Goal: Task Accomplishment & Management: Use online tool/utility

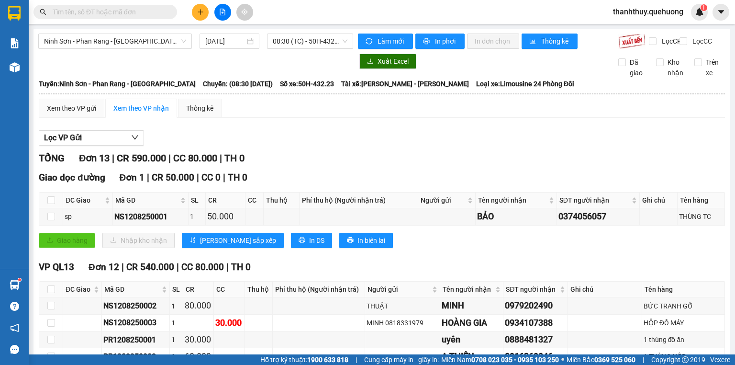
scroll to position [77, 0]
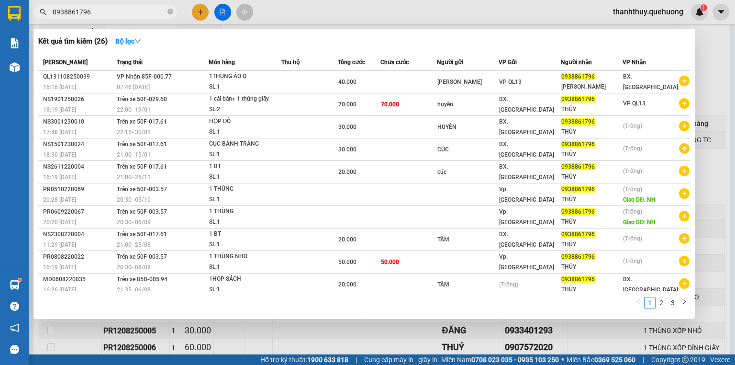
type input "0938861796"
click at [115, 13] on input "0938861796" at bounding box center [109, 12] width 113 height 11
click at [199, 10] on div at bounding box center [367, 182] width 735 height 365
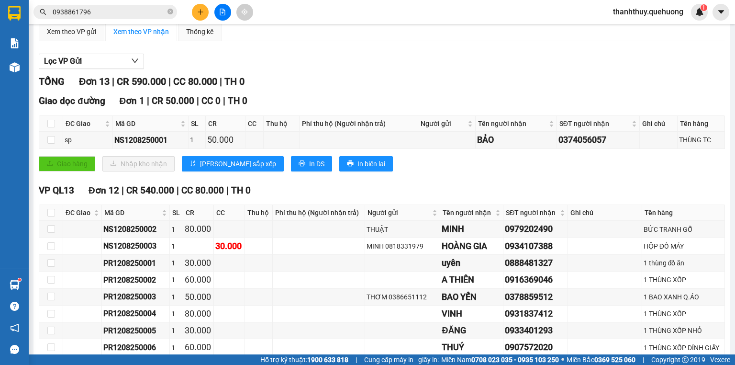
click at [199, 10] on icon "plus" at bounding box center [200, 12] width 7 height 7
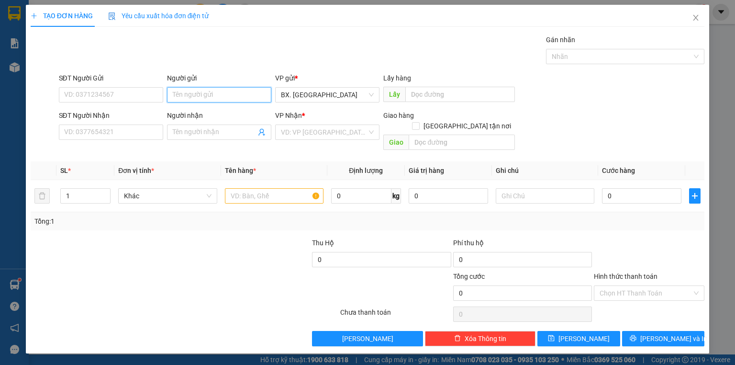
click at [197, 90] on input "Người gửi" at bounding box center [219, 94] width 104 height 15
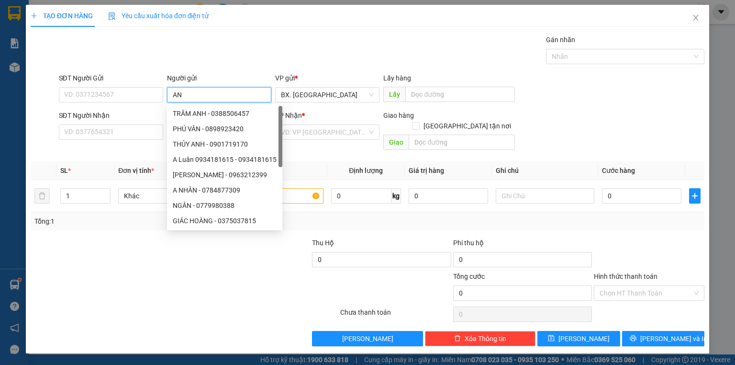
type input "A"
type input "ÁNH"
click at [97, 91] on input "SĐT Người Gửi" at bounding box center [111, 94] width 104 height 15
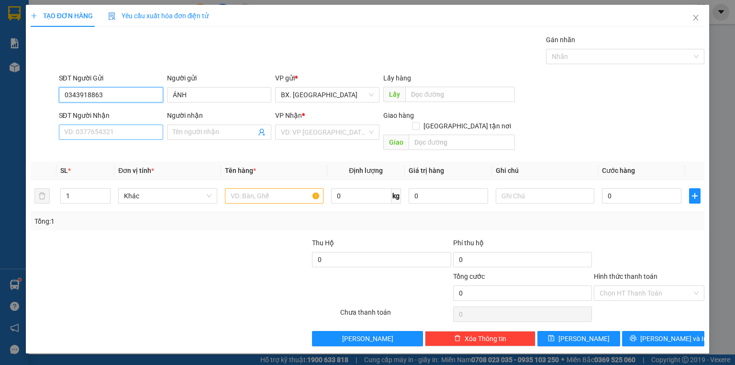
type input "0343918863"
click at [124, 134] on input "SĐT Người Nhận" at bounding box center [111, 131] width 104 height 15
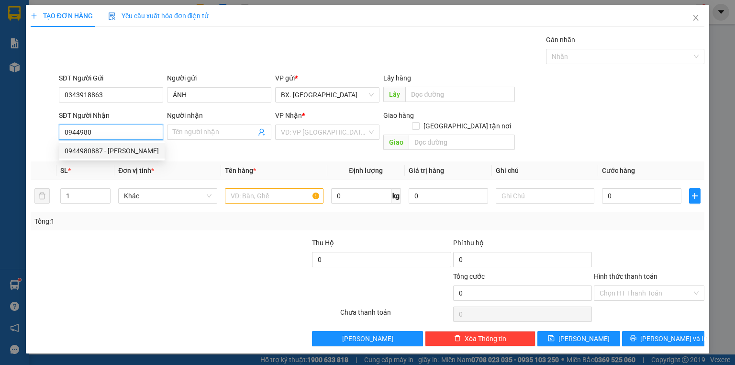
click at [78, 149] on div "0944980887 - KHÁNH" at bounding box center [112, 150] width 94 height 11
type input "0944980887"
type input "KHÁNH"
type input "50.000"
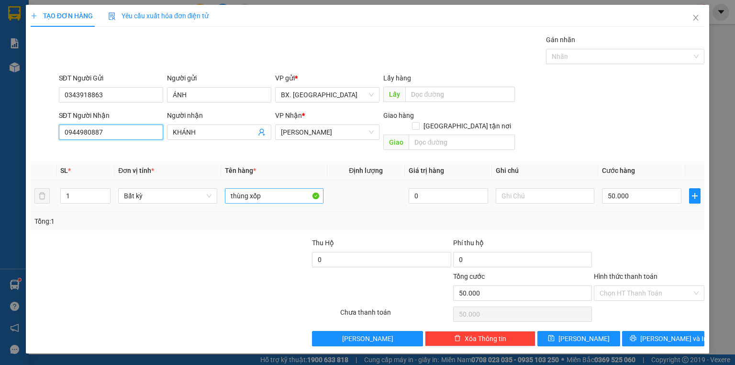
type input "0944980887"
drag, startPoint x: 275, startPoint y: 180, endPoint x: 225, endPoint y: 217, distance: 61.6
click at [225, 217] on div "SL * Đơn vị tính * Tên hàng * Định lượng Giá trị hàng Ghi chú Cước hàng 1 Bất k…" at bounding box center [368, 195] width 674 height 69
type input "BỊ ĐỒ"
click at [657, 188] on input "50.000" at bounding box center [641, 195] width 79 height 15
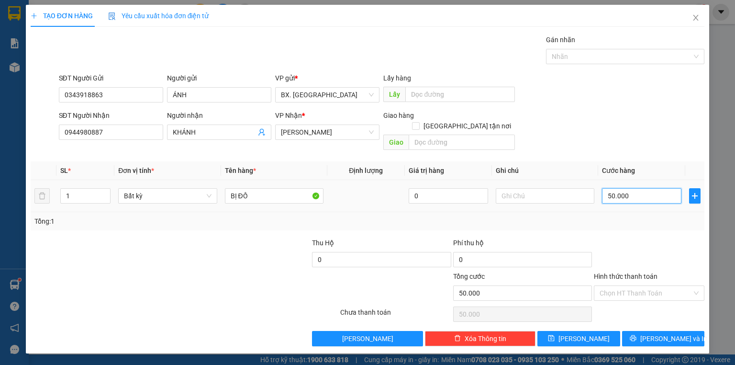
type input "3"
type input "30"
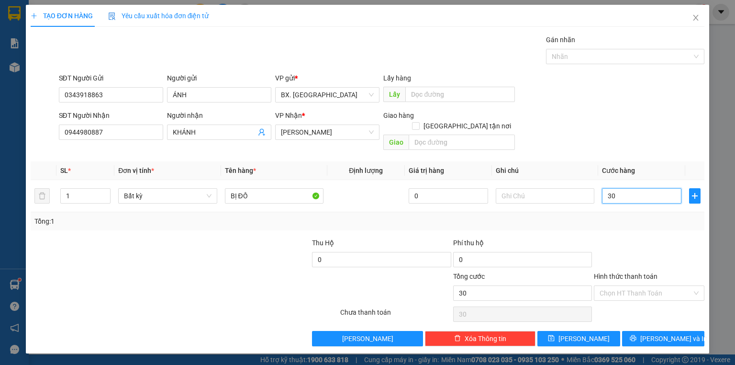
type input "30"
type input "30.000"
click at [628, 130] on div "SĐT Người Nhận 0944980887 Người nhận KHÁNH VP Nhận * An Dương Vương Giao hàng G…" at bounding box center [382, 132] width 650 height 44
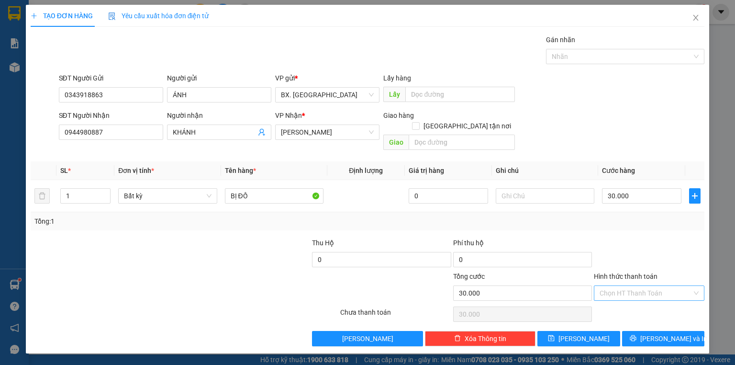
click at [623, 286] on input "Hình thức thanh toán" at bounding box center [646, 293] width 92 height 14
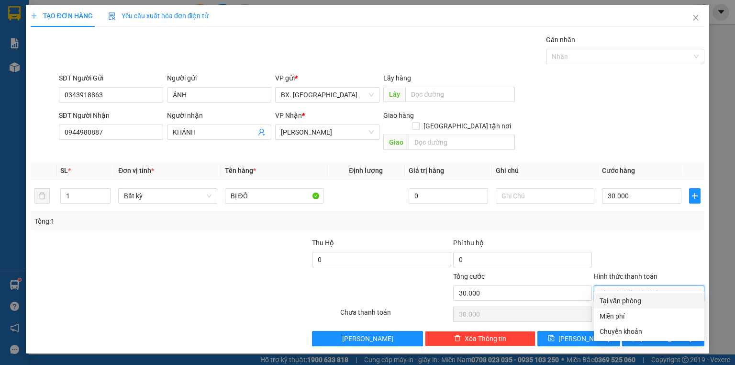
click at [623, 300] on div "Tại văn phòng" at bounding box center [649, 300] width 99 height 11
type input "0"
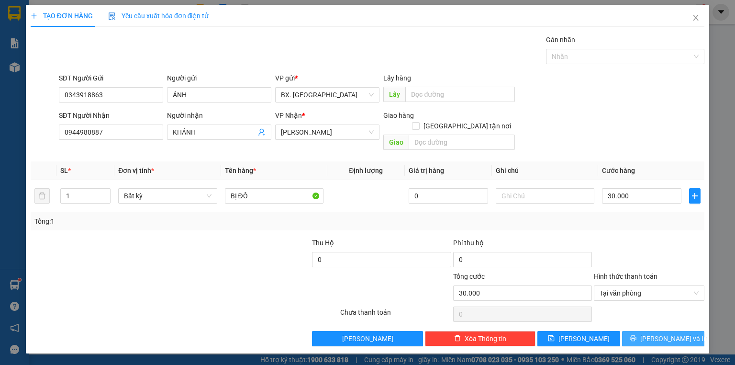
click at [647, 331] on button "[PERSON_NAME] và In" at bounding box center [663, 338] width 83 height 15
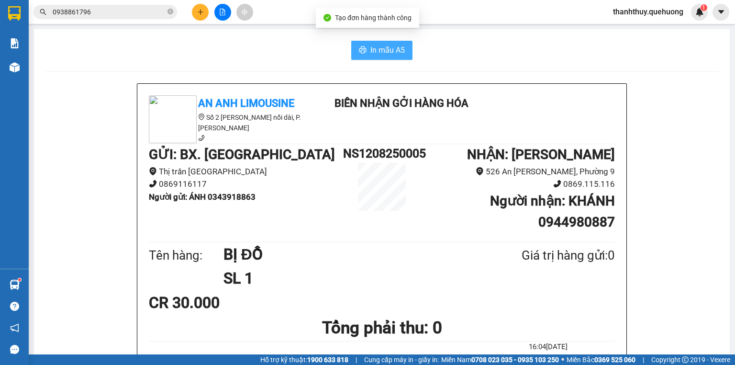
click at [382, 54] on span "In mẫu A5" at bounding box center [387, 50] width 34 height 12
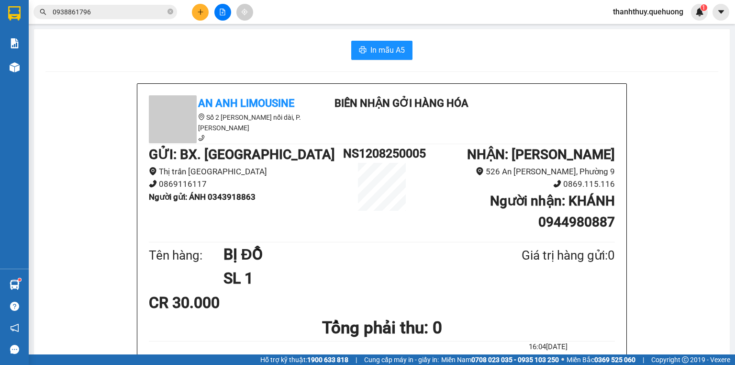
click at [195, 53] on div "In mẫu A5" at bounding box center [381, 50] width 673 height 19
click at [88, 15] on input "0938861796" at bounding box center [109, 12] width 113 height 11
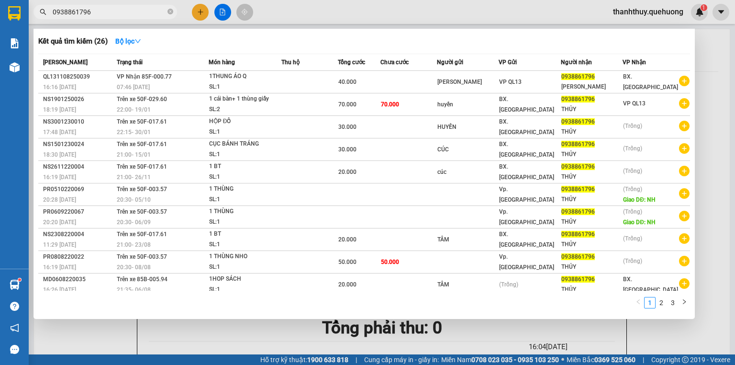
click at [93, 14] on input "0938861796" at bounding box center [109, 12] width 113 height 11
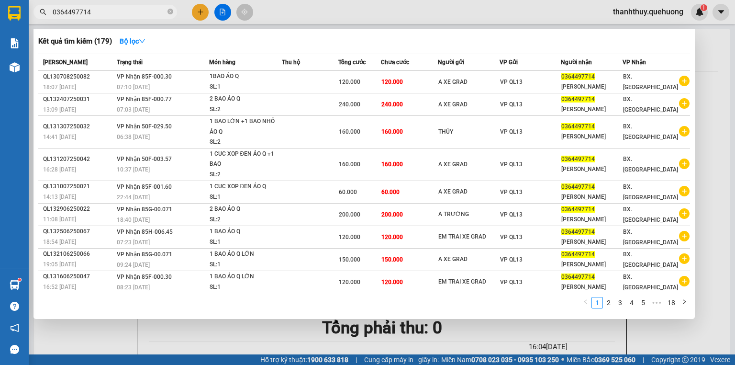
type input "0364497714"
click at [218, 12] on div at bounding box center [367, 182] width 735 height 365
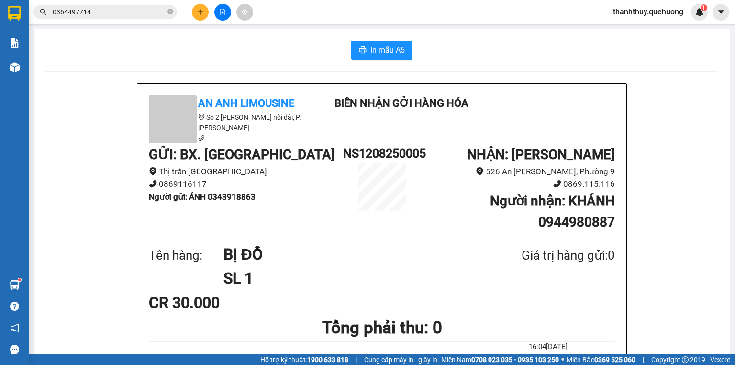
click at [218, 12] on button at bounding box center [222, 12] width 17 height 17
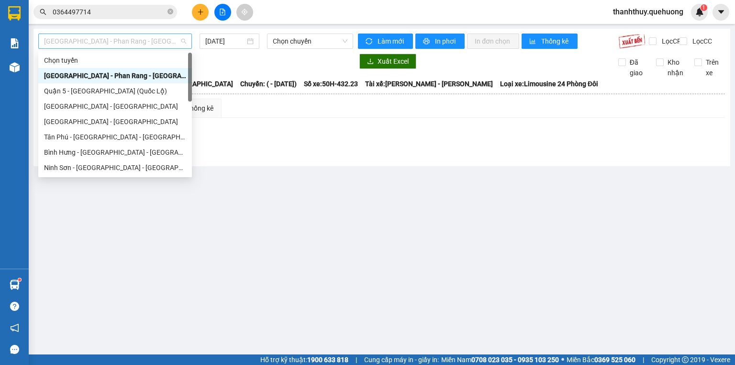
click at [168, 34] on span "[GEOGRAPHIC_DATA] - [PERSON_NAME] Rang - [GEOGRAPHIC_DATA]" at bounding box center [115, 41] width 142 height 14
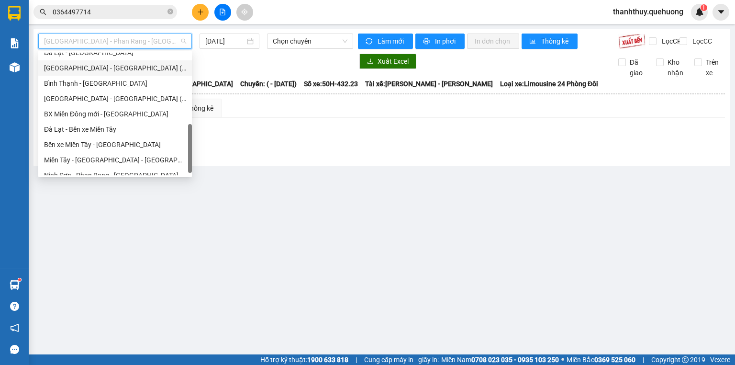
scroll to position [260, 0]
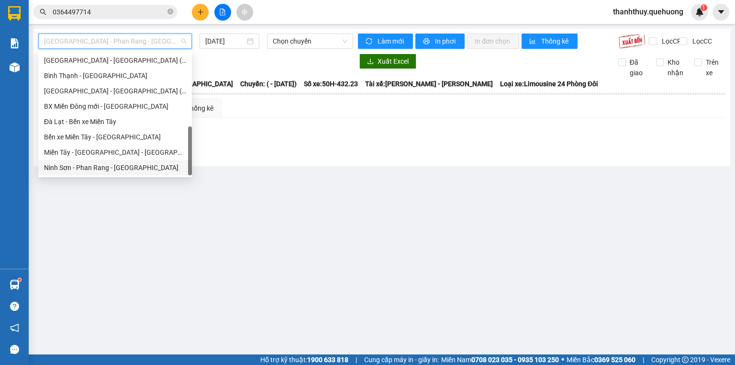
click at [121, 170] on div "Ninh Sơn - [PERSON_NAME] Rang - [GEOGRAPHIC_DATA]" at bounding box center [115, 167] width 142 height 11
type input "[DATE]"
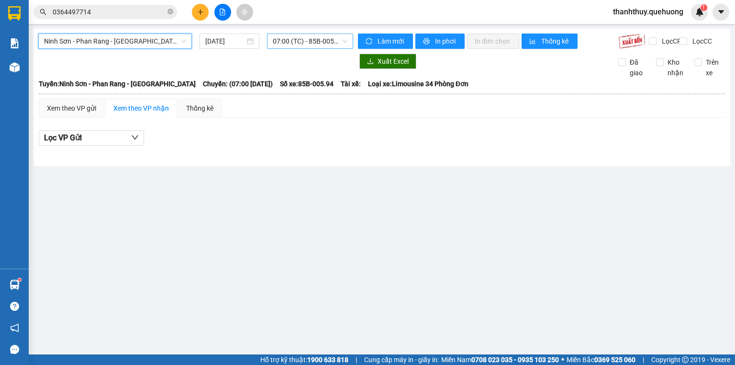
click at [286, 41] on span "07:00 (TC) - 85B-005.94" at bounding box center [310, 41] width 75 height 14
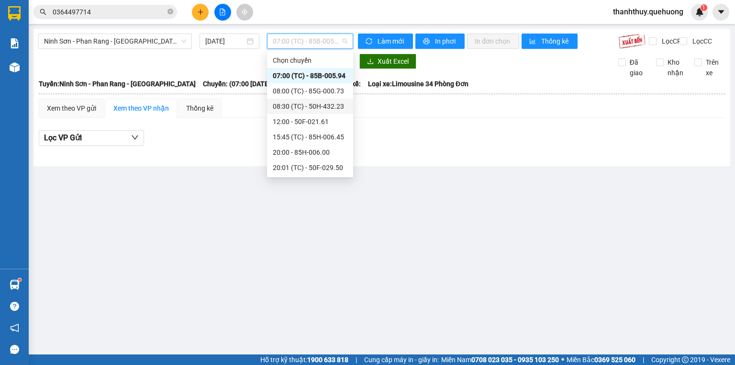
click at [295, 110] on div "08:30 (TC) - 50H-432.23" at bounding box center [310, 106] width 75 height 11
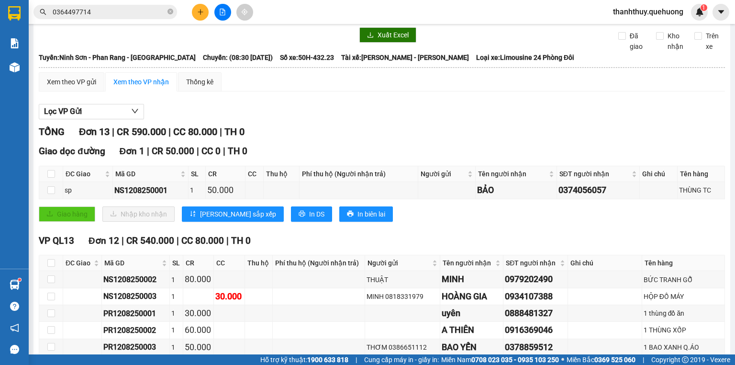
scroll to position [77, 0]
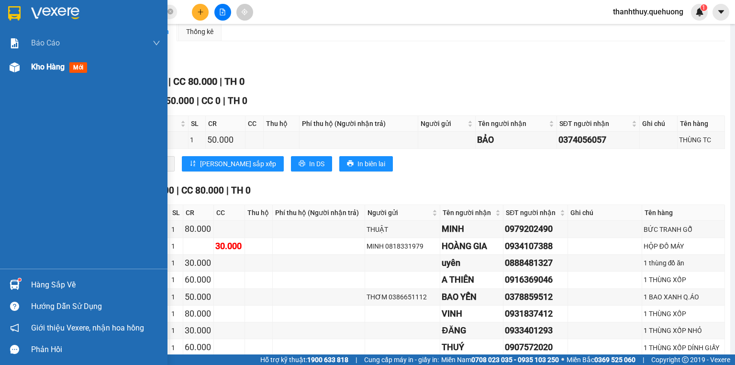
click at [43, 67] on span "Kho hàng" at bounding box center [47, 66] width 33 height 9
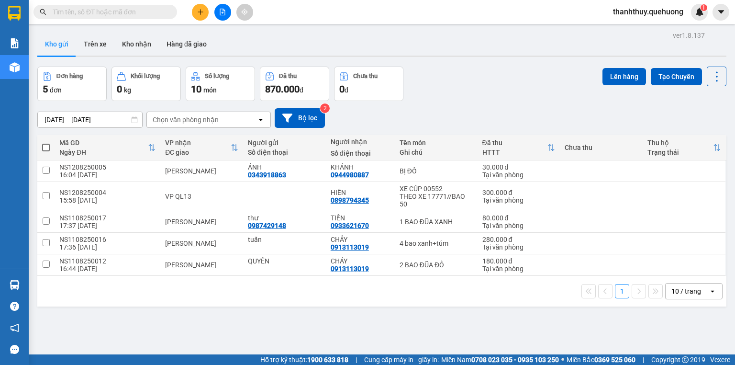
click at [172, 17] on span at bounding box center [105, 12] width 144 height 14
click at [172, 12] on span at bounding box center [170, 12] width 6 height 11
click at [123, 13] on input "text" at bounding box center [109, 12] width 113 height 11
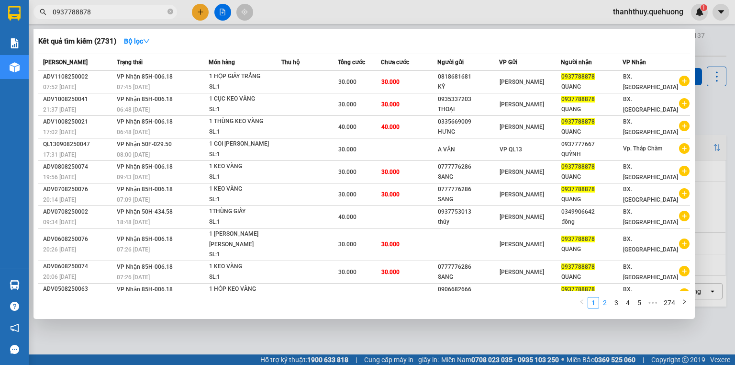
type input "0937788878"
click at [605, 302] on link "2" at bounding box center [605, 302] width 11 height 11
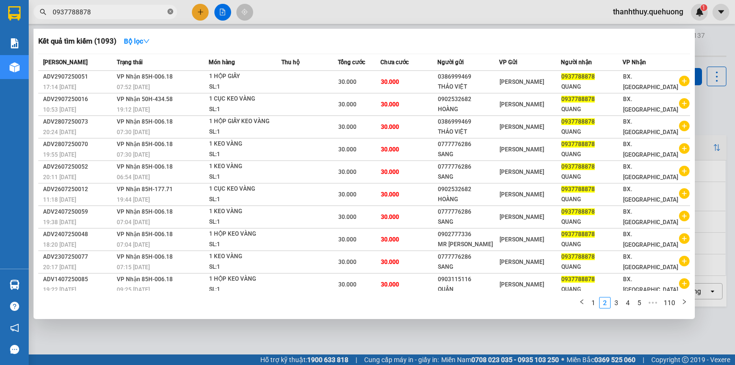
click at [171, 11] on icon "close-circle" at bounding box center [170, 12] width 6 height 6
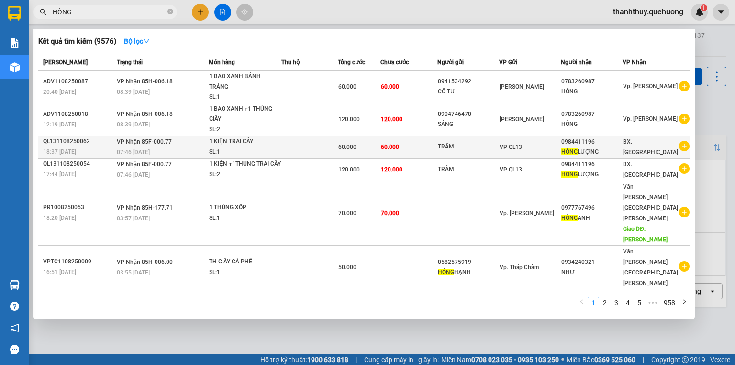
type input "HỒNG"
click at [563, 140] on div "0984411196" at bounding box center [591, 142] width 61 height 10
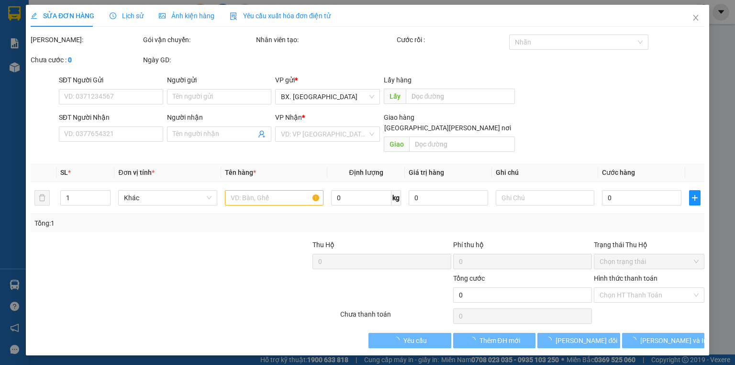
type input "TRÂM"
type input "0984411196"
type input "HỒNG LƯỢNG"
type input "60.000"
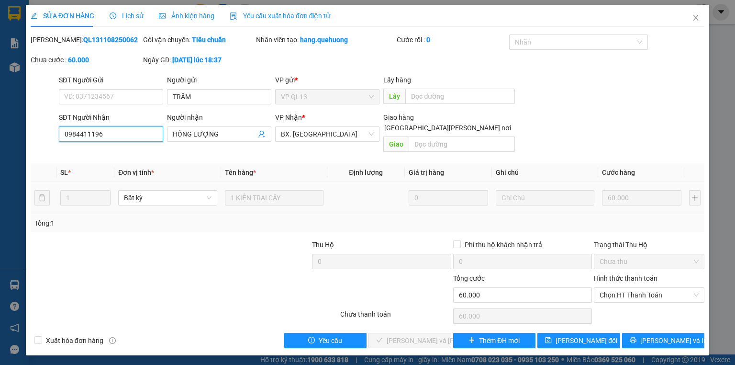
drag, startPoint x: 118, startPoint y: 134, endPoint x: 53, endPoint y: 176, distance: 76.9
click at [54, 176] on div "Total Paid Fee 0 Total UnPaid Fee 60.000 Cash Collection Total Fee Mã ĐH: QL131…" at bounding box center [368, 190] width 674 height 313
click at [698, 22] on icon "close" at bounding box center [696, 18] width 8 height 8
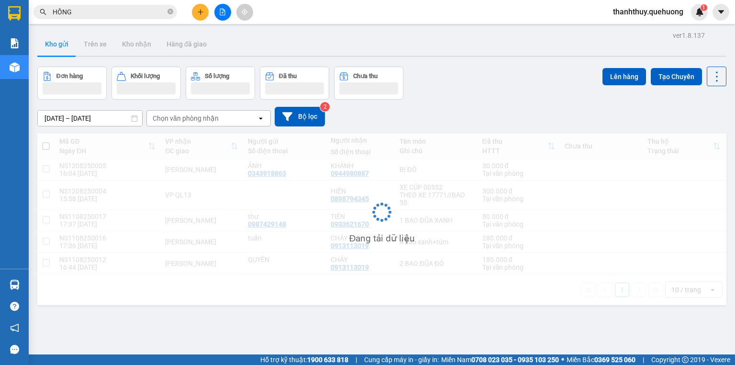
click at [105, 10] on input "HỒNG" at bounding box center [109, 12] width 113 height 11
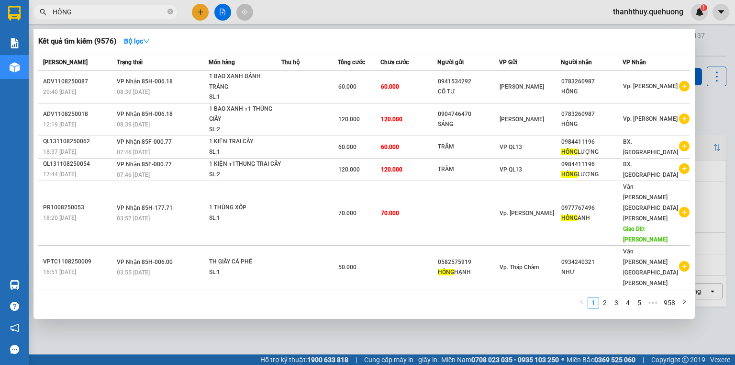
click at [105, 10] on input "HỒNG" at bounding box center [109, 12] width 113 height 11
paste input "0984411196"
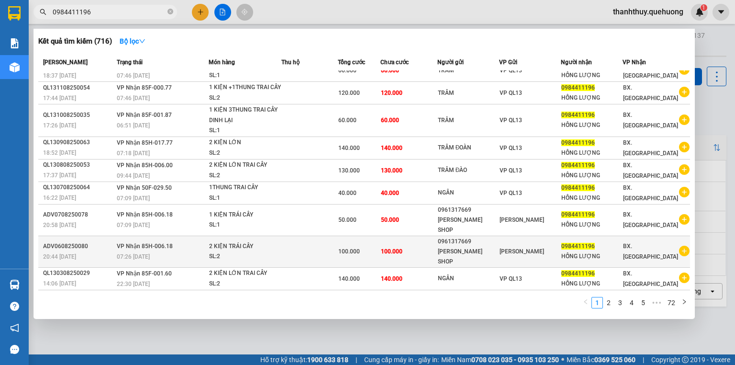
scroll to position [12, 0]
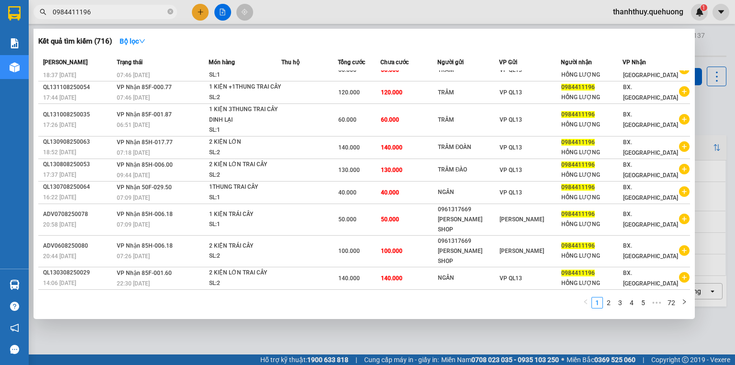
click at [99, 7] on input "0984411196" at bounding box center [109, 12] width 113 height 11
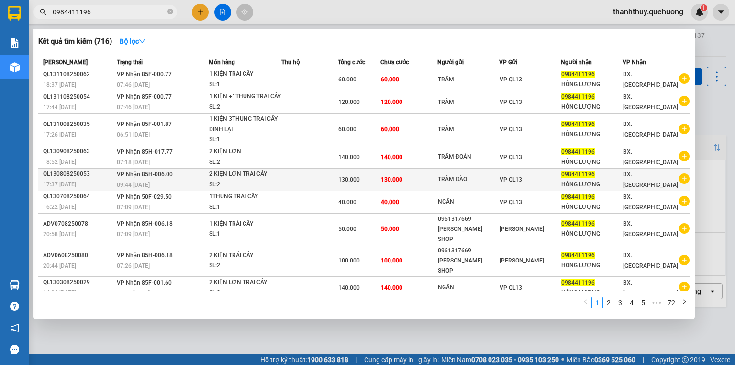
scroll to position [0, 0]
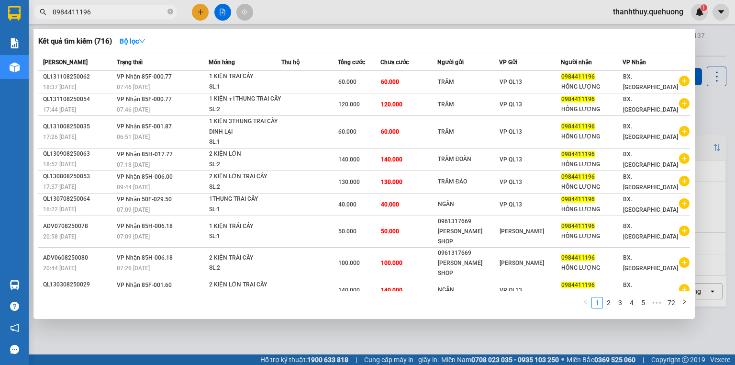
click at [307, 12] on div at bounding box center [367, 182] width 735 height 365
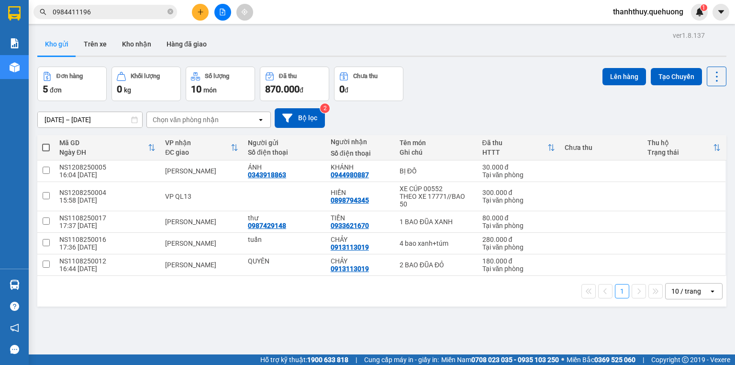
click at [148, 7] on input "0984411196" at bounding box center [109, 12] width 113 height 11
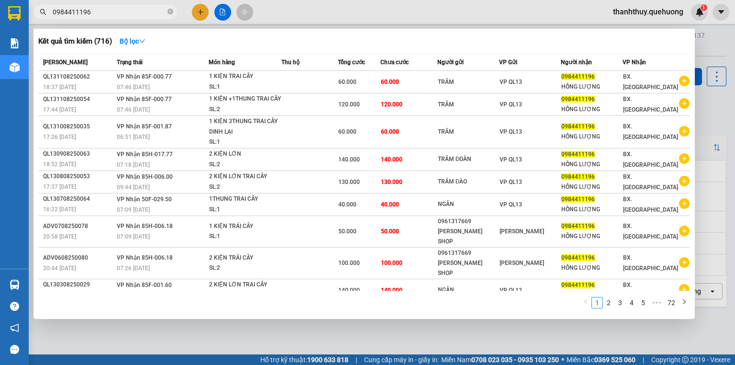
click at [148, 7] on input "0984411196" at bounding box center [109, 12] width 113 height 11
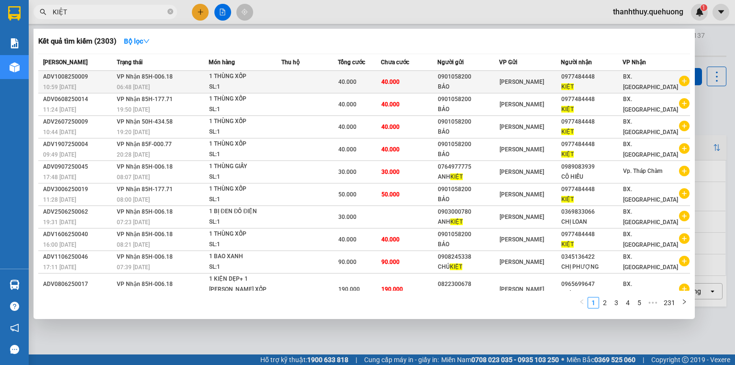
type input "KIỆT"
click at [577, 82] on div "KIỆT" at bounding box center [591, 87] width 61 height 10
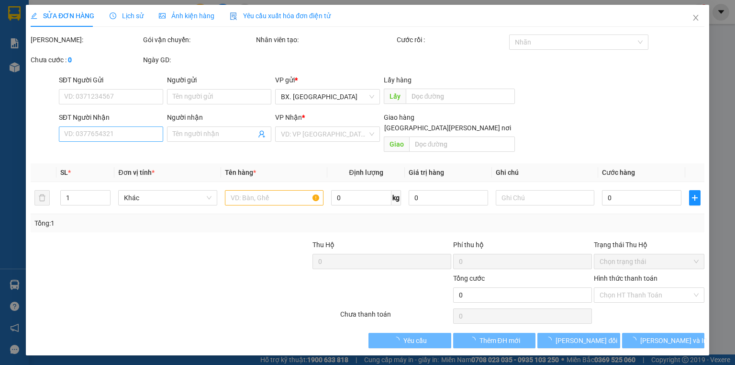
type input "0901058200"
type input "BẢO"
type input "0977484448"
type input "KIỆT"
type input "40.000"
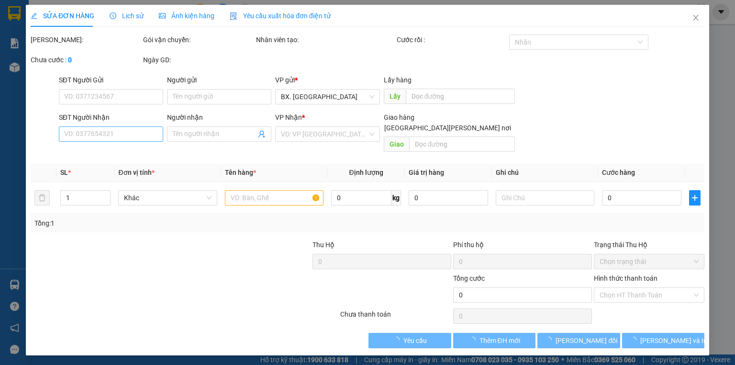
type input "40.000"
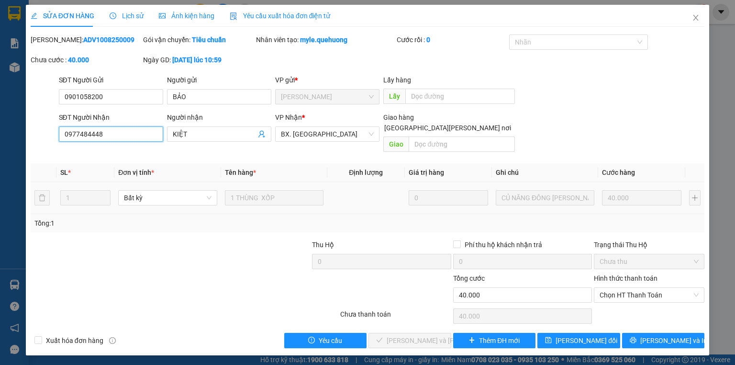
click at [34, 184] on div "Total Paid Fee 0 Total UnPaid Fee 40.000 Cash Collection Total Fee Mã ĐH: ADV10…" at bounding box center [368, 190] width 674 height 313
click at [691, 20] on span "Close" at bounding box center [695, 18] width 27 height 27
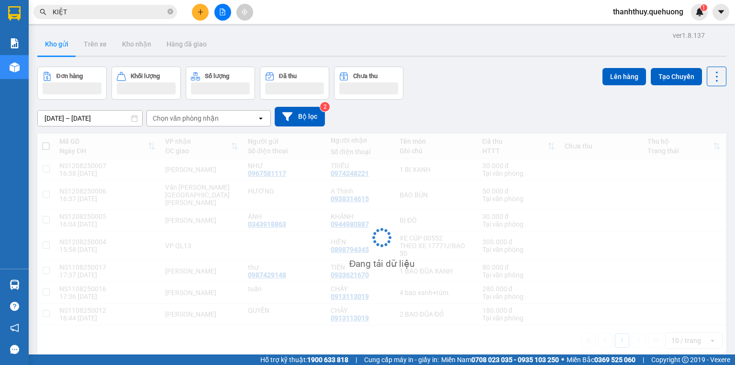
click at [117, 13] on input "KIỆT" at bounding box center [109, 12] width 113 height 11
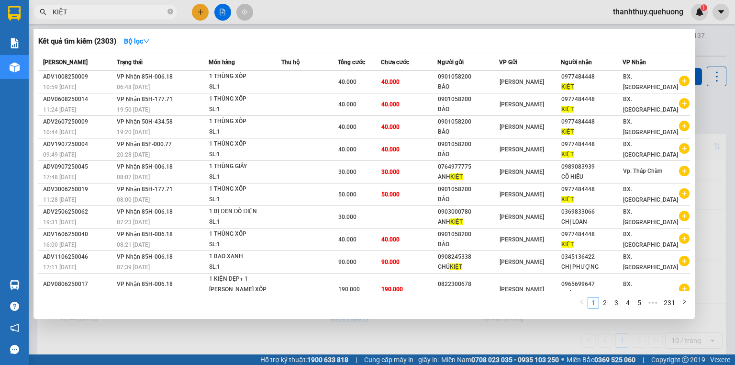
click at [117, 13] on input "KIỆT" at bounding box center [109, 12] width 113 height 11
paste input "0977484448"
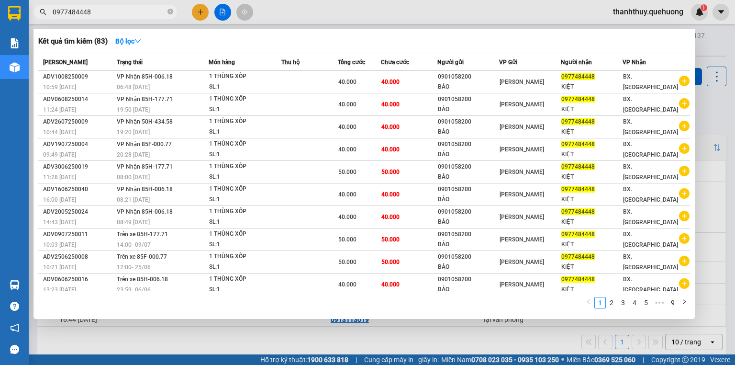
click at [117, 11] on input "0977484448" at bounding box center [109, 12] width 113 height 11
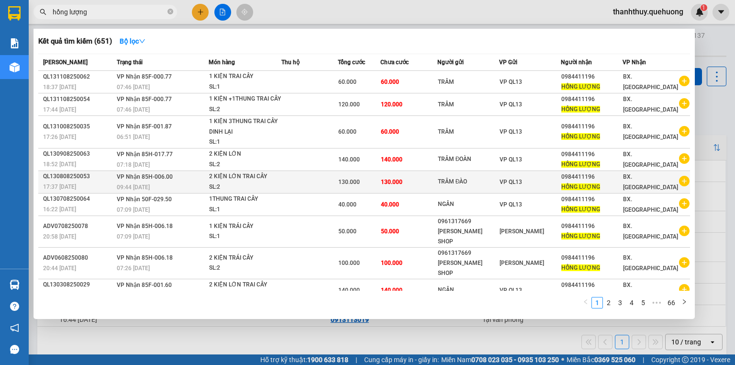
type input "hồng lượng"
click at [239, 180] on div "2 KIỆN LỚN TRAI CÂY" at bounding box center [245, 176] width 72 height 11
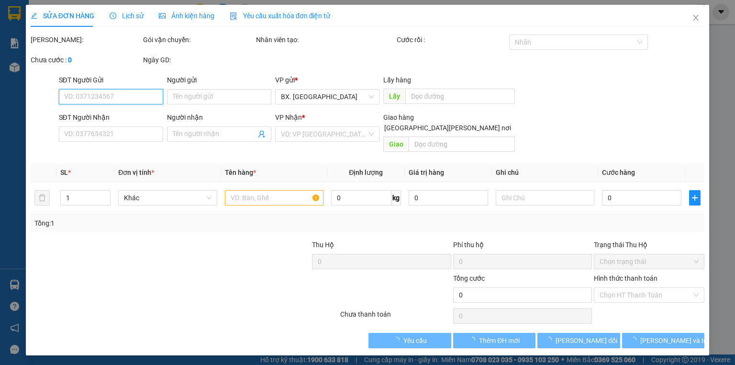
type input "TRÂM ĐÀO"
type input "0984411196"
type input "HỒNG LƯỢNG"
type input "130.000"
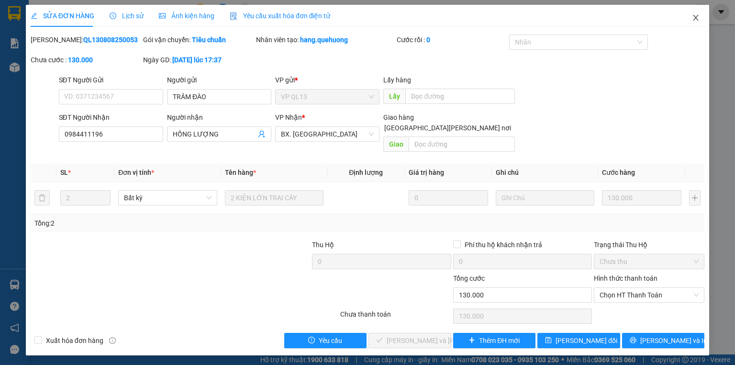
click at [697, 21] on icon "close" at bounding box center [696, 18] width 8 height 8
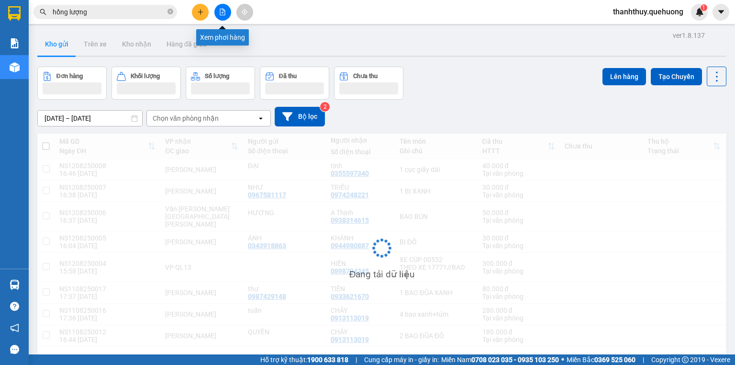
click at [219, 12] on icon "file-add" at bounding box center [222, 12] width 7 height 7
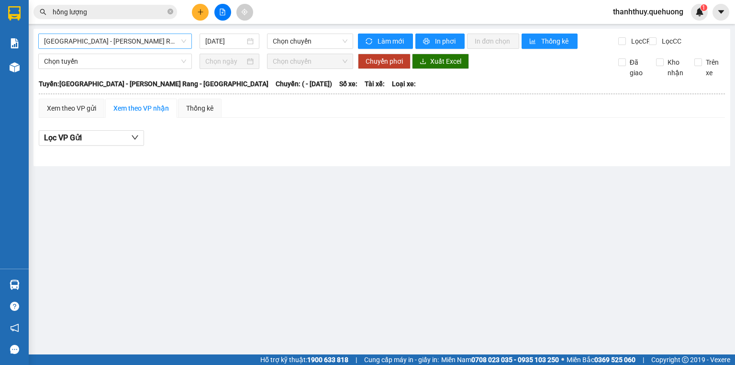
click at [147, 45] on span "[GEOGRAPHIC_DATA] - [PERSON_NAME] Rang - [GEOGRAPHIC_DATA]" at bounding box center [115, 41] width 142 height 14
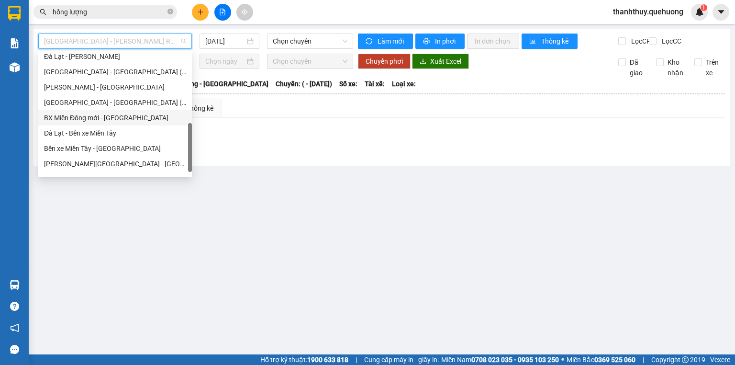
drag, startPoint x: 130, startPoint y: 106, endPoint x: 96, endPoint y: 151, distance: 57.0
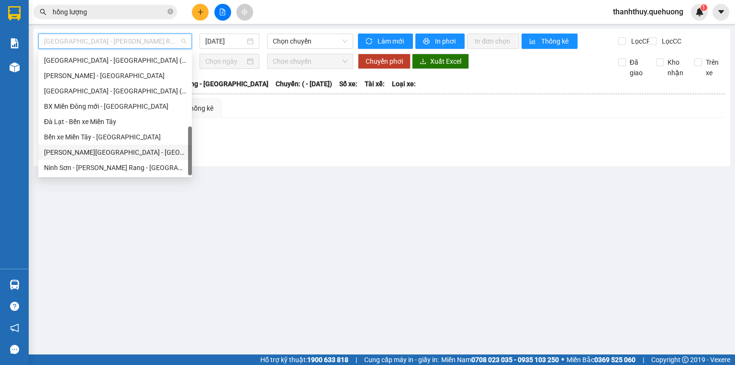
click at [93, 149] on div "[PERSON_NAME][GEOGRAPHIC_DATA] - [GEOGRAPHIC_DATA]" at bounding box center [115, 152] width 142 height 11
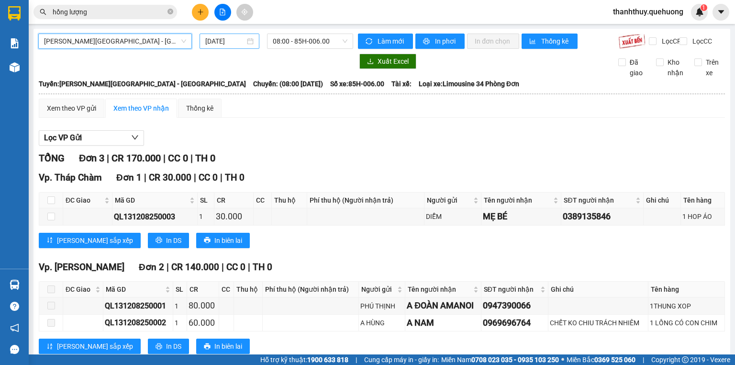
click at [223, 42] on input "[DATE]" at bounding box center [224, 41] width 39 height 11
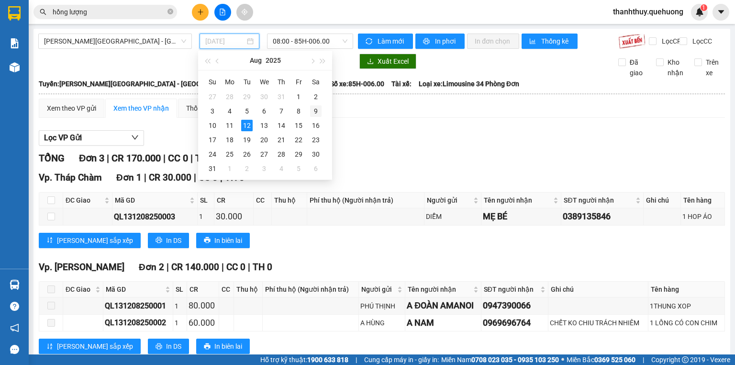
click at [317, 110] on div "9" at bounding box center [315, 110] width 11 height 11
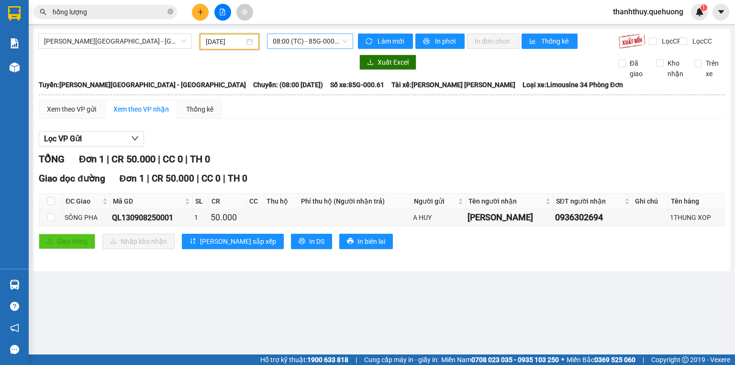
click at [293, 45] on span "08:00 (TC) - 85G-000.61" at bounding box center [310, 41] width 75 height 14
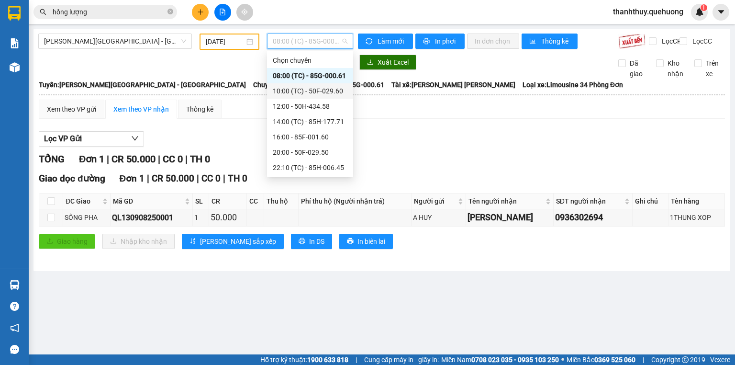
click at [302, 91] on div "10:00 (TC) - 50F-029.60" at bounding box center [310, 91] width 75 height 11
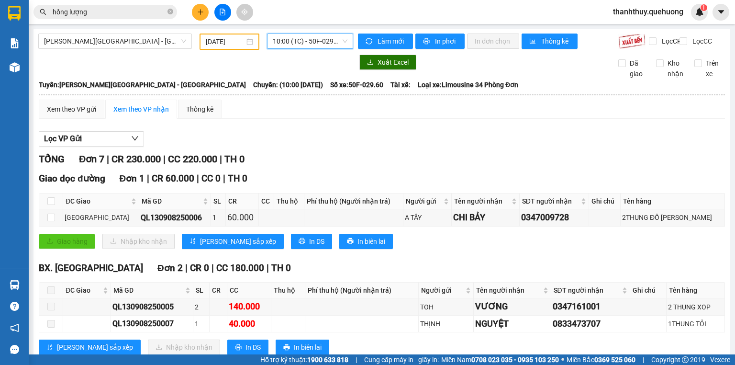
click at [302, 43] on span "10:00 (TC) - 50F-029.60" at bounding box center [310, 41] width 75 height 14
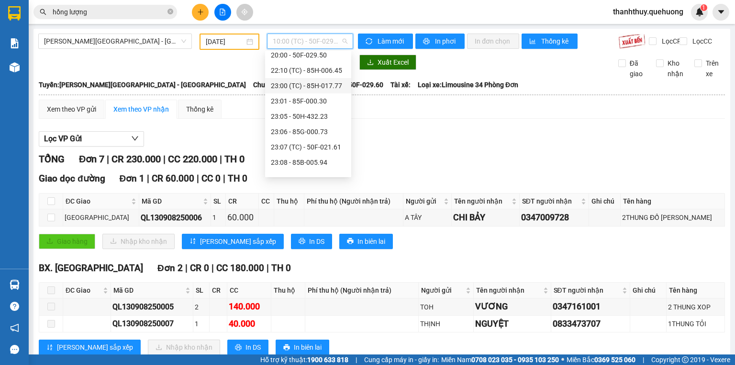
scroll to position [107, 0]
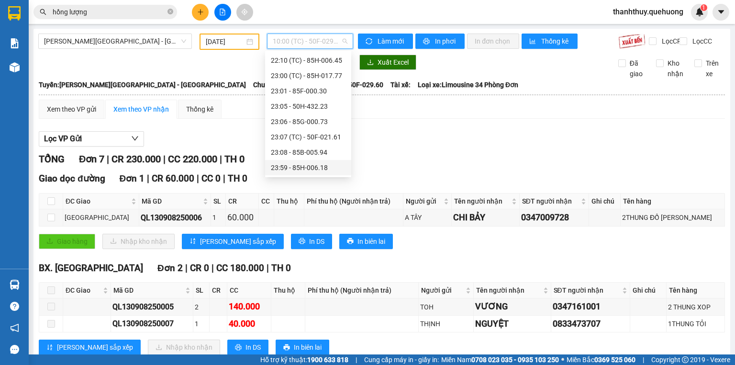
click at [295, 167] on div "23:59 - 85H-006.18" at bounding box center [308, 167] width 75 height 11
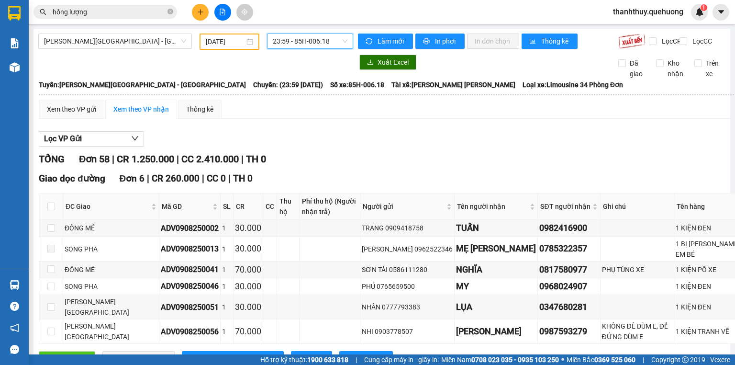
click at [232, 43] on input "[DATE]" at bounding box center [225, 41] width 38 height 11
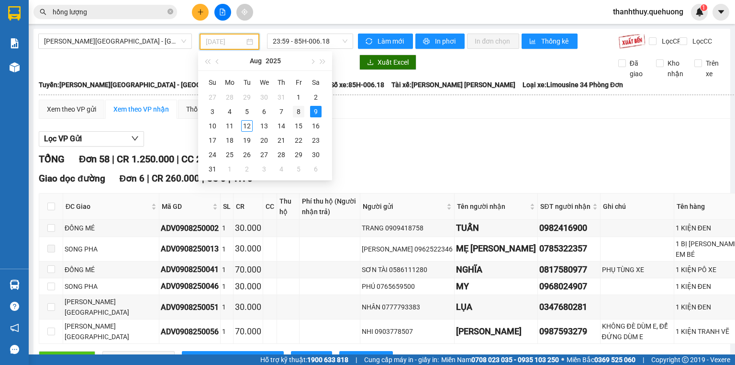
click at [294, 107] on div "8" at bounding box center [298, 111] width 11 height 11
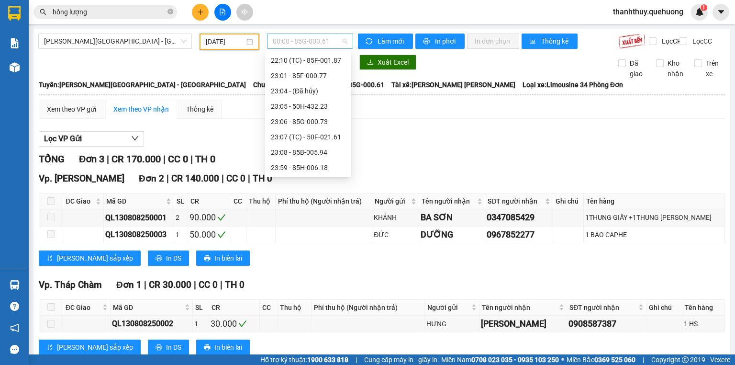
click at [287, 43] on span "08:00 - 85G-000.61" at bounding box center [310, 41] width 75 height 14
click at [306, 153] on div "20:00 - 85H-006.00" at bounding box center [308, 152] width 75 height 11
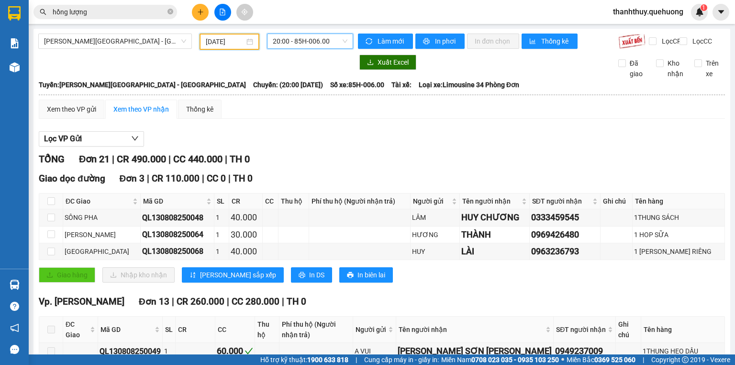
click at [212, 42] on input "[DATE]" at bounding box center [225, 41] width 38 height 11
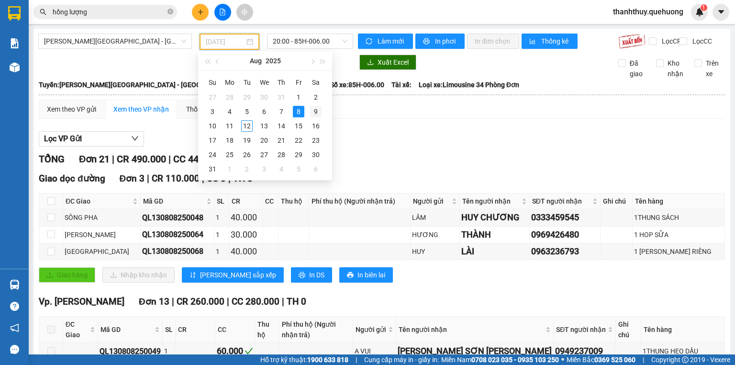
click at [318, 111] on div "9" at bounding box center [315, 111] width 11 height 11
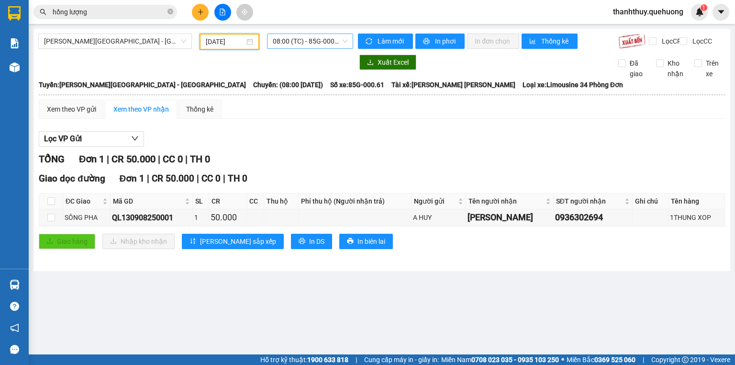
click at [290, 42] on span "08:00 (TC) - 85G-000.61" at bounding box center [310, 41] width 75 height 14
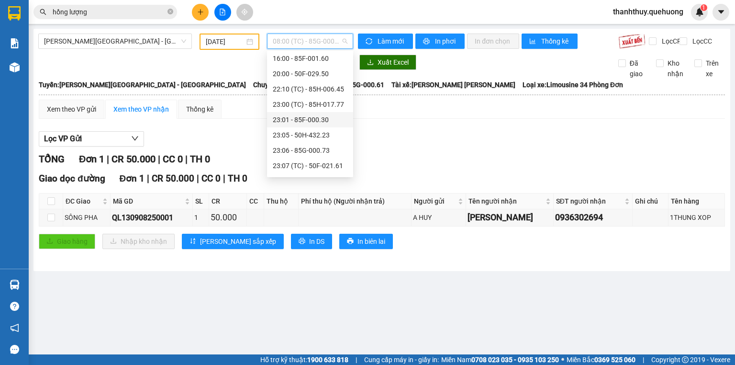
scroll to position [69, 0]
click at [304, 82] on div "20:00 - 50F-029.50" at bounding box center [310, 83] width 75 height 11
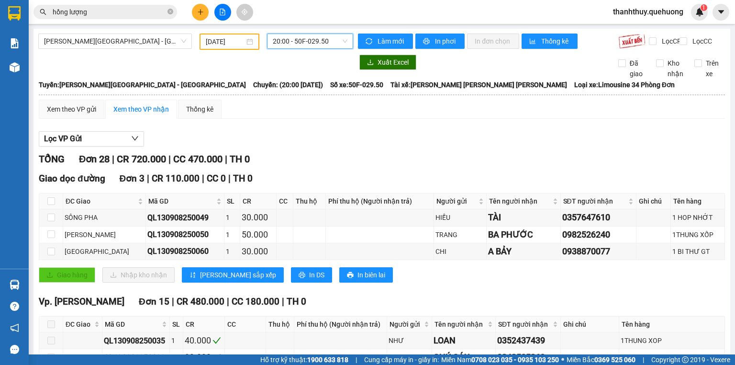
click at [301, 43] on span "20:00 - 50F-029.50" at bounding box center [310, 41] width 75 height 14
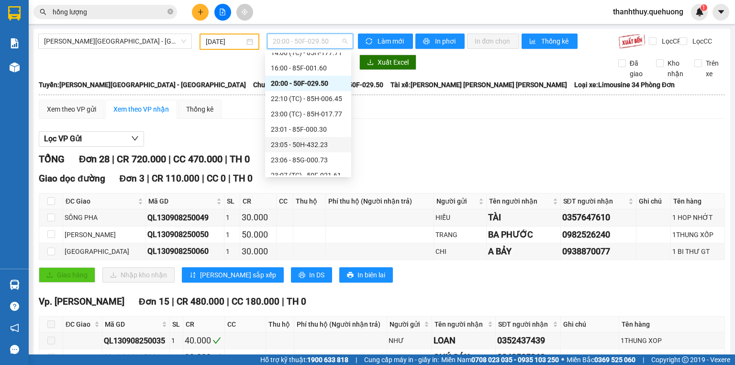
scroll to position [107, 0]
click at [290, 167] on div "23:59 - 85H-006.18" at bounding box center [308, 167] width 75 height 11
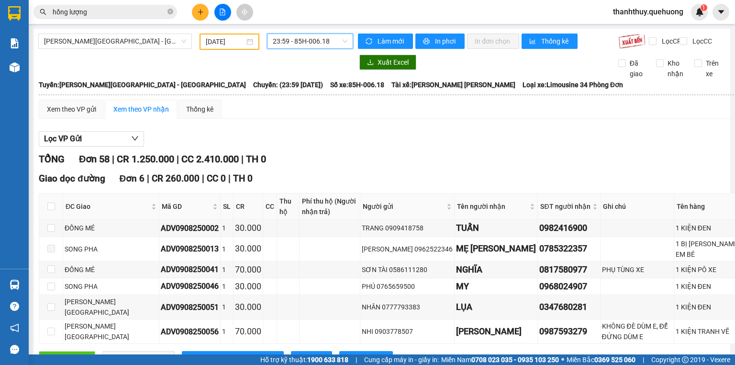
click at [303, 42] on span "23:59 - 85H-006.18" at bounding box center [310, 41] width 75 height 14
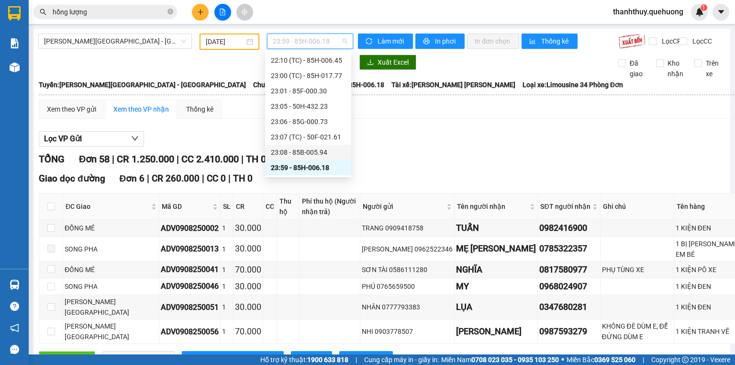
click at [293, 152] on div "23:08 - 85B-005.94" at bounding box center [308, 152] width 75 height 11
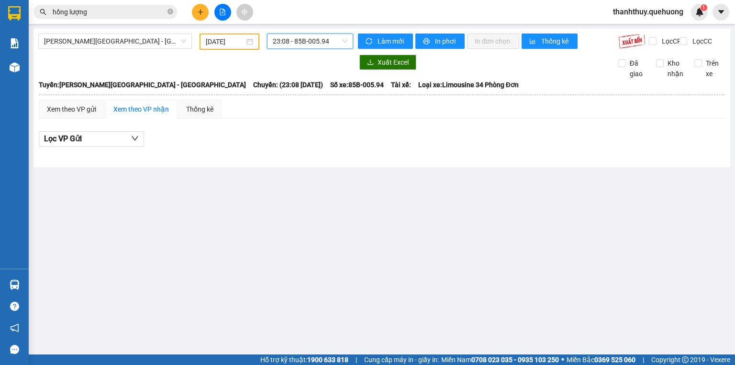
click at [280, 41] on span "23:08 - 85B-005.94" at bounding box center [310, 41] width 75 height 14
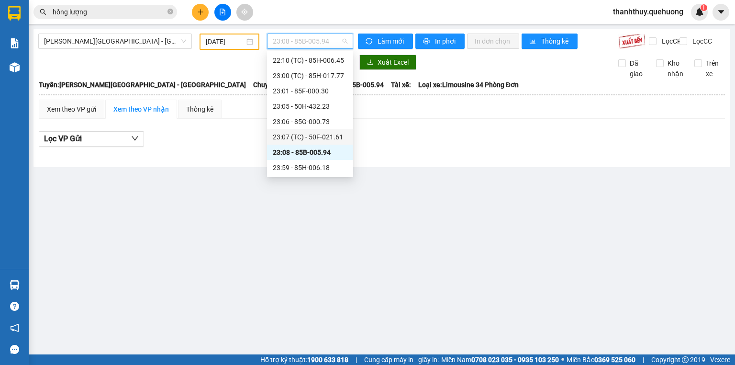
click at [301, 137] on div "23:07 (TC) - 50F-021.61" at bounding box center [310, 137] width 75 height 11
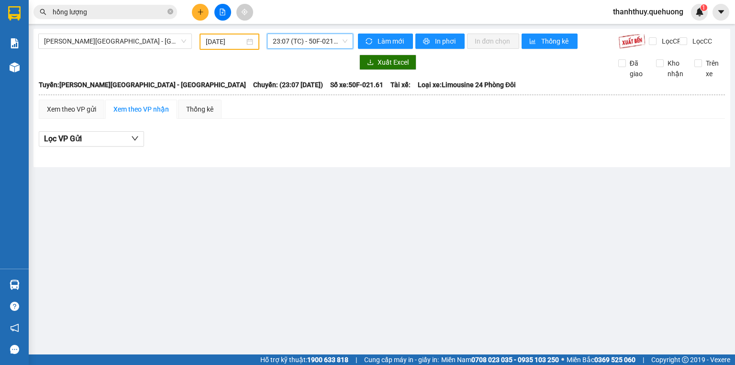
click at [302, 42] on span "23:07 (TC) - 50F-021.61" at bounding box center [310, 41] width 75 height 14
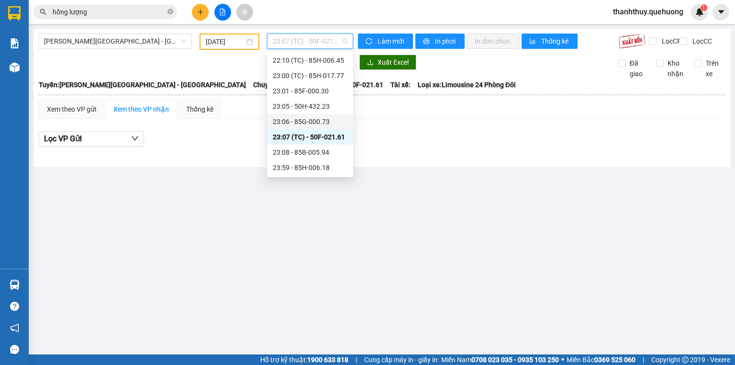
click at [302, 114] on div "23:06 - 85G-000.73" at bounding box center [310, 121] width 86 height 15
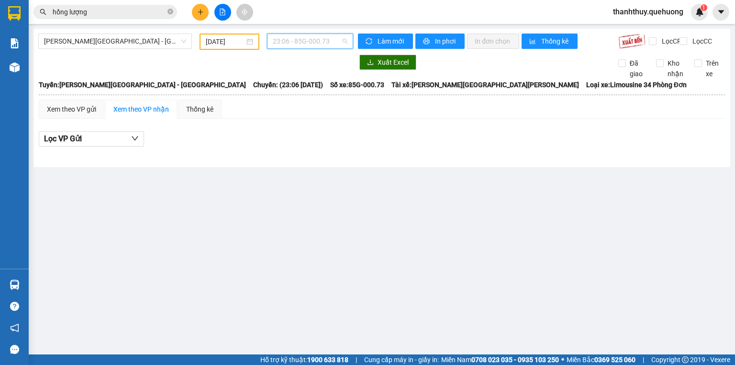
click at [294, 41] on span "23:06 - 85G-000.73" at bounding box center [310, 41] width 75 height 14
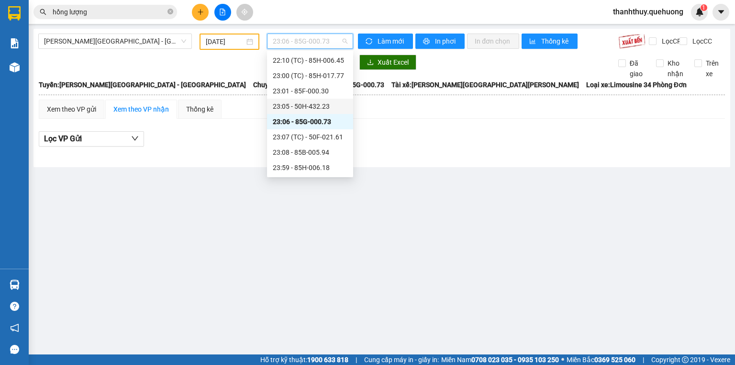
click at [316, 105] on div "23:05 - 50H-432.23" at bounding box center [310, 106] width 75 height 11
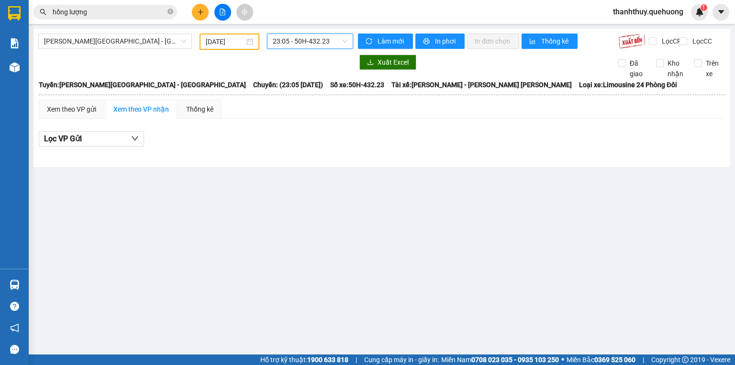
click at [285, 48] on span "23:05 - 50H-432.23" at bounding box center [310, 41] width 75 height 14
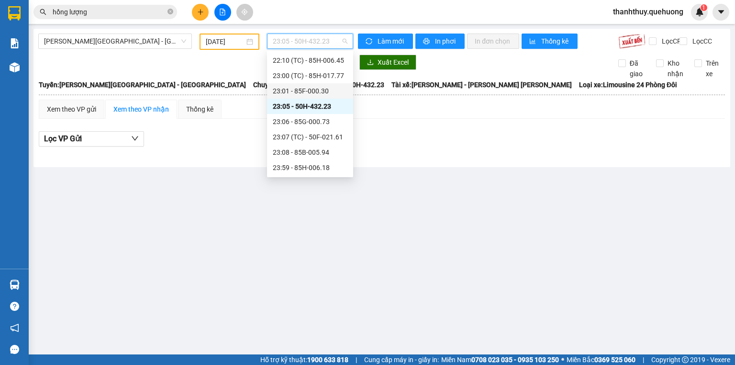
click at [302, 93] on div "23:01 - 85F-000.30" at bounding box center [310, 91] width 75 height 11
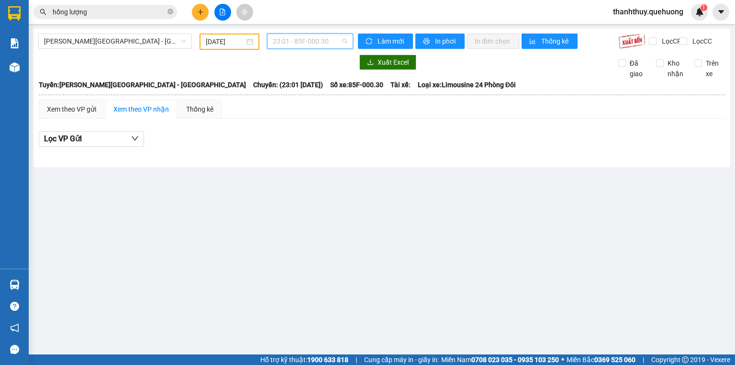
click at [294, 38] on span "23:01 - 85F-000.30" at bounding box center [310, 41] width 75 height 14
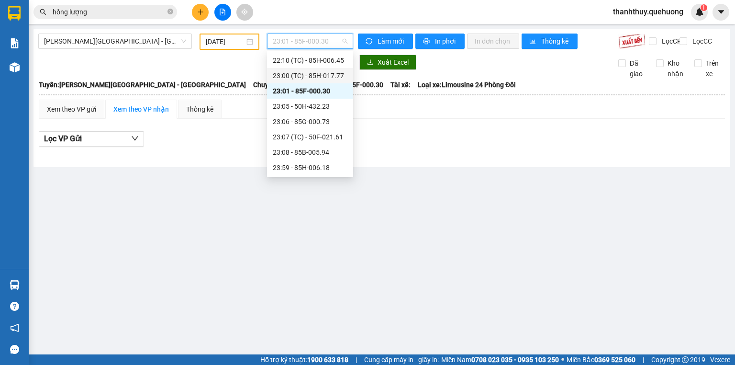
click at [301, 74] on div "23:00 (TC) - 85H-017.77" at bounding box center [310, 75] width 75 height 11
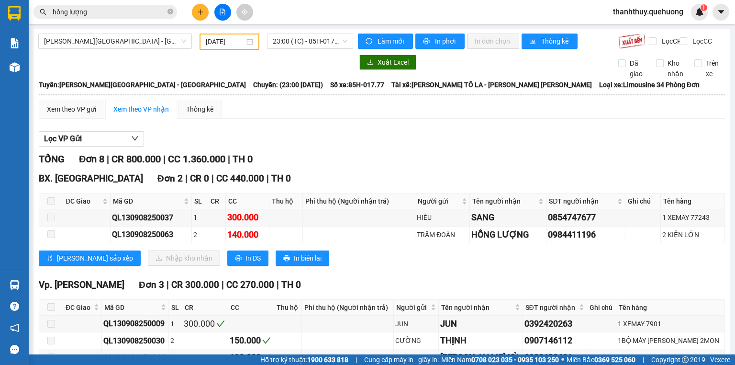
click at [225, 46] on div "[DATE]" at bounding box center [229, 41] width 59 height 16
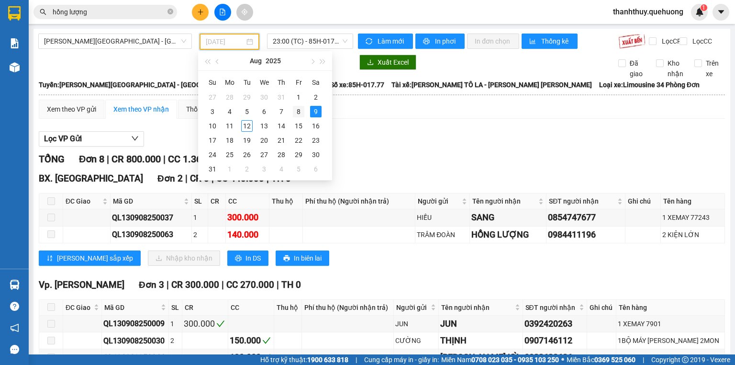
click at [302, 109] on div "8" at bounding box center [298, 111] width 11 height 11
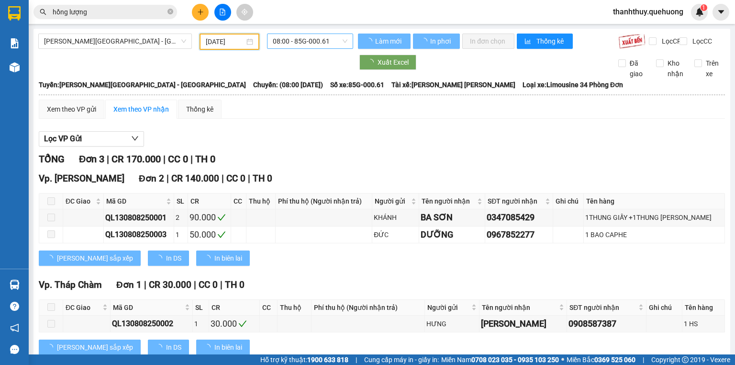
click at [293, 44] on span "08:00 - 85G-000.61" at bounding box center [310, 41] width 75 height 14
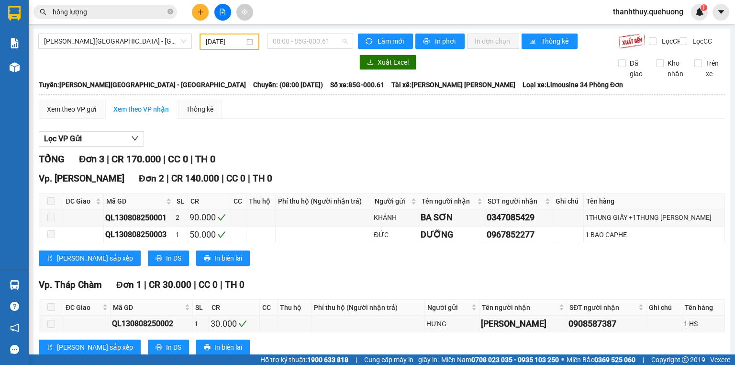
scroll to position [15, 0]
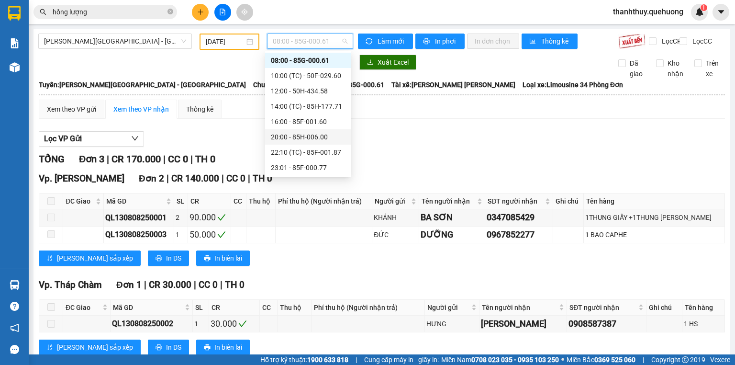
click at [302, 138] on div "20:00 - 85H-006.00" at bounding box center [308, 137] width 75 height 11
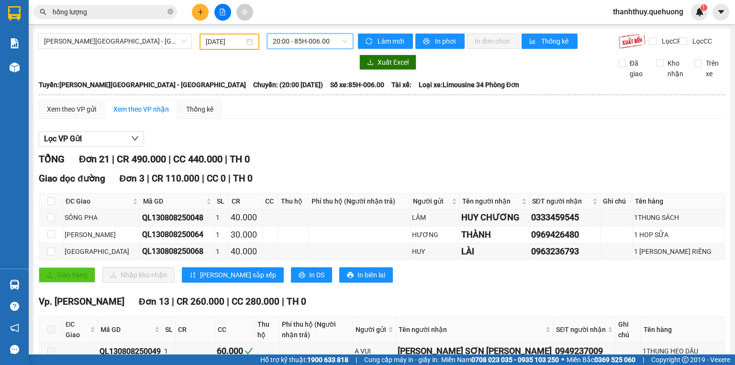
click at [297, 44] on span "20:00 - 85H-006.00" at bounding box center [310, 41] width 75 height 14
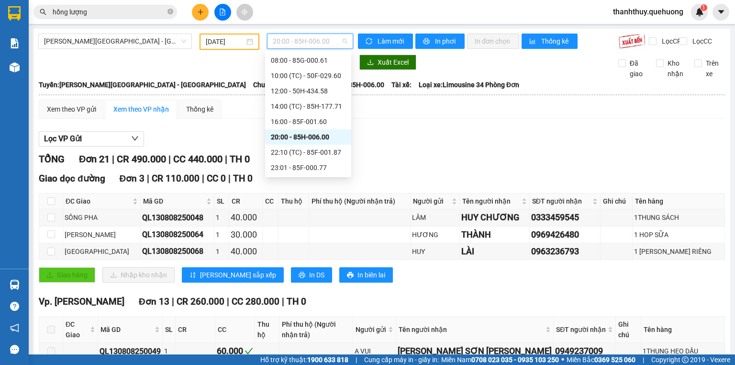
click at [218, 36] on input "[DATE]" at bounding box center [225, 41] width 38 height 11
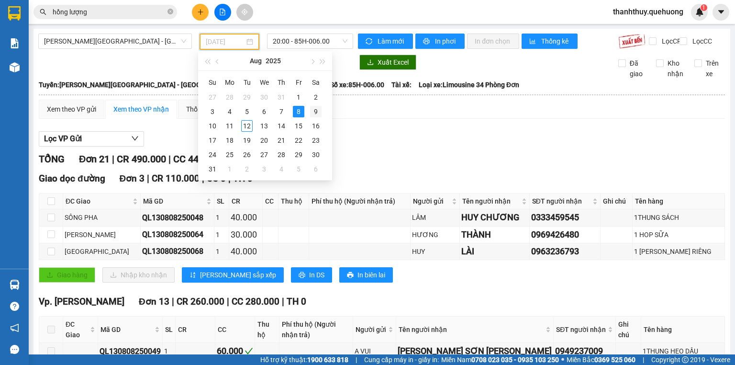
click at [314, 111] on div "9" at bounding box center [315, 111] width 11 height 11
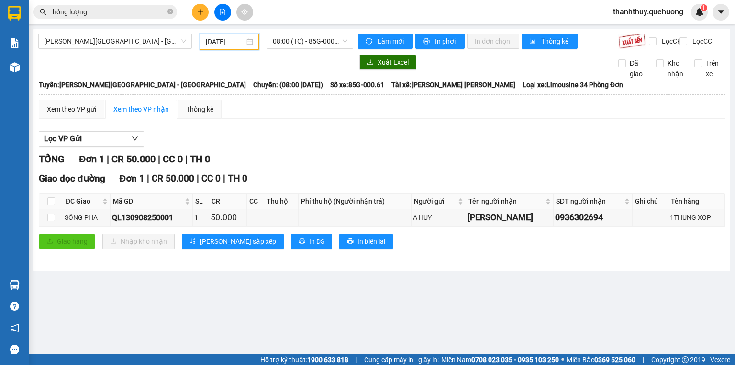
click at [218, 44] on input "[DATE]" at bounding box center [225, 41] width 38 height 11
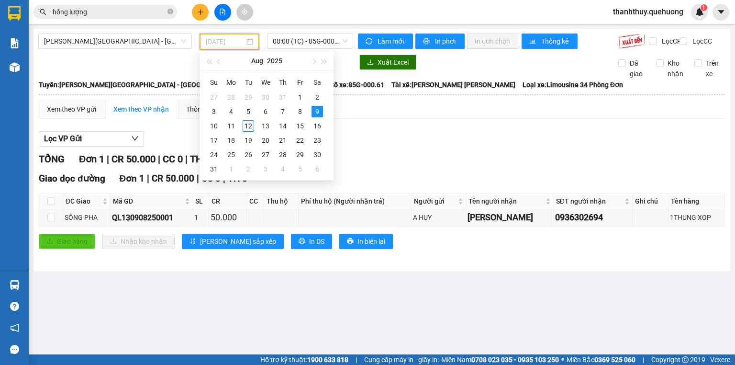
click at [247, 124] on div "12" at bounding box center [248, 125] width 11 height 11
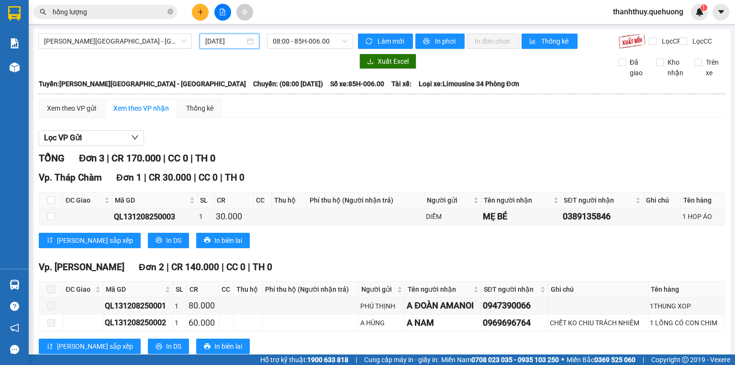
click at [228, 44] on input "[DATE]" at bounding box center [224, 41] width 39 height 11
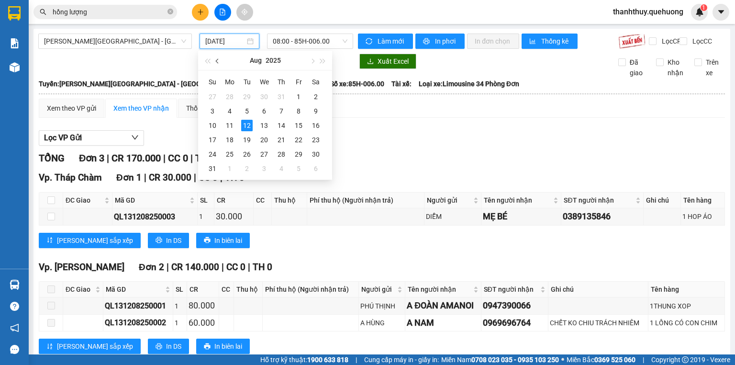
click at [218, 58] on button "button" at bounding box center [217, 60] width 11 height 19
click at [248, 92] on div "1" at bounding box center [246, 96] width 11 height 11
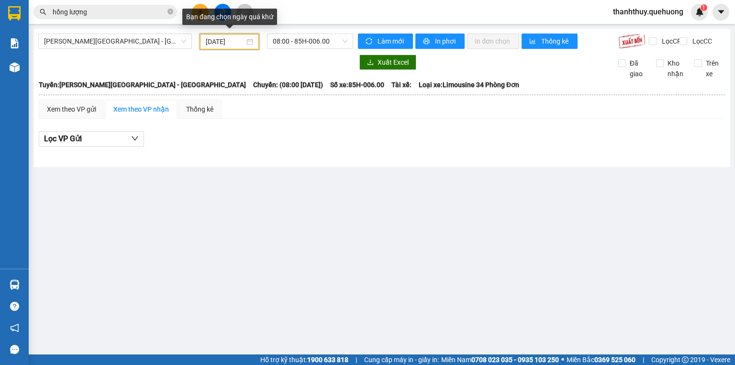
click at [226, 41] on input "[DATE]" at bounding box center [225, 41] width 38 height 11
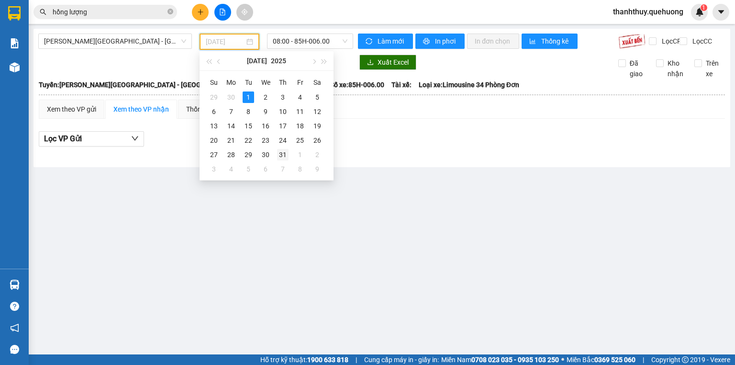
click at [281, 151] on div "31" at bounding box center [282, 154] width 11 height 11
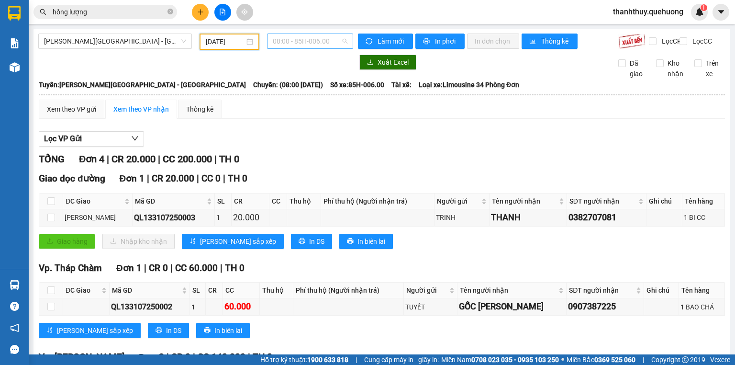
click at [293, 37] on span "08:00 - 85H-006.00" at bounding box center [310, 41] width 75 height 14
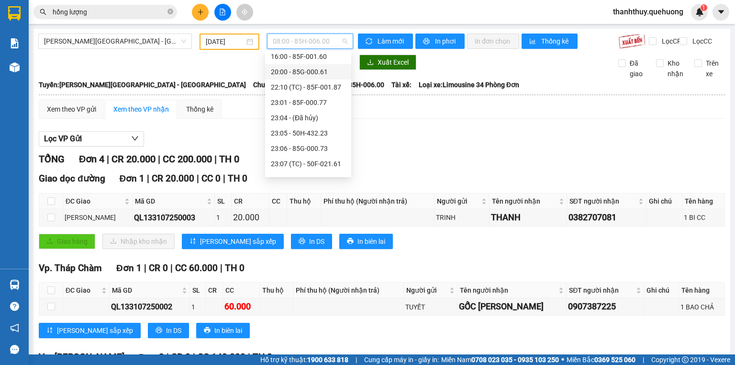
scroll to position [107, 0]
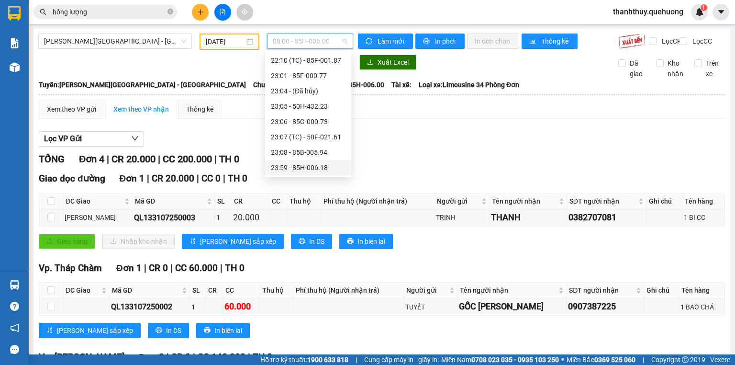
click at [295, 165] on div "23:59 - 85H-006.18" at bounding box center [308, 167] width 75 height 11
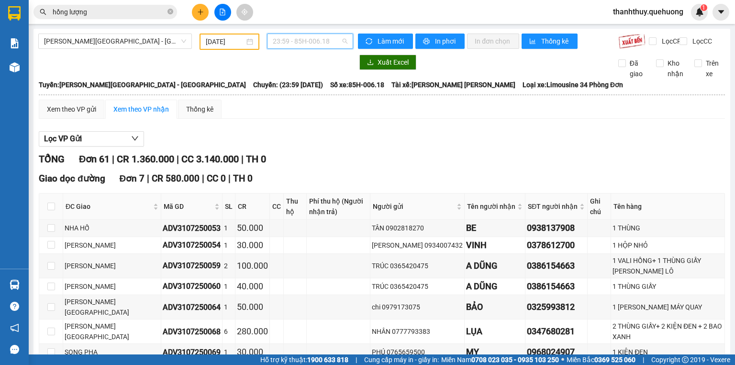
click at [288, 38] on span "23:59 - 85H-006.18" at bounding box center [310, 41] width 75 height 14
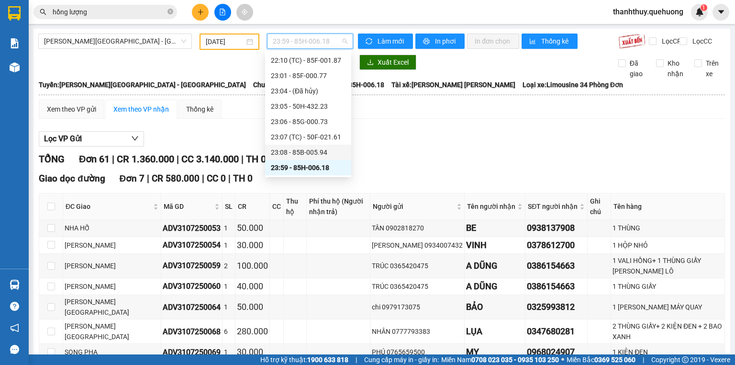
click at [295, 152] on div "23:08 - 85B-005.94" at bounding box center [308, 152] width 75 height 11
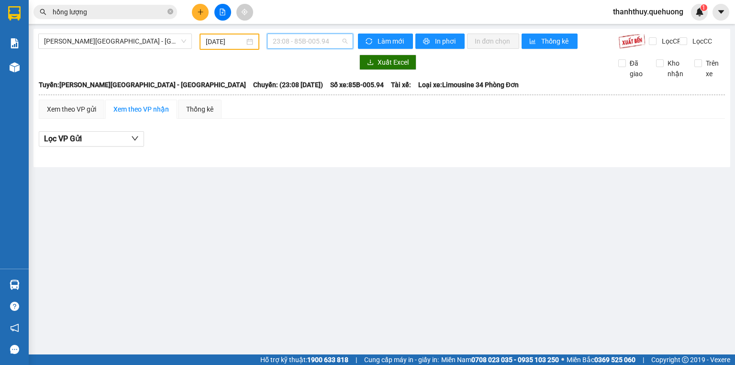
click at [285, 38] on span "23:08 - 85B-005.94" at bounding box center [310, 41] width 75 height 14
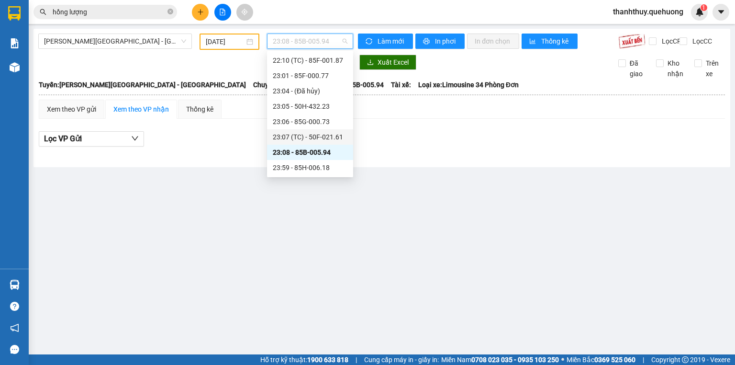
click at [289, 141] on div "23:07 (TC) - 50F-021.61" at bounding box center [310, 137] width 75 height 11
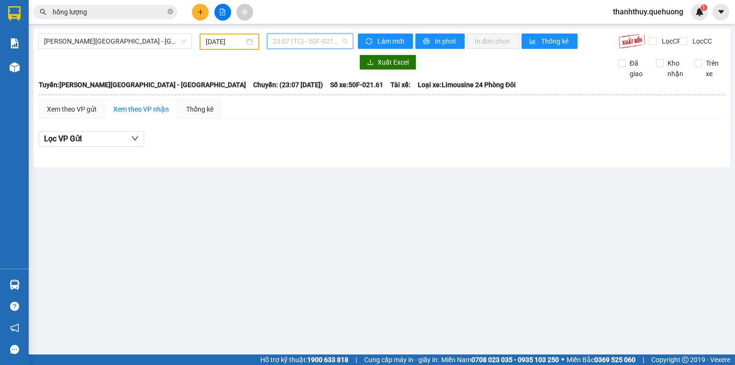
click at [293, 37] on span "23:07 (TC) - 50F-021.61" at bounding box center [310, 41] width 75 height 14
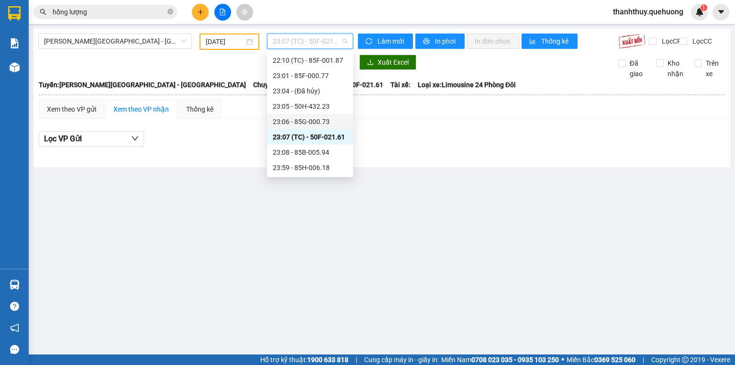
click at [292, 119] on div "23:06 - 85G-000.73" at bounding box center [310, 121] width 75 height 11
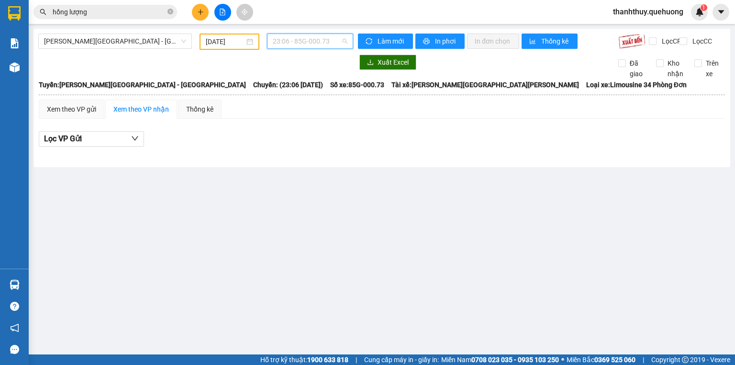
click at [295, 41] on span "23:06 - 85G-000.73" at bounding box center [310, 41] width 75 height 14
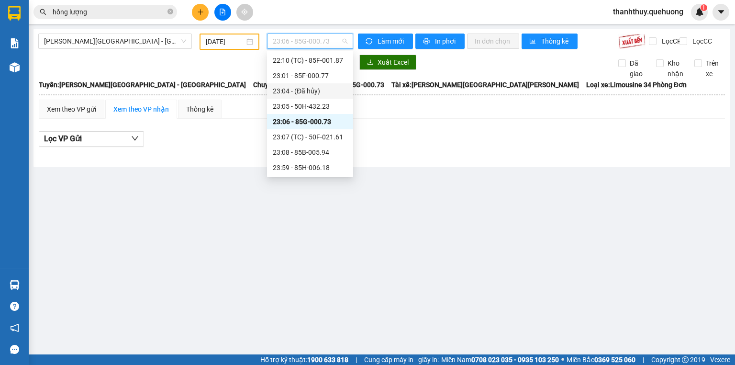
click at [296, 100] on div "23:05 - 50H-432.23" at bounding box center [310, 106] width 86 height 15
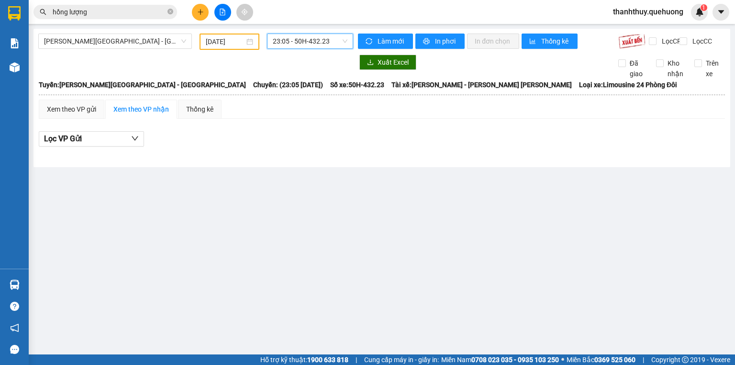
click at [295, 39] on span "23:05 - 50H-432.23" at bounding box center [310, 41] width 75 height 14
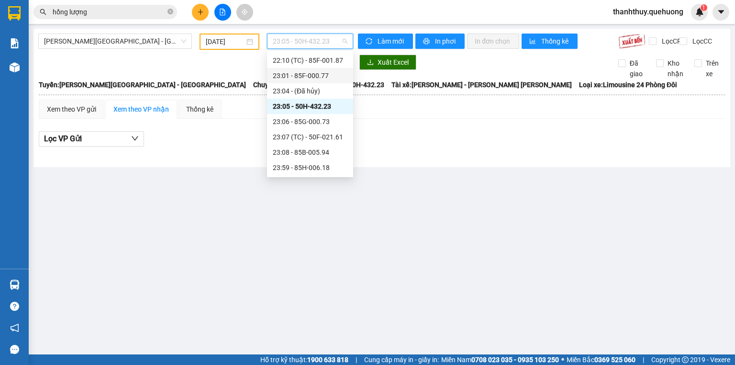
click at [310, 73] on div "23:01 - 85F-000.77" at bounding box center [310, 75] width 75 height 11
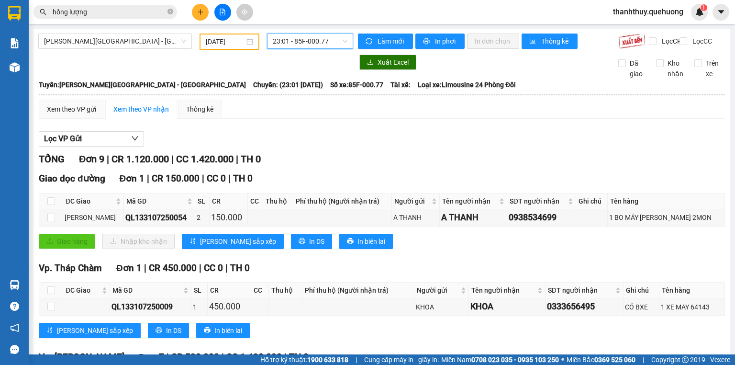
click at [303, 44] on span "23:01 - 85F-000.77" at bounding box center [310, 41] width 75 height 14
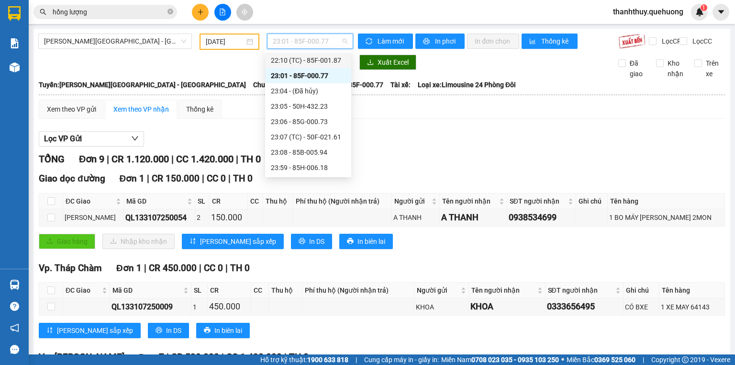
click at [313, 61] on div "22:10 (TC) - 85F-001.87" at bounding box center [308, 60] width 75 height 11
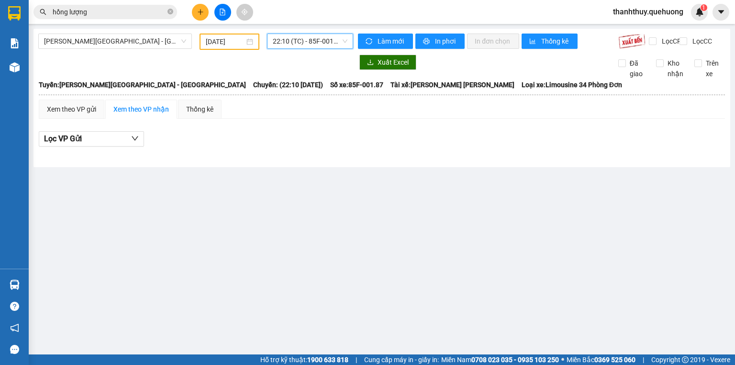
drag, startPoint x: 293, startPoint y: 42, endPoint x: 293, endPoint y: 47, distance: 5.3
click at [293, 42] on span "22:10 (TC) - 85F-001.87" at bounding box center [310, 41] width 75 height 14
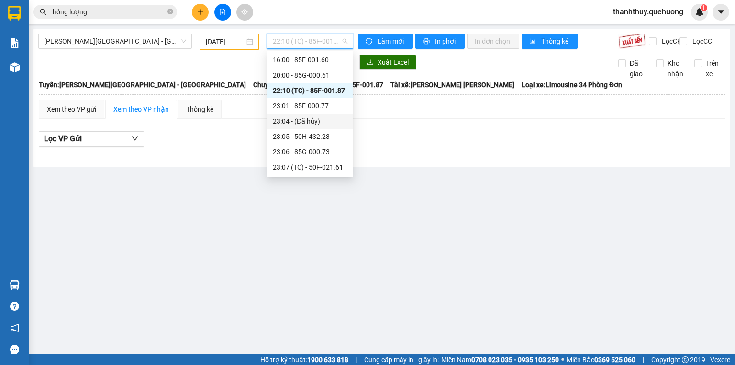
scroll to position [31, 0]
click at [299, 120] on div "20:00 - 85G-000.61" at bounding box center [310, 121] width 75 height 11
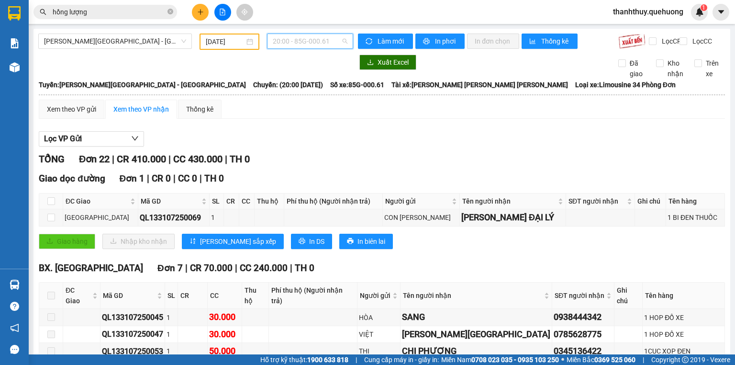
click at [312, 38] on span "20:00 - 85G-000.61" at bounding box center [310, 41] width 75 height 14
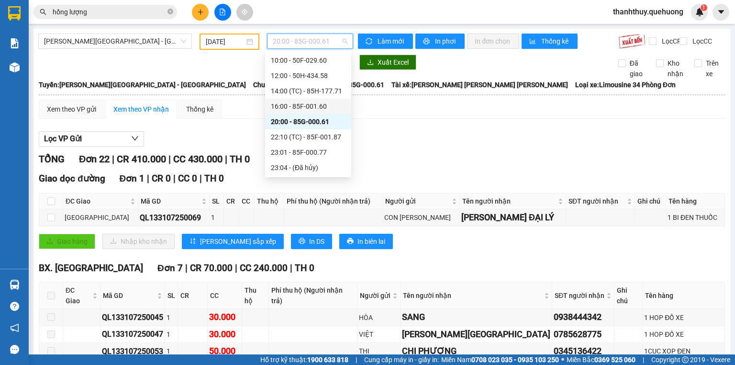
click at [297, 104] on div "16:00 - 85F-001.60" at bounding box center [308, 106] width 75 height 11
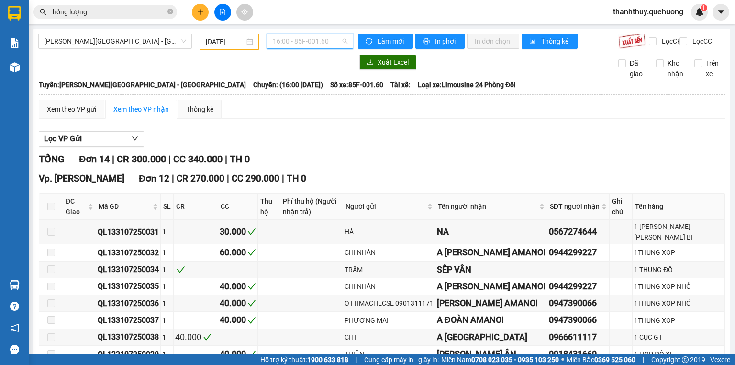
click at [299, 44] on span "16:00 - 85F-001.60" at bounding box center [310, 41] width 75 height 14
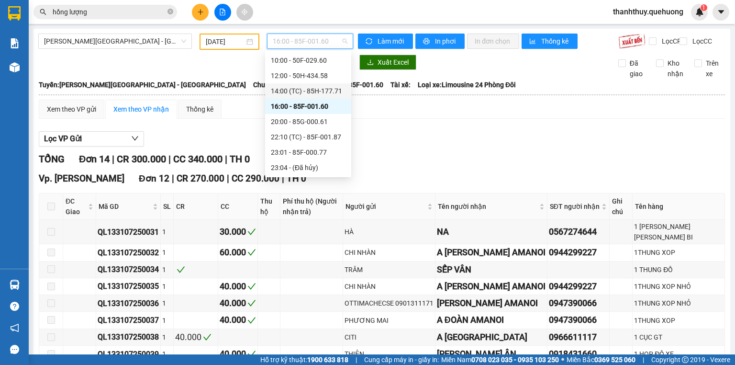
click at [294, 87] on div "14:00 (TC) - 85H-177.71" at bounding box center [308, 91] width 75 height 11
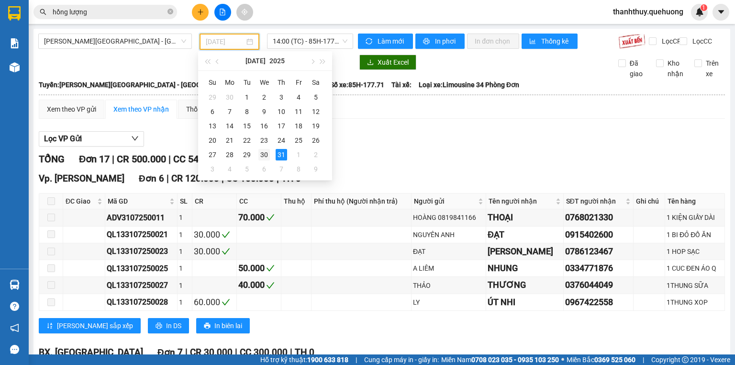
click at [266, 153] on div "30" at bounding box center [263, 154] width 11 height 11
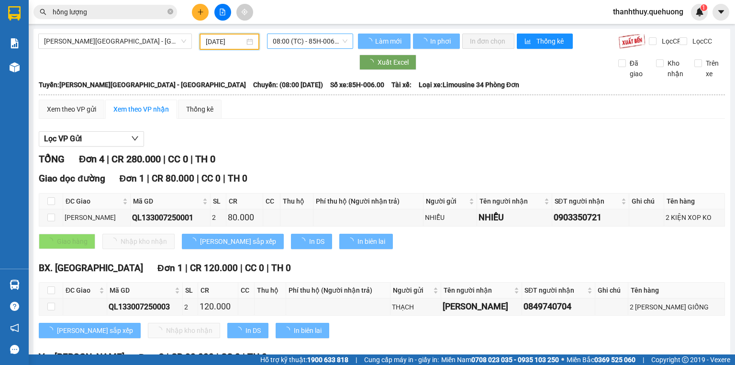
click at [296, 40] on span "08:00 (TC) - 85H-006.00" at bounding box center [310, 41] width 75 height 14
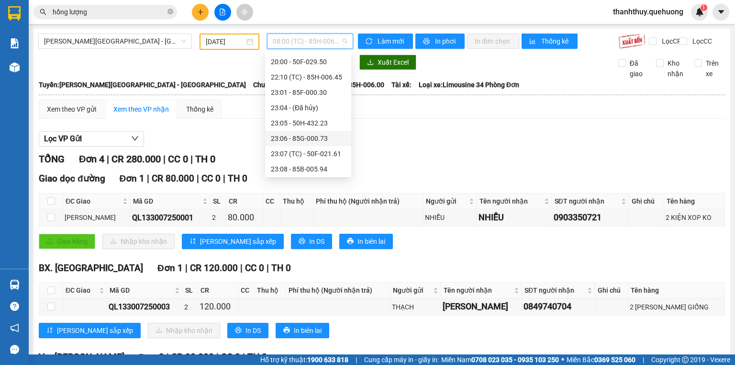
scroll to position [107, 0]
click at [302, 167] on div "23:59 - 85H-006.18" at bounding box center [308, 167] width 75 height 11
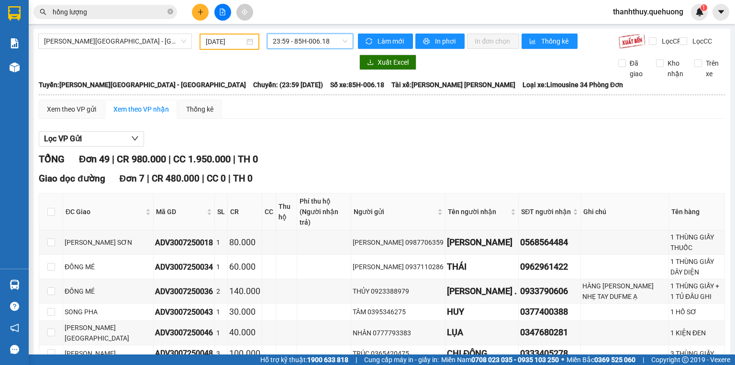
click at [286, 42] on span "23:59 - 85H-006.18" at bounding box center [310, 41] width 75 height 14
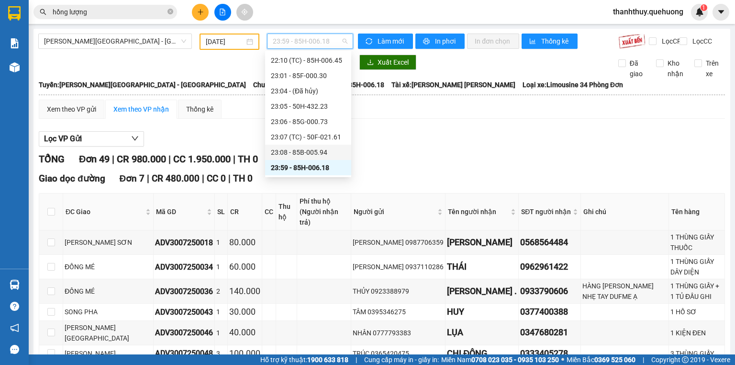
click at [307, 148] on div "23:08 - 85B-005.94" at bounding box center [308, 152] width 75 height 11
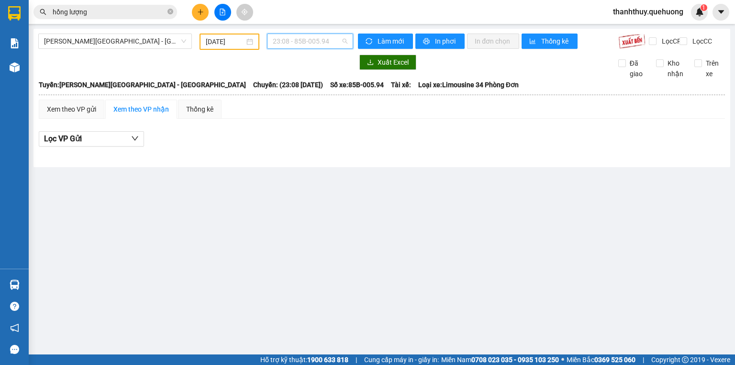
click at [308, 41] on span "23:08 - 85B-005.94" at bounding box center [310, 41] width 75 height 14
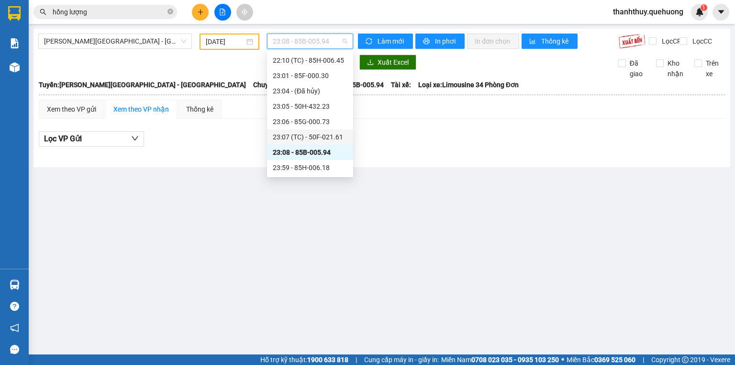
click at [304, 132] on div "23:07 (TC) - 50F-021.61" at bounding box center [310, 137] width 75 height 11
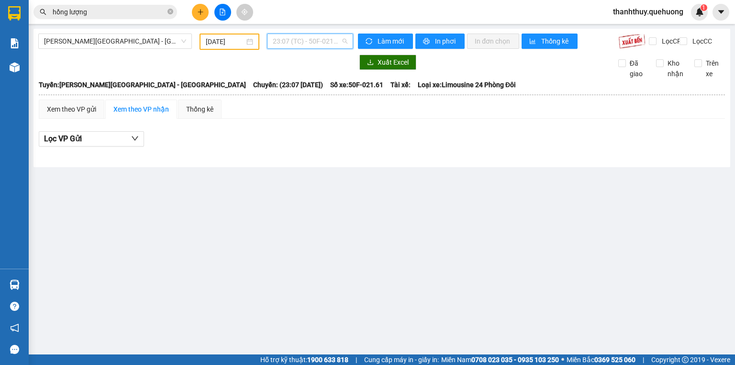
click at [300, 41] on span "23:07 (TC) - 50F-021.61" at bounding box center [310, 41] width 75 height 14
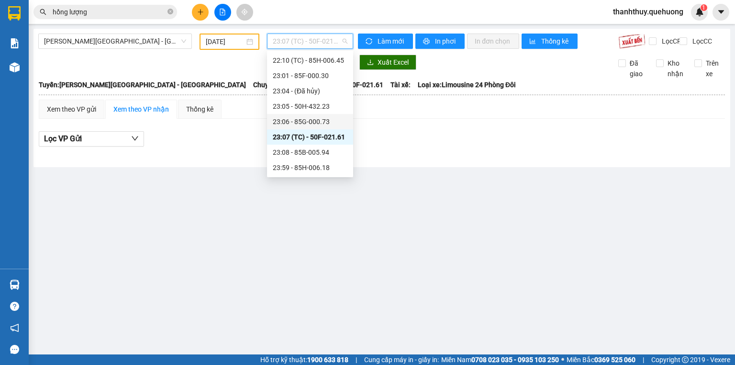
click at [309, 126] on div "23:06 - 85G-000.73" at bounding box center [310, 121] width 75 height 11
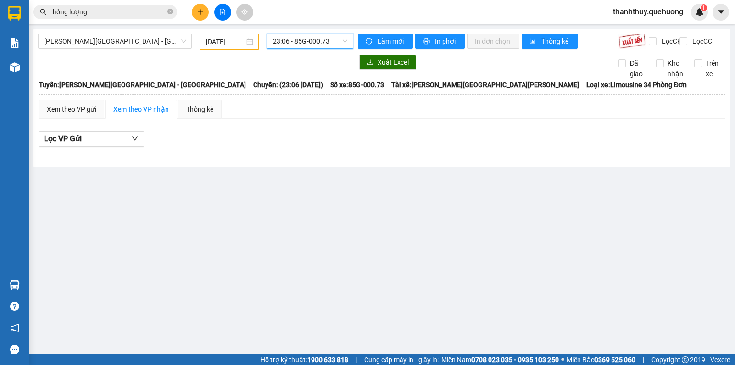
click at [306, 40] on span "23:06 - 85G-000.73" at bounding box center [310, 41] width 75 height 14
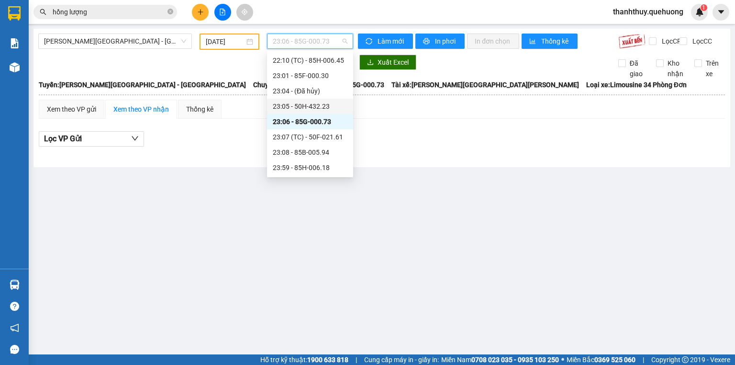
click at [310, 109] on div "23:05 - 50H-432.23" at bounding box center [310, 106] width 75 height 11
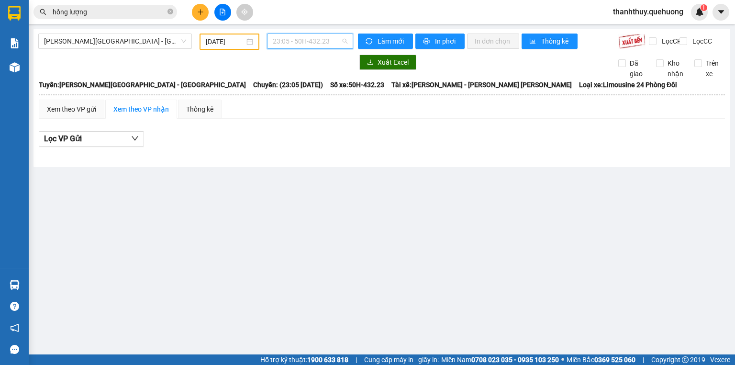
click at [307, 40] on span "23:05 - 50H-432.23" at bounding box center [310, 41] width 75 height 14
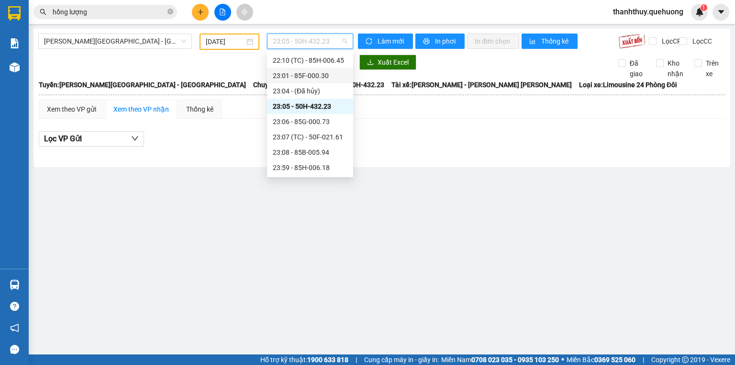
click at [323, 75] on div "23:01 - 85F-000.30" at bounding box center [310, 75] width 75 height 11
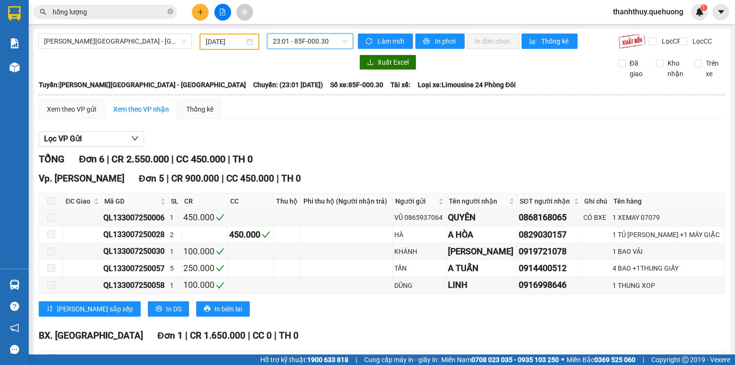
click at [300, 46] on span "23:01 - 85F-000.30" at bounding box center [310, 41] width 75 height 14
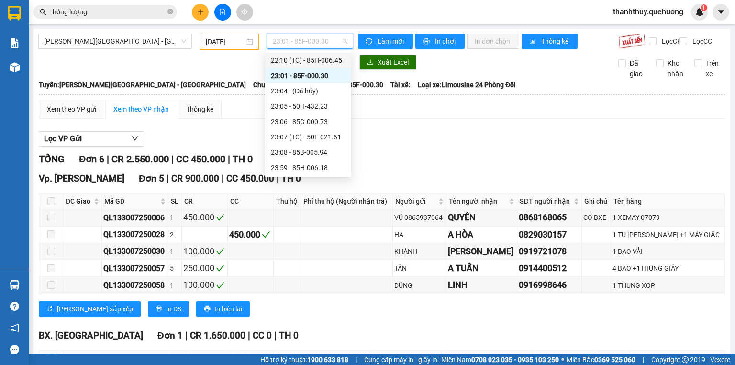
click at [324, 56] on div "22:10 (TC) - 85H-006.45" at bounding box center [308, 60] width 75 height 11
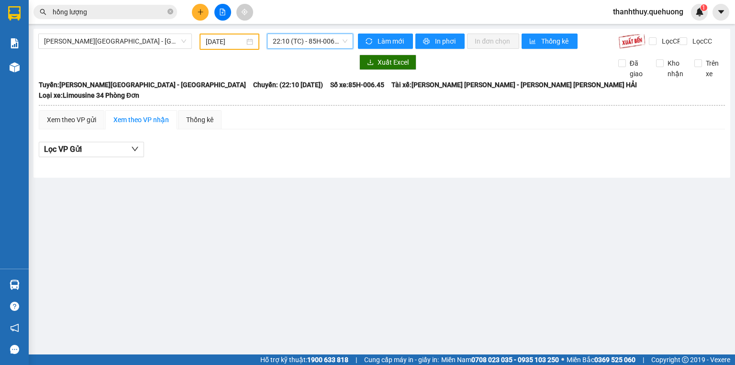
click at [304, 42] on span "22:10 (TC) - 85H-006.45" at bounding box center [310, 41] width 75 height 14
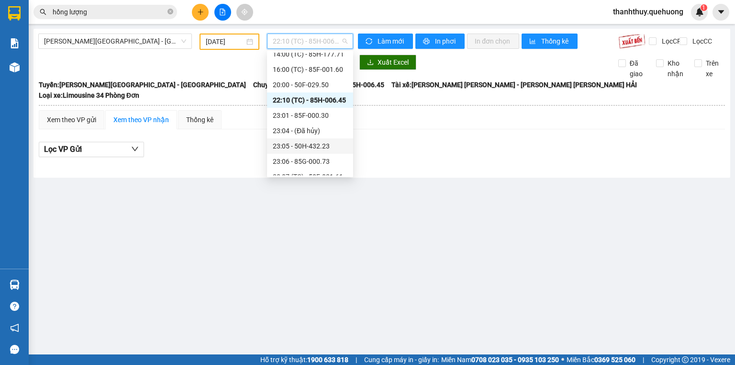
scroll to position [31, 0]
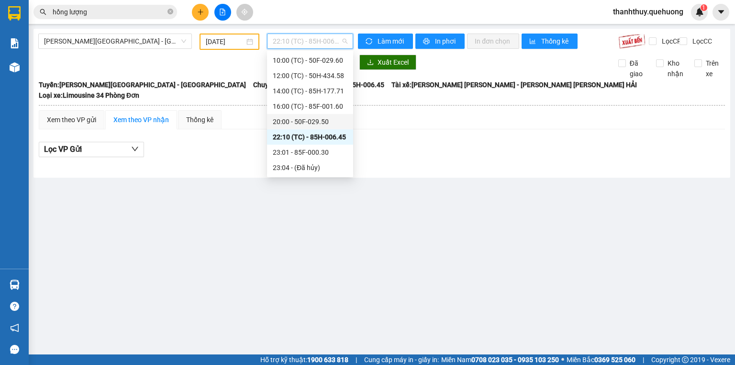
click at [315, 122] on div "20:00 - 50F-029.50" at bounding box center [310, 121] width 75 height 11
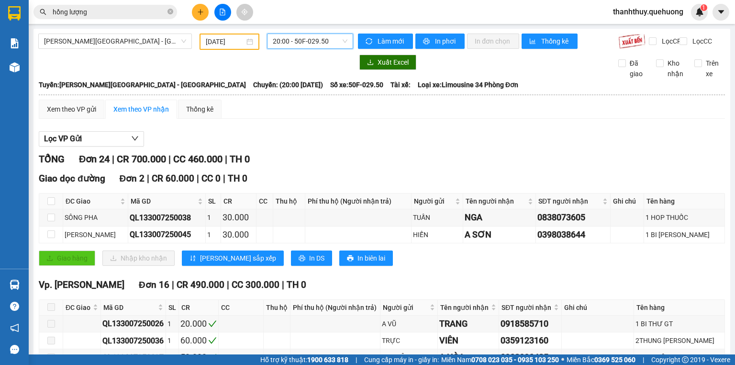
click at [298, 39] on span "20:00 - 50F-029.50" at bounding box center [310, 41] width 75 height 14
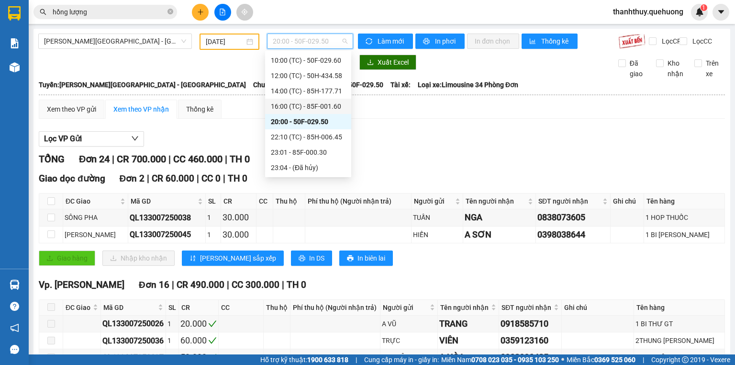
click at [300, 109] on div "16:00 (TC) - 85F-001.60" at bounding box center [308, 106] width 75 height 11
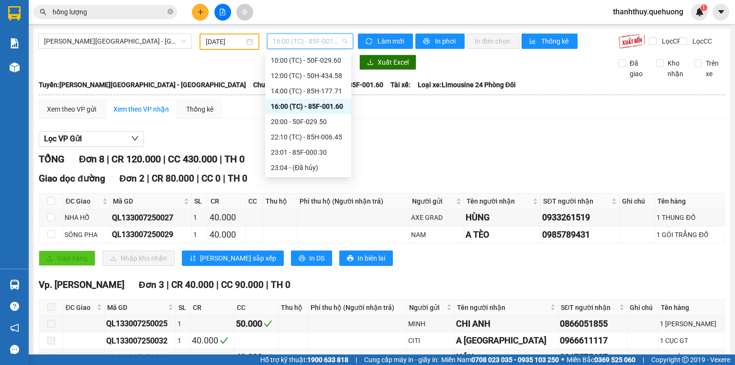
click at [318, 43] on span "16:00 (TC) - 85F-001.60" at bounding box center [310, 41] width 75 height 14
click at [312, 96] on div "14:00 (TC) - 85H-177.71" at bounding box center [308, 90] width 86 height 15
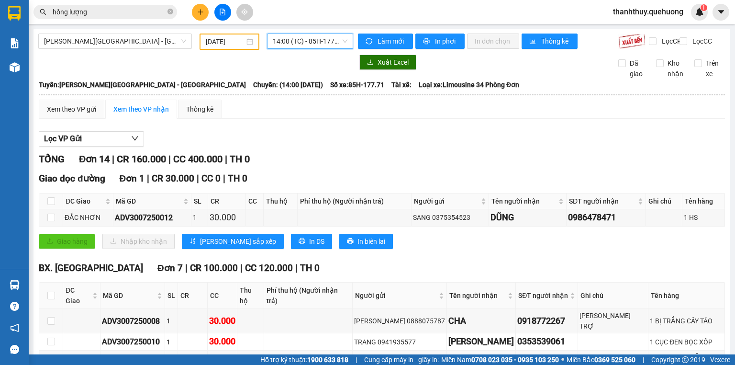
click at [280, 46] on span "14:00 (TC) - 85H-177.71" at bounding box center [310, 41] width 75 height 14
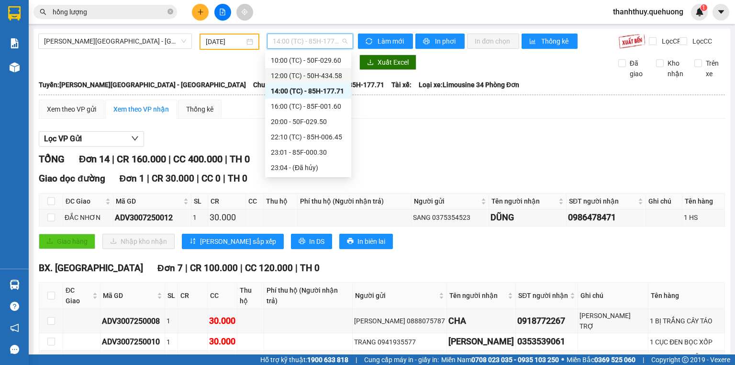
click at [301, 73] on div "12:00 (TC) - 50H-434.58" at bounding box center [308, 75] width 75 height 11
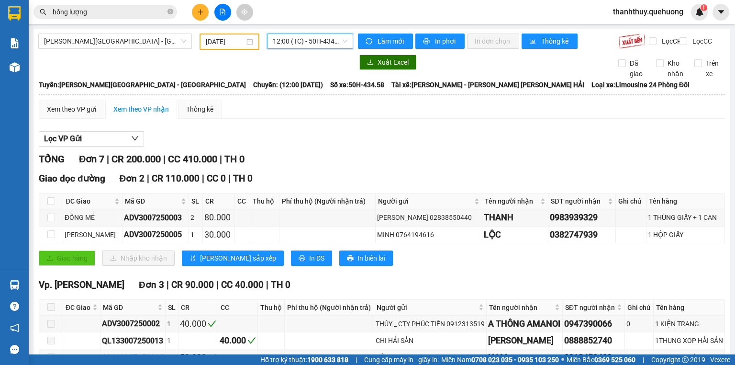
click at [223, 38] on input "[DATE]" at bounding box center [225, 41] width 38 height 11
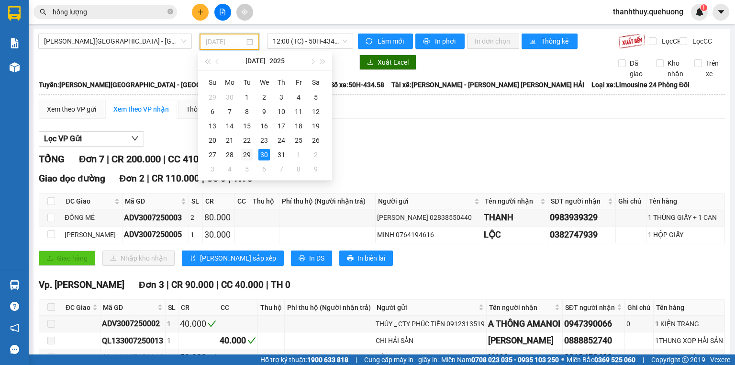
click at [247, 154] on div "29" at bounding box center [246, 154] width 11 height 11
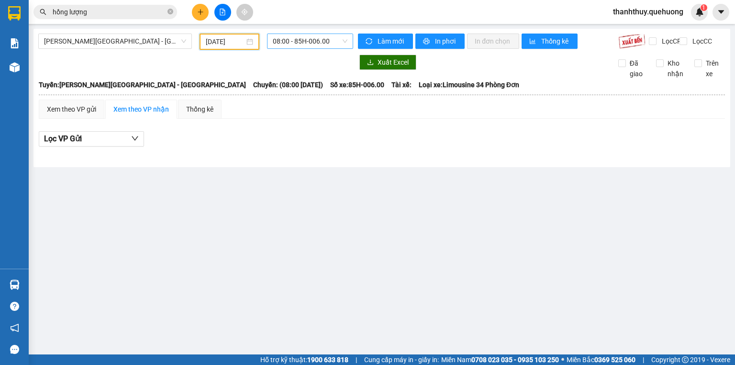
click at [289, 44] on span "08:00 - 85H-006.00" at bounding box center [310, 41] width 75 height 14
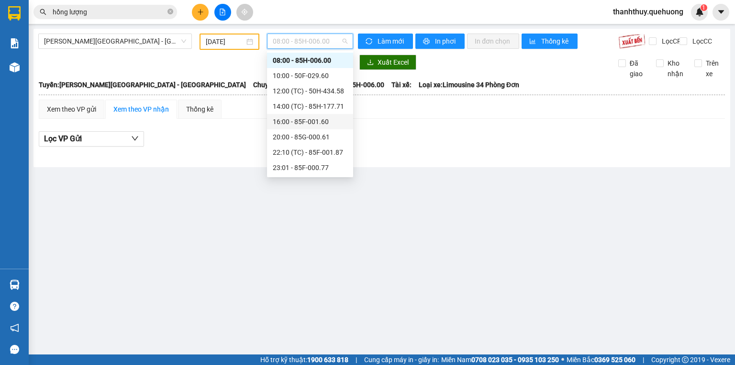
scroll to position [107, 0]
click at [295, 168] on div "23:59 - 85H-006.18" at bounding box center [310, 167] width 75 height 11
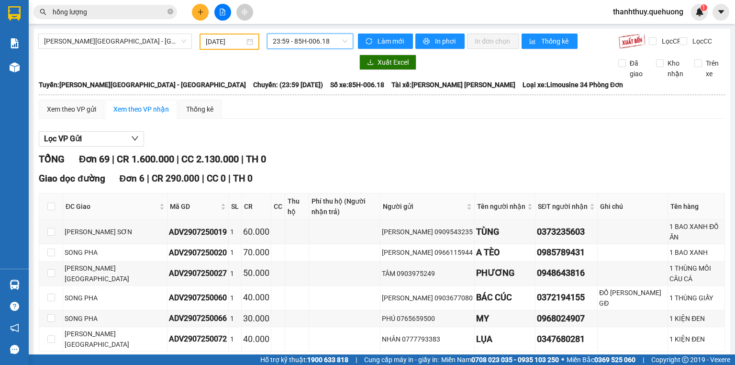
click at [289, 42] on span "23:59 - 85H-006.18" at bounding box center [310, 41] width 75 height 14
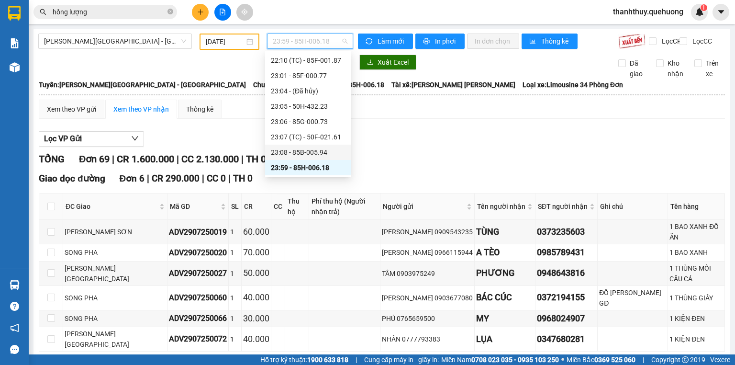
click at [307, 147] on div "23:08 - 85B-005.94" at bounding box center [308, 152] width 75 height 11
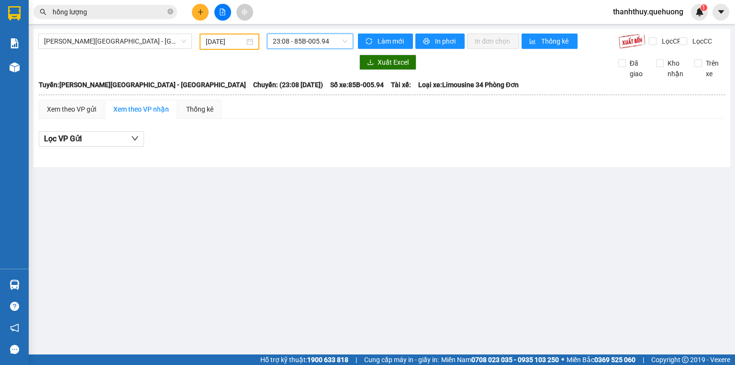
click at [293, 39] on span "23:08 - 85B-005.94" at bounding box center [310, 41] width 75 height 14
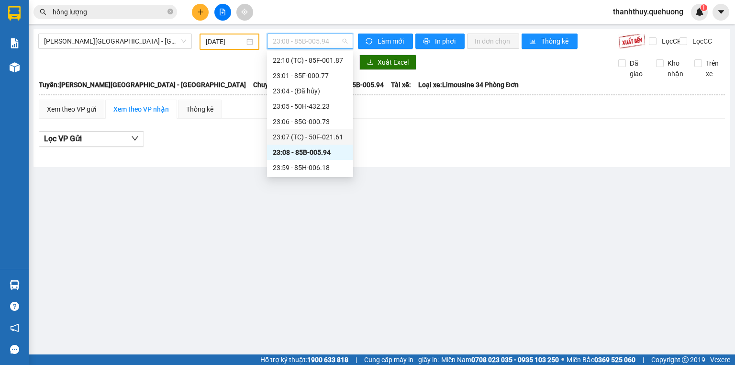
click at [307, 130] on div "23:07 (TC) - 50F-021.61" at bounding box center [310, 136] width 86 height 15
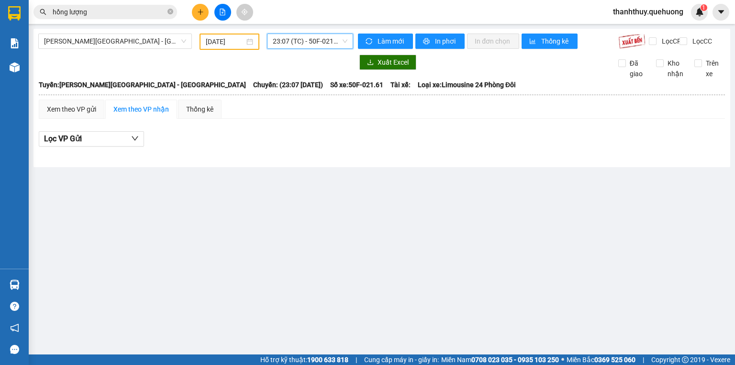
click at [291, 42] on span "23:07 (TC) - 50F-021.61" at bounding box center [310, 41] width 75 height 14
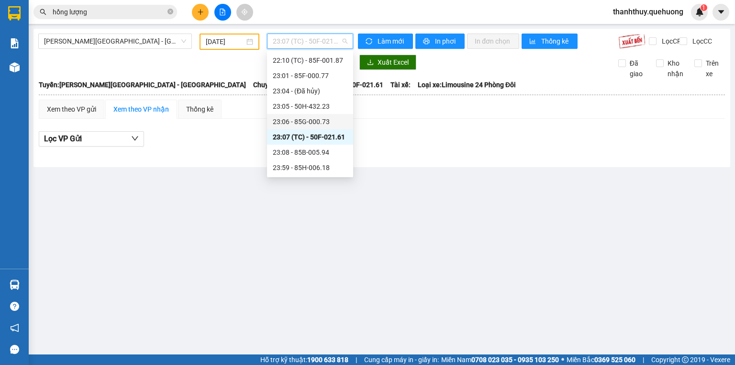
click at [297, 124] on div "23:06 - 85G-000.73" at bounding box center [310, 121] width 75 height 11
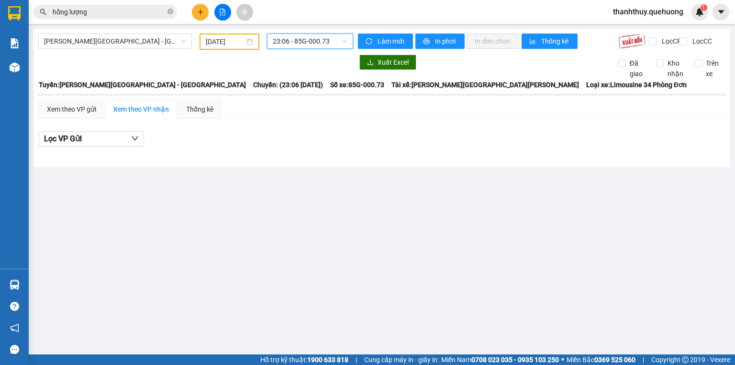
click at [293, 40] on span "23:06 - 85G-000.73" at bounding box center [310, 41] width 75 height 14
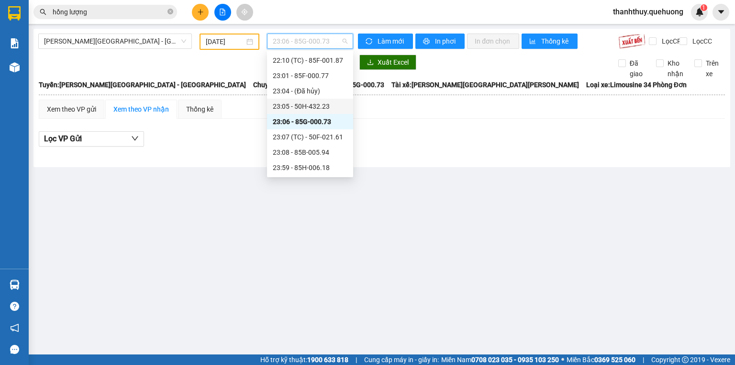
click at [299, 109] on div "23:05 - 50H-432.23" at bounding box center [310, 106] width 75 height 11
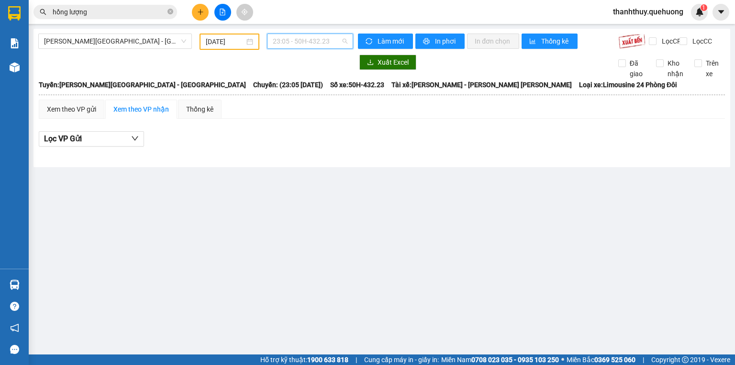
click at [293, 40] on span "23:05 - 50H-432.23" at bounding box center [310, 41] width 75 height 14
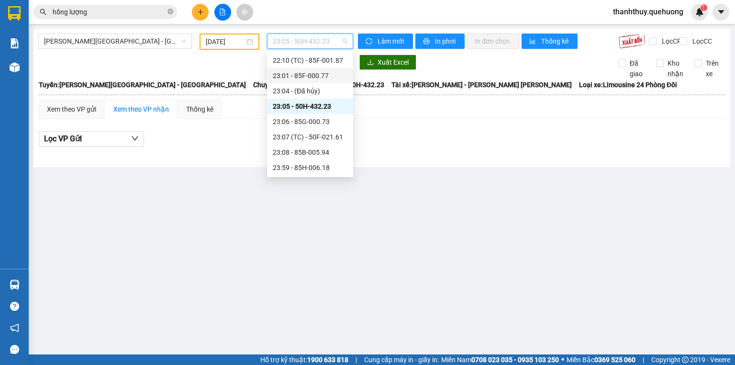
click at [310, 76] on div "23:01 - 85F-000.77" at bounding box center [310, 75] width 75 height 11
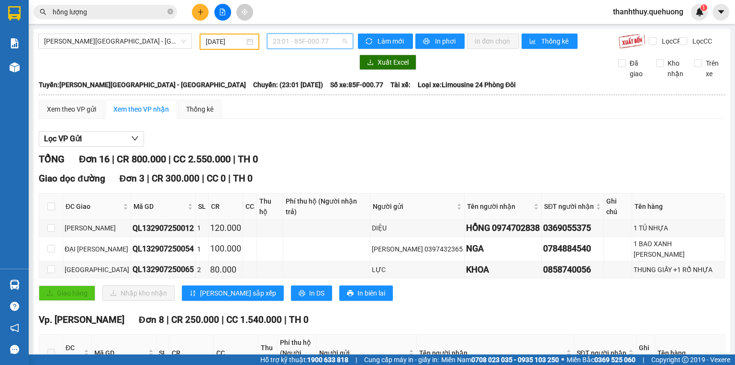
click at [301, 45] on span "23:01 - 85F-000.77" at bounding box center [310, 41] width 75 height 14
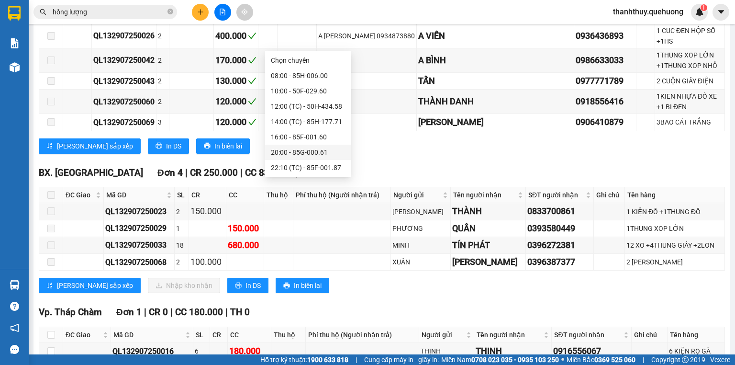
scroll to position [77, 0]
click at [306, 90] on div "22:10 (TC) - 85F-001.87" at bounding box center [308, 91] width 75 height 11
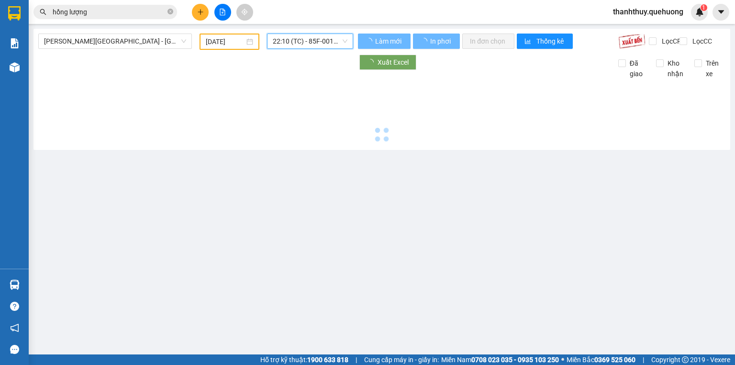
scroll to position [0, 0]
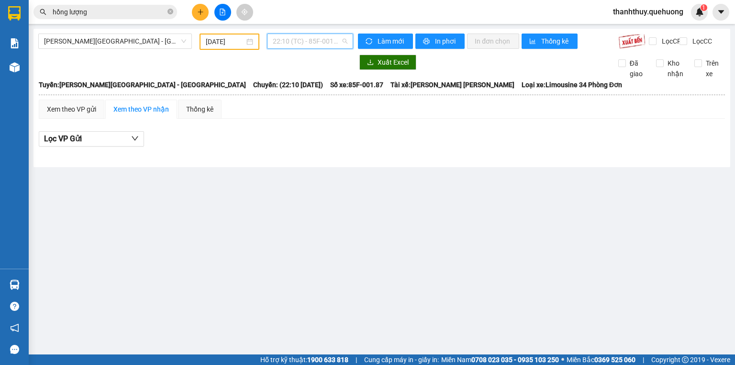
click at [292, 45] on span "22:10 (TC) - 85F-001.87" at bounding box center [310, 41] width 75 height 14
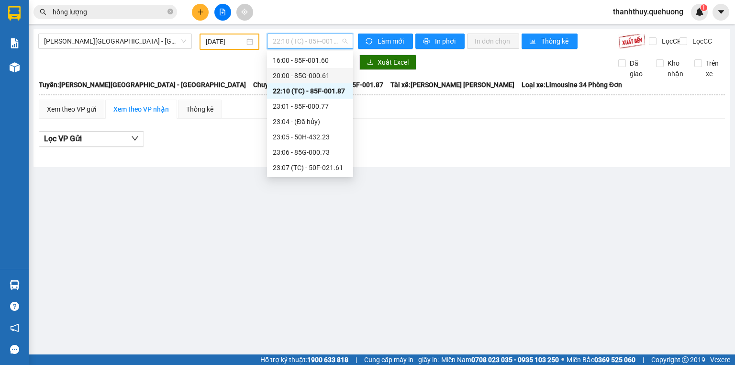
click at [301, 75] on div "20:00 - 85G-000.61" at bounding box center [310, 75] width 75 height 11
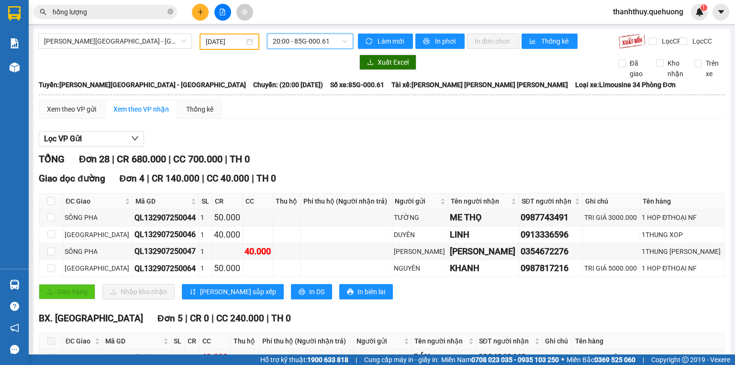
click at [310, 43] on span "20:00 - 85G-000.61" at bounding box center [310, 41] width 75 height 14
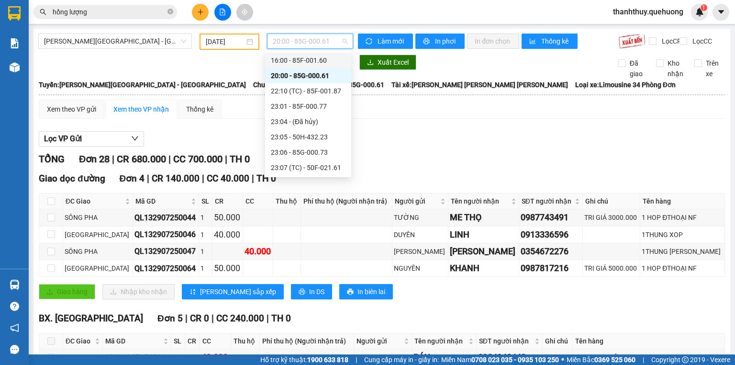
click at [307, 59] on div "16:00 - 85F-001.60" at bounding box center [308, 60] width 75 height 11
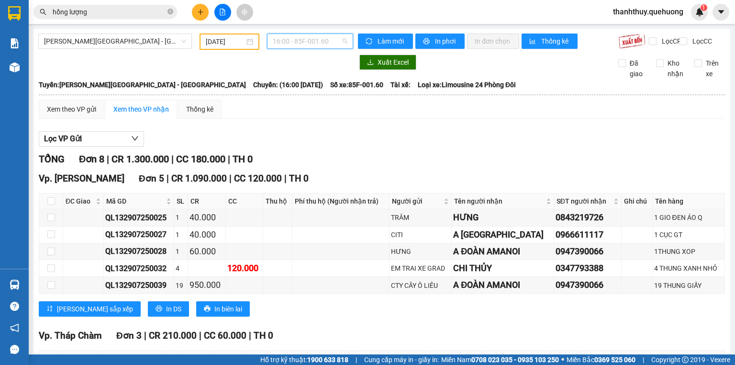
click at [307, 42] on span "16:00 - 85F-001.60" at bounding box center [310, 41] width 75 height 14
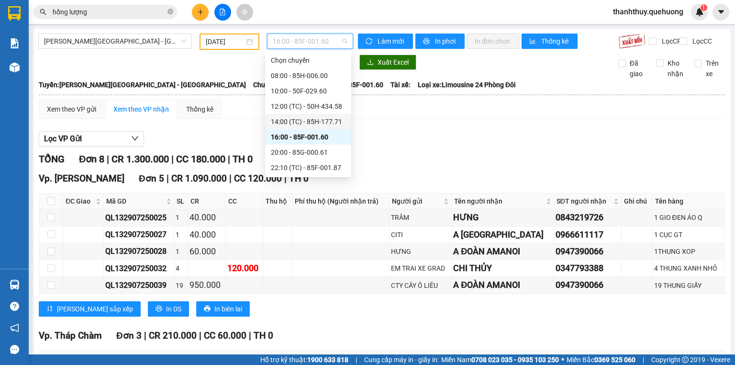
click at [293, 124] on div "14:00 (TC) - 85H-177.71" at bounding box center [308, 121] width 75 height 11
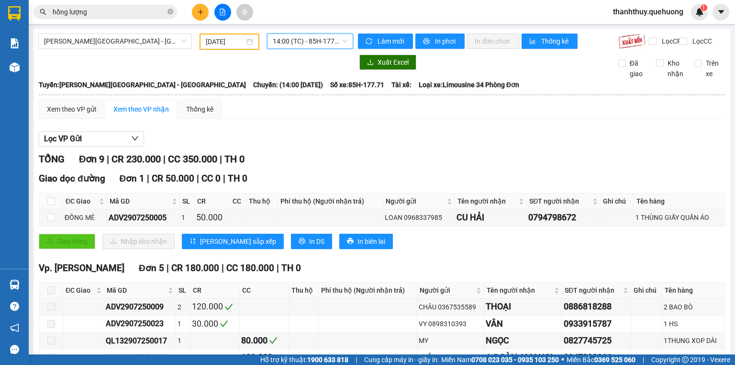
click at [308, 45] on span "14:00 (TC) - 85H-177.71" at bounding box center [310, 41] width 75 height 14
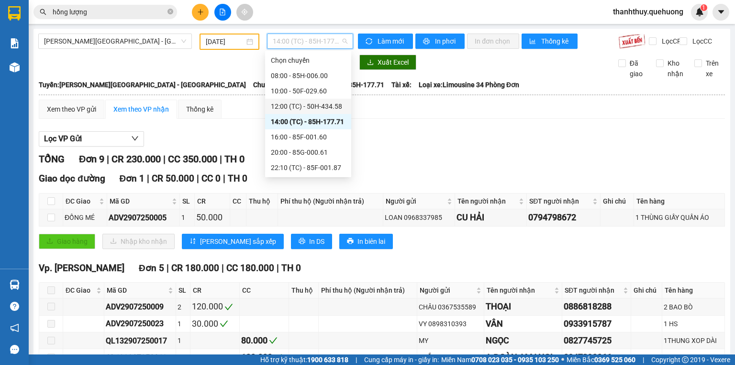
click at [294, 105] on div "12:00 (TC) - 50H-434.58" at bounding box center [308, 106] width 75 height 11
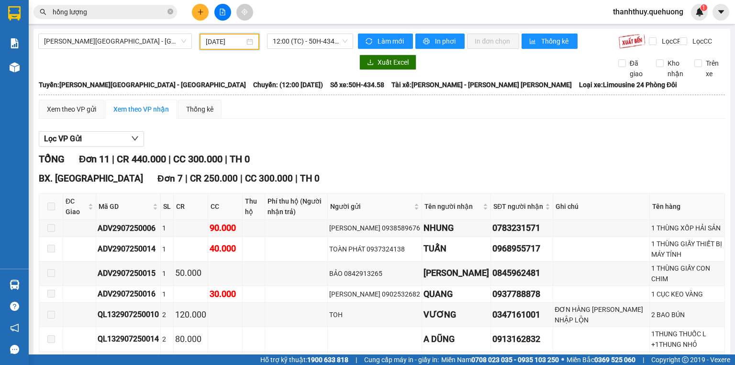
click at [217, 45] on input "[DATE]" at bounding box center [225, 41] width 38 height 11
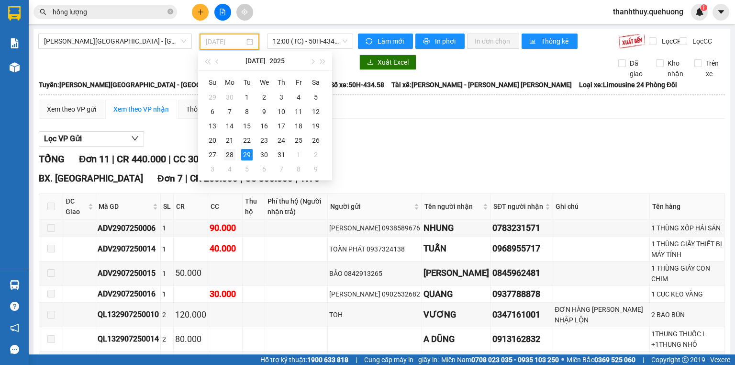
click at [230, 155] on div "28" at bounding box center [229, 154] width 11 height 11
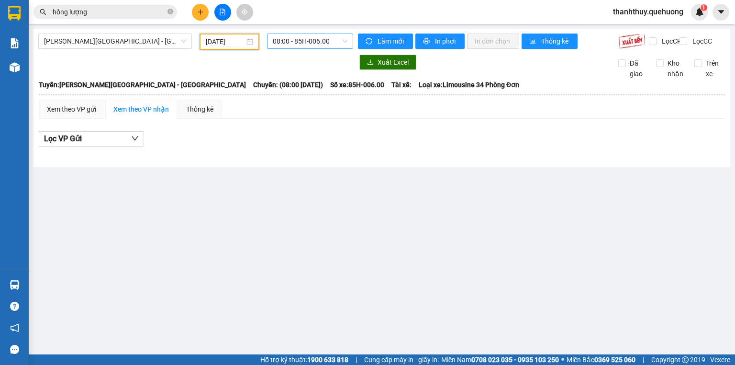
click at [330, 45] on span "08:00 - 85H-006.00" at bounding box center [310, 41] width 75 height 14
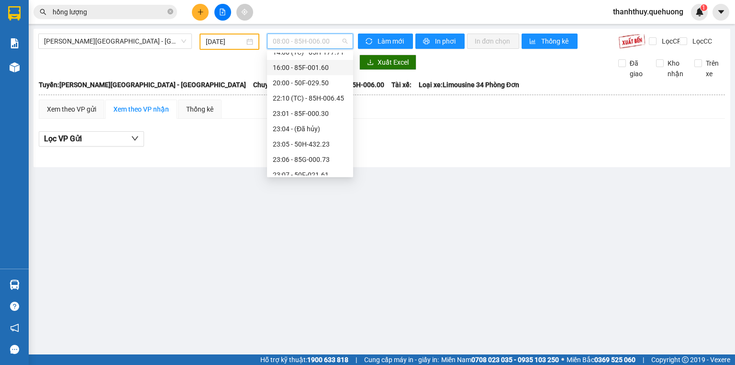
scroll to position [107, 0]
click at [320, 171] on div "23:59 - 85H-006.18" at bounding box center [310, 167] width 75 height 11
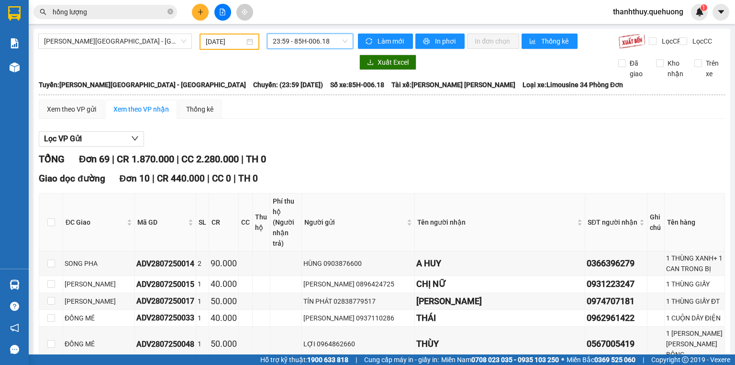
click at [286, 42] on span "23:59 - 85H-006.18" at bounding box center [310, 41] width 75 height 14
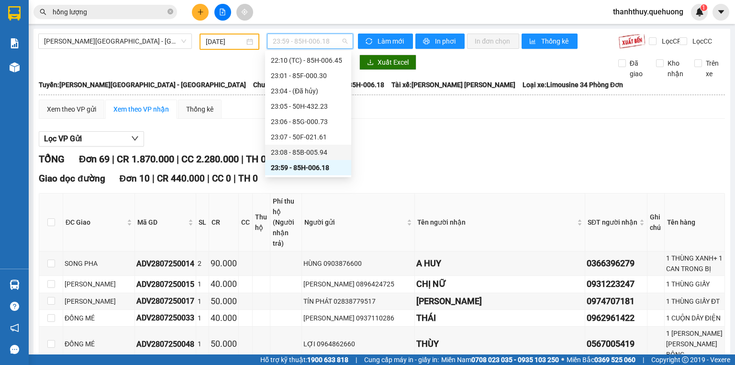
click at [288, 148] on div "23:08 - 85B-005.94" at bounding box center [308, 152] width 75 height 11
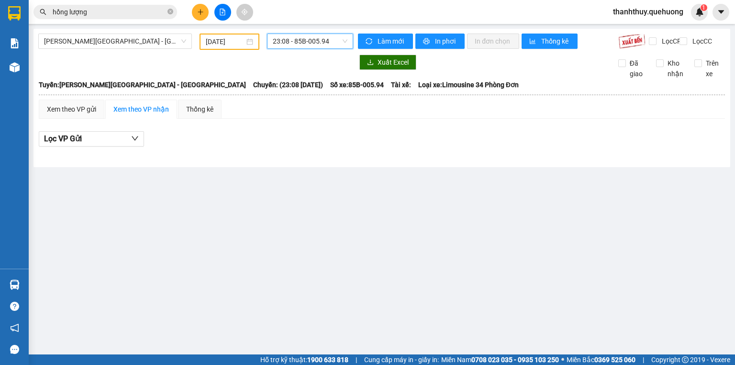
click at [291, 40] on span "23:08 - 85B-005.94" at bounding box center [310, 41] width 75 height 14
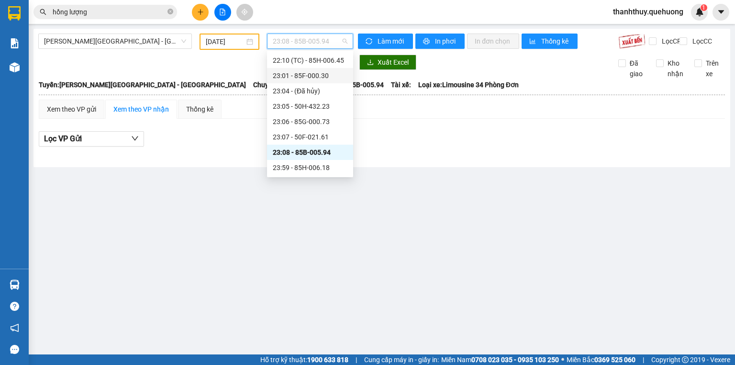
click at [309, 69] on div "23:01 - 85F-000.30" at bounding box center [310, 75] width 86 height 15
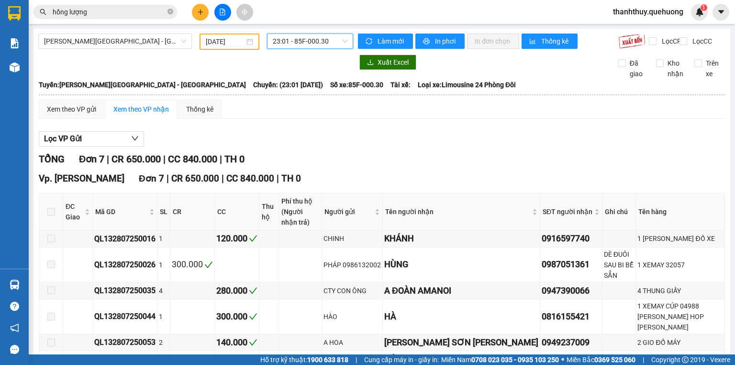
click at [301, 45] on span "23:01 - 85F-000.30" at bounding box center [310, 41] width 75 height 14
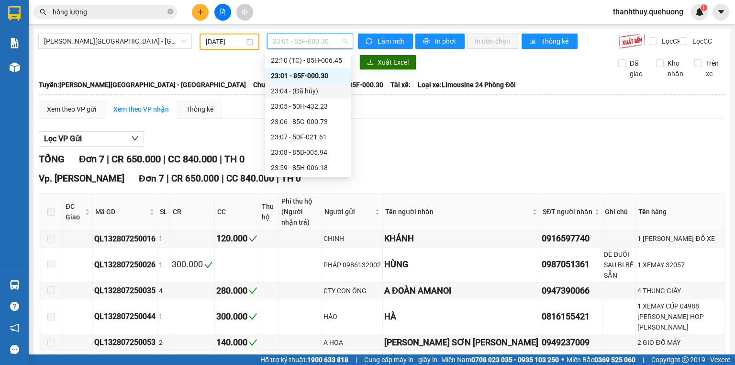
scroll to position [104, 0]
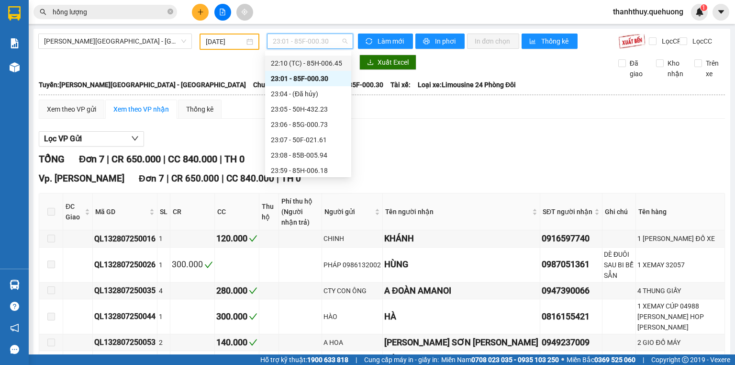
click at [308, 68] on div "22:10 (TC) - 85H-006.45" at bounding box center [308, 63] width 75 height 11
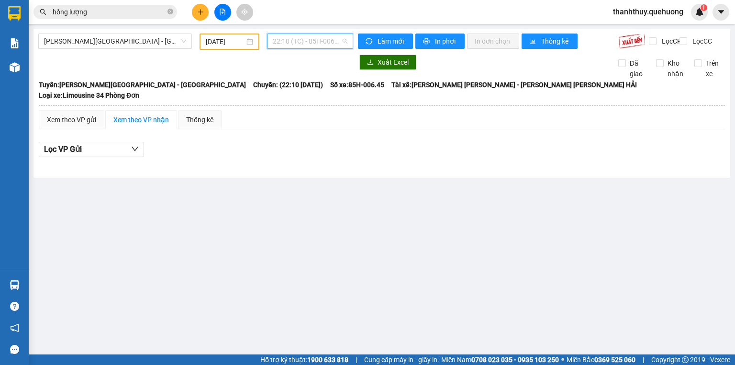
click at [301, 42] on span "22:10 (TC) - 85H-006.45" at bounding box center [310, 41] width 75 height 14
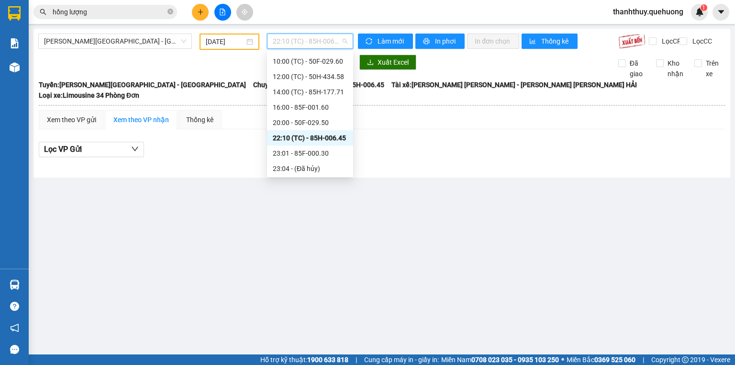
scroll to position [28, 0]
click at [302, 123] on div "20:00 - 50F-029.50" at bounding box center [310, 124] width 75 height 11
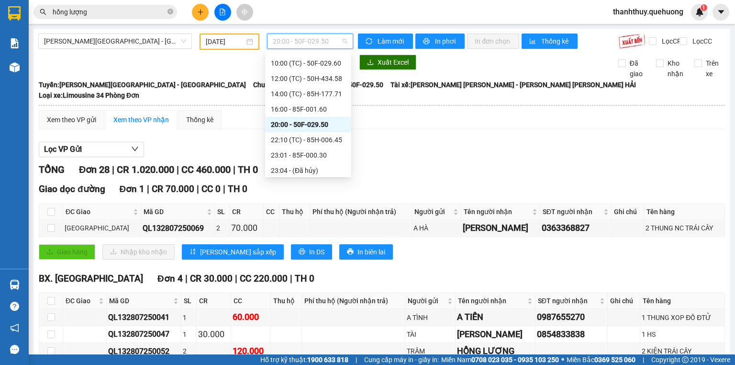
click at [310, 47] on span "20:00 - 50F-029.50" at bounding box center [310, 41] width 75 height 14
click at [289, 113] on div "16:00 - 85F-001.60" at bounding box center [308, 109] width 75 height 11
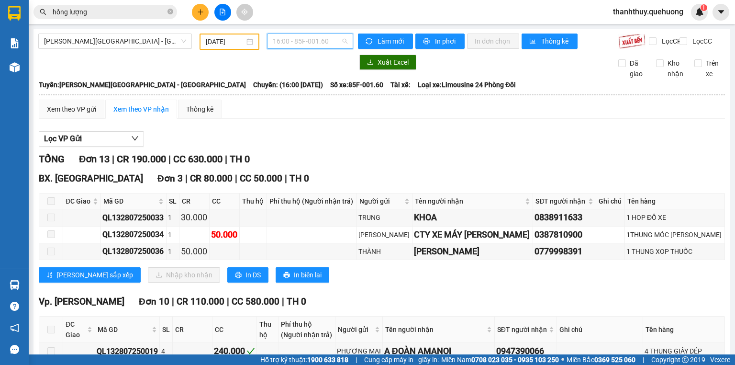
click at [293, 41] on span "16:00 - 85F-001.60" at bounding box center [310, 41] width 75 height 14
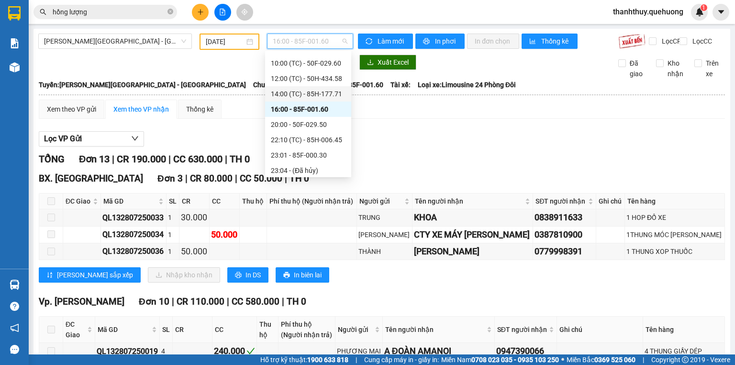
click at [289, 96] on div "14:00 (TC) - 85H-177.71" at bounding box center [308, 94] width 75 height 11
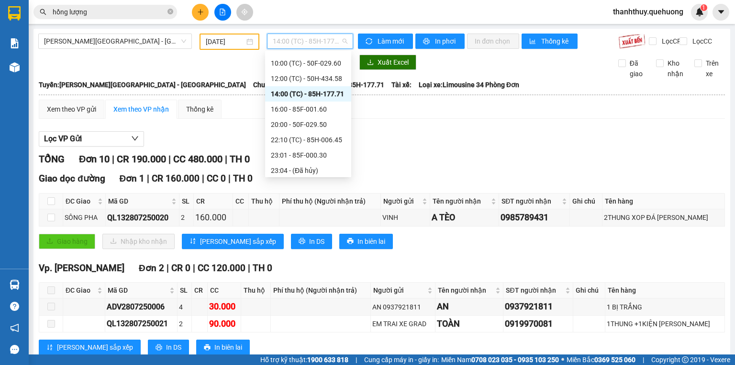
click at [292, 40] on span "14:00 (TC) - 85H-177.71" at bounding box center [310, 41] width 75 height 14
click at [287, 79] on div "12:00 (TC) - 50H-434.58" at bounding box center [308, 78] width 75 height 11
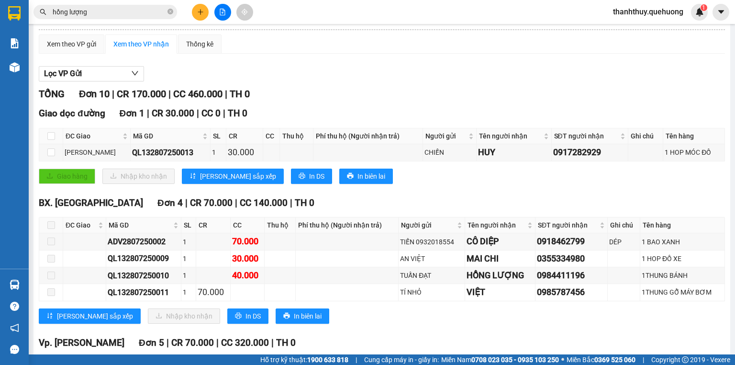
scroll to position [77, 0]
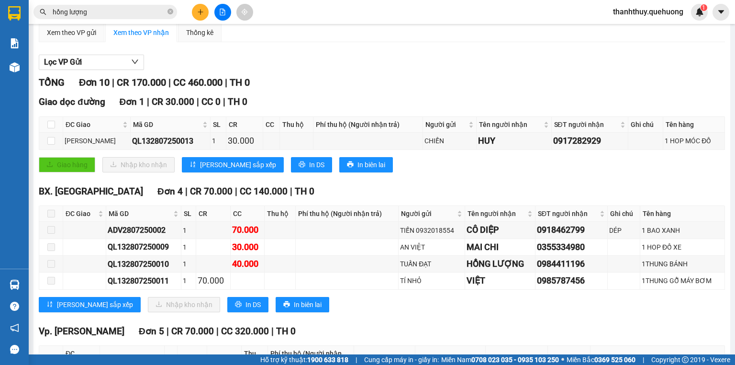
click at [219, 11] on icon "file-add" at bounding box center [222, 12] width 7 height 7
click at [316, 63] on div "Lọc VP Gửi" at bounding box center [382, 63] width 686 height 16
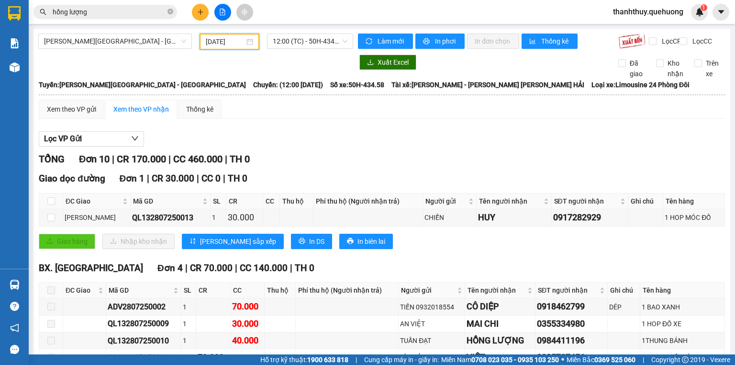
click at [231, 40] on input "[DATE]" at bounding box center [225, 41] width 38 height 11
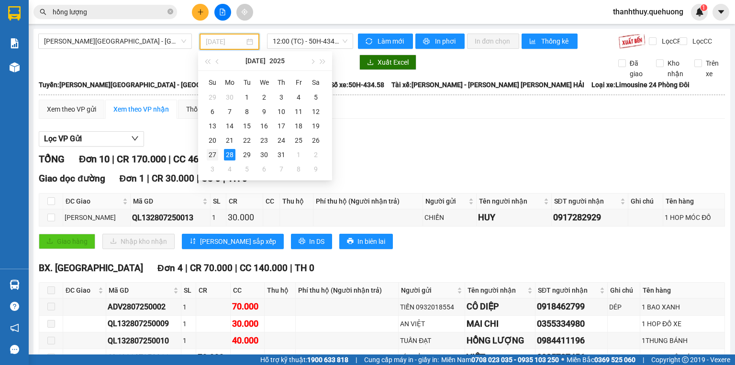
click at [218, 153] on td "27" at bounding box center [212, 154] width 17 height 14
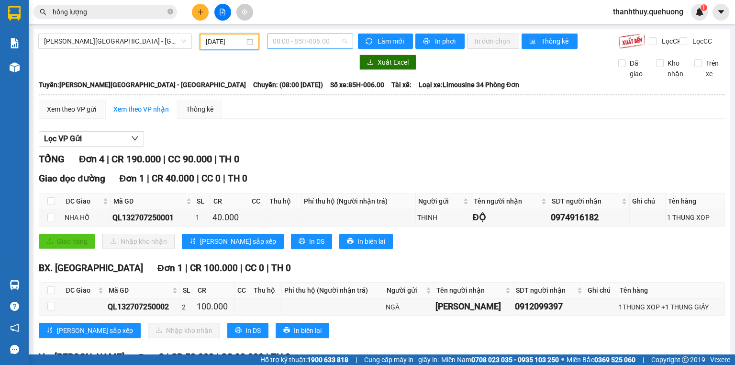
click at [283, 42] on span "08:00 - 85H-006.00" at bounding box center [310, 41] width 75 height 14
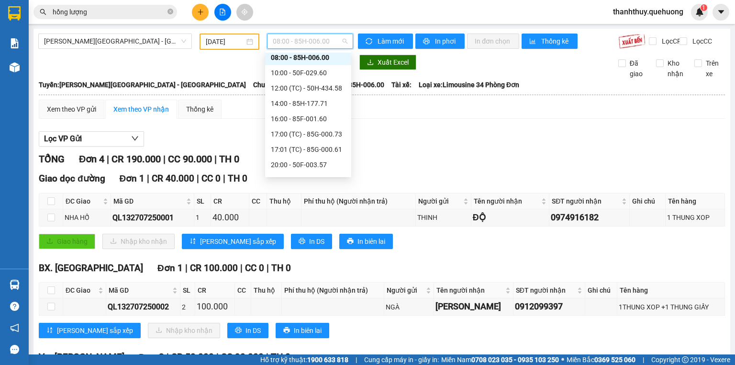
scroll to position [138, 0]
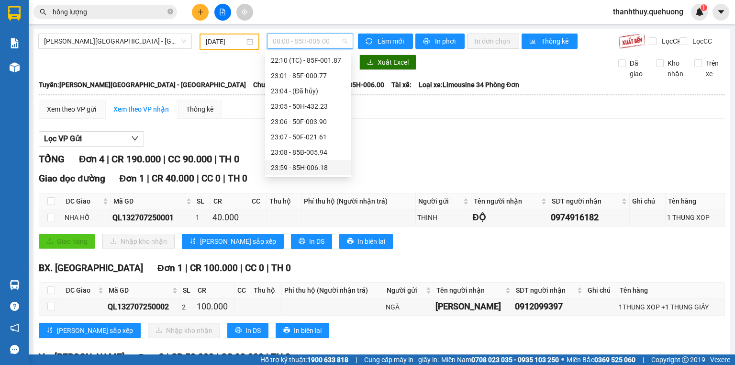
click at [301, 168] on div "23:59 - 85H-006.18" at bounding box center [308, 167] width 75 height 11
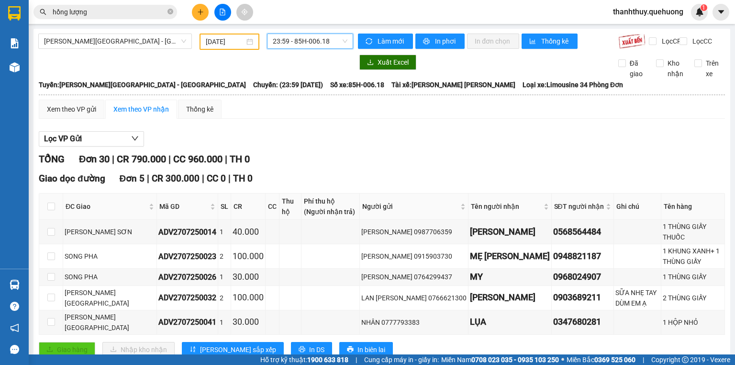
click at [274, 45] on span "23:59 - 85H-006.18" at bounding box center [310, 41] width 75 height 14
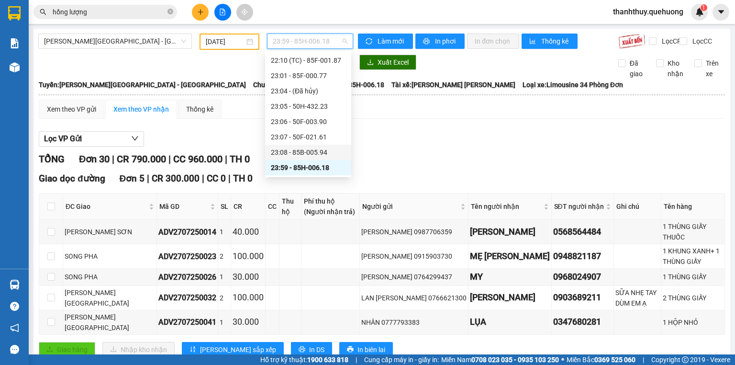
click at [287, 152] on div "23:08 - 85B-005.94" at bounding box center [308, 152] width 75 height 11
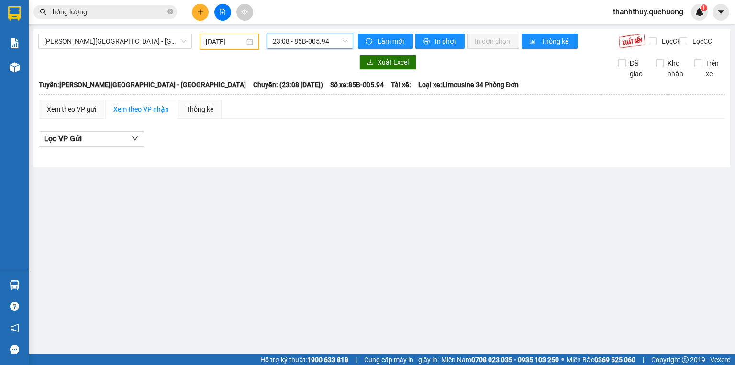
click at [299, 43] on span "23:08 - 85B-005.94" at bounding box center [310, 41] width 75 height 14
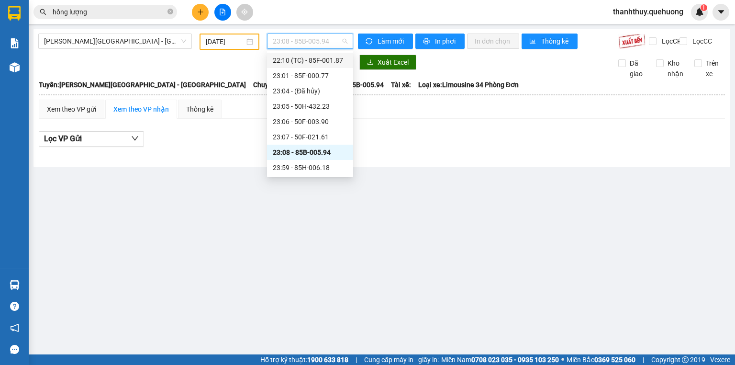
click at [304, 63] on div "22:10 (TC) - 85F-001.87" at bounding box center [310, 60] width 75 height 11
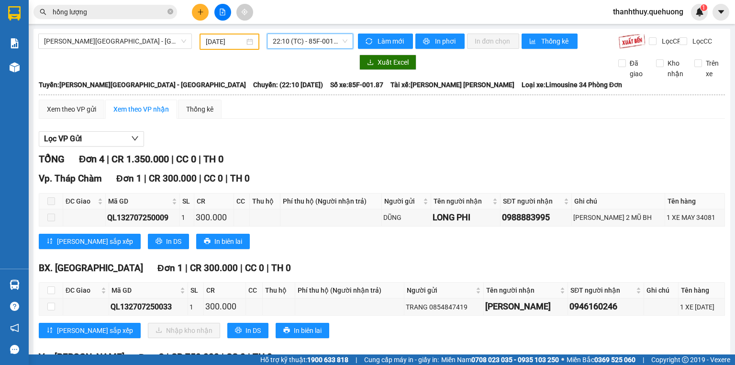
click at [299, 42] on span "22:10 (TC) - 85F-001.87" at bounding box center [310, 41] width 75 height 14
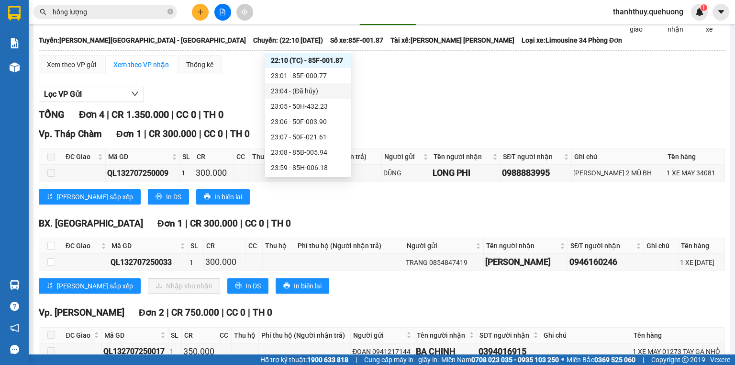
scroll to position [122, 0]
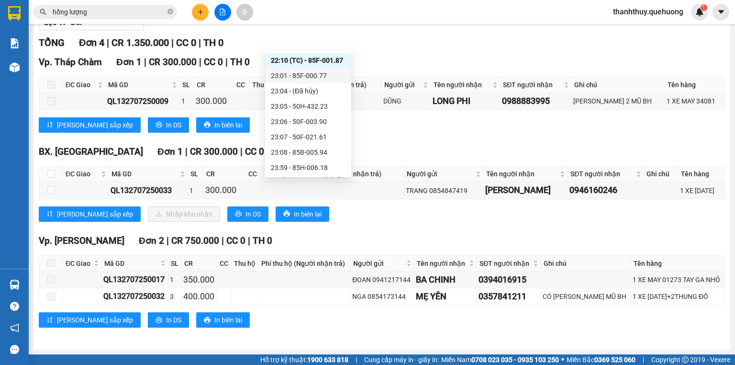
click at [306, 78] on div "23:01 - 85F-000.77" at bounding box center [308, 75] width 75 height 11
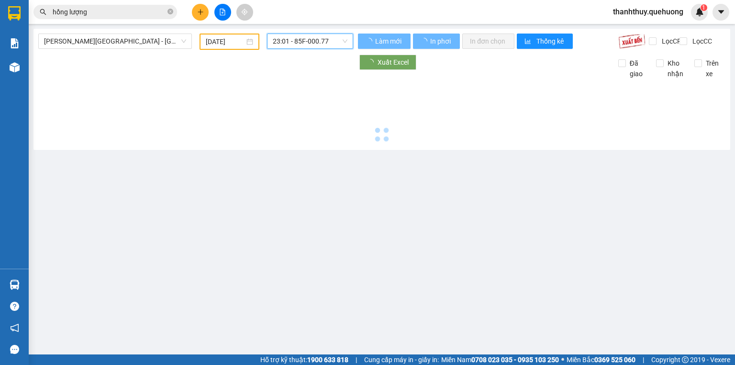
scroll to position [0, 0]
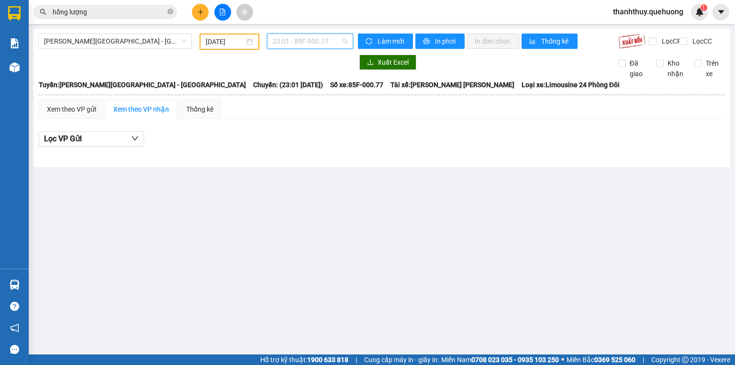
click at [299, 45] on span "23:01 - 85F-000.77" at bounding box center [310, 41] width 75 height 14
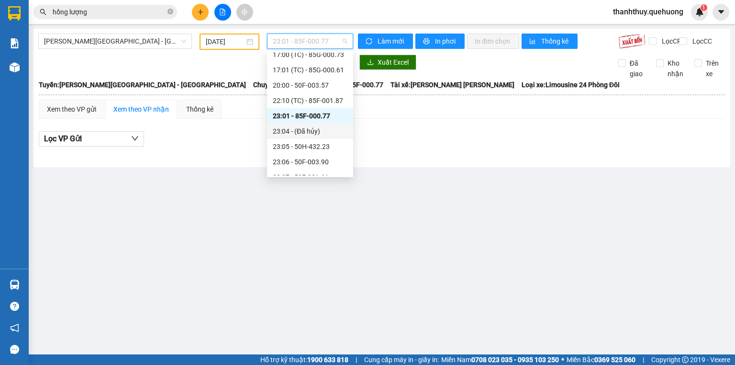
scroll to position [61, 0]
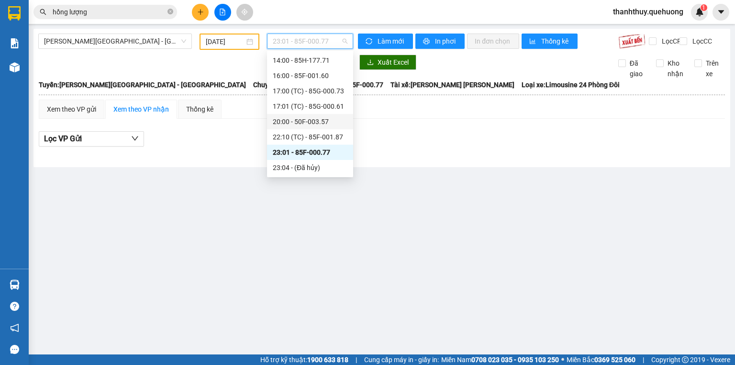
click at [302, 124] on div "20:00 - 50F-003.57" at bounding box center [310, 121] width 75 height 11
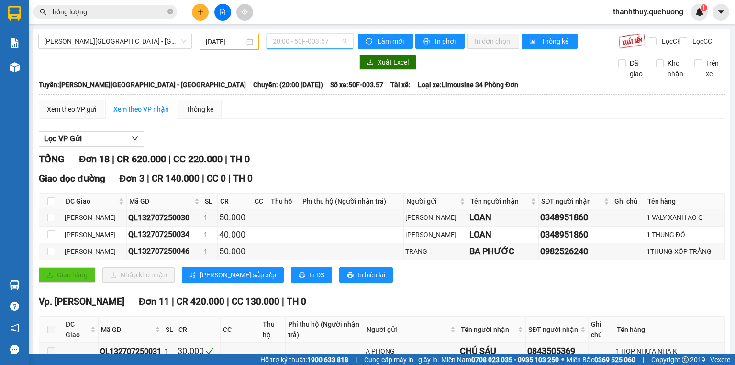
click at [307, 40] on span "20:00 - 50F-003.57" at bounding box center [310, 41] width 75 height 14
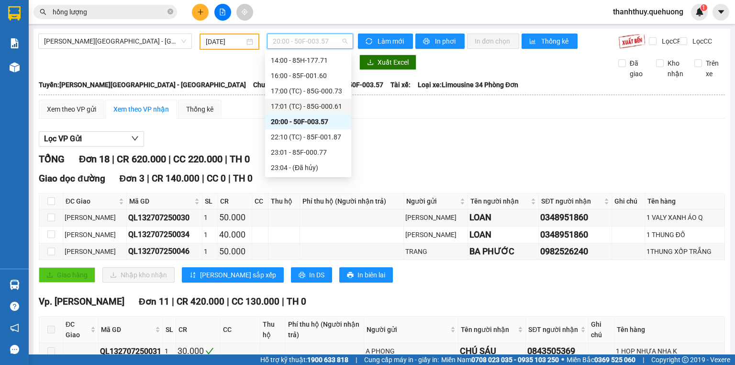
click at [296, 101] on div "17:01 (TC) - 85G-000.61" at bounding box center [308, 106] width 75 height 11
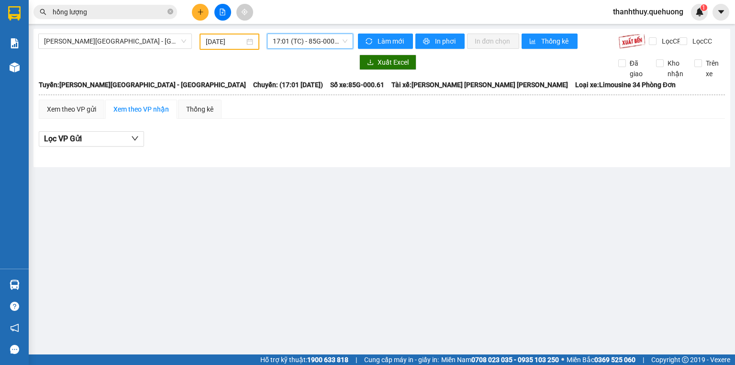
click at [299, 40] on span "17:01 (TC) - 85G-000.61" at bounding box center [310, 41] width 75 height 14
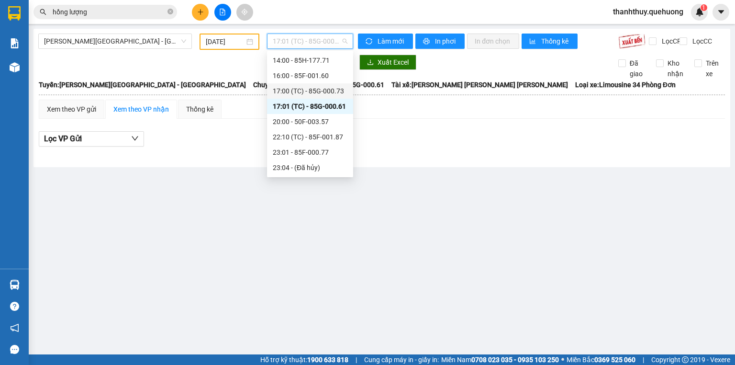
drag, startPoint x: 294, startPoint y: 87, endPoint x: 296, endPoint y: 64, distance: 23.5
click at [294, 87] on div "17:00 (TC) - 85G-000.73" at bounding box center [310, 91] width 75 height 11
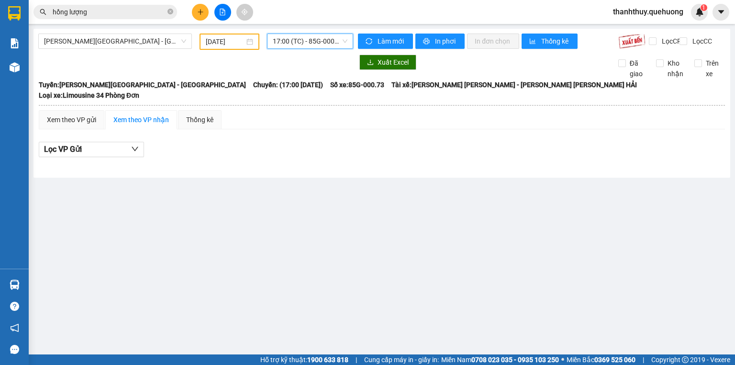
click at [299, 40] on span "17:00 (TC) - 85G-000.73" at bounding box center [310, 41] width 75 height 14
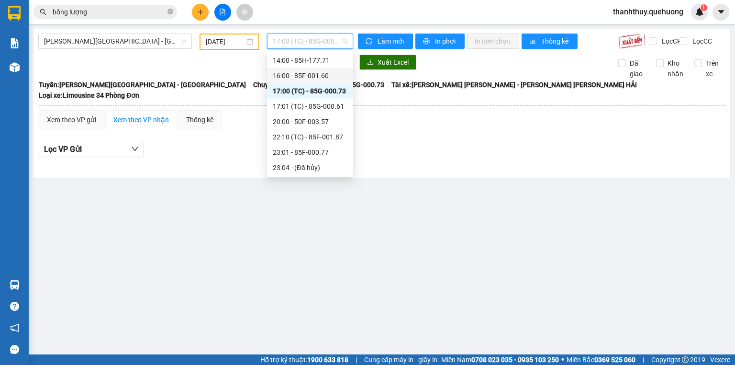
click at [296, 77] on div "16:00 - 85F-001.60" at bounding box center [310, 75] width 75 height 11
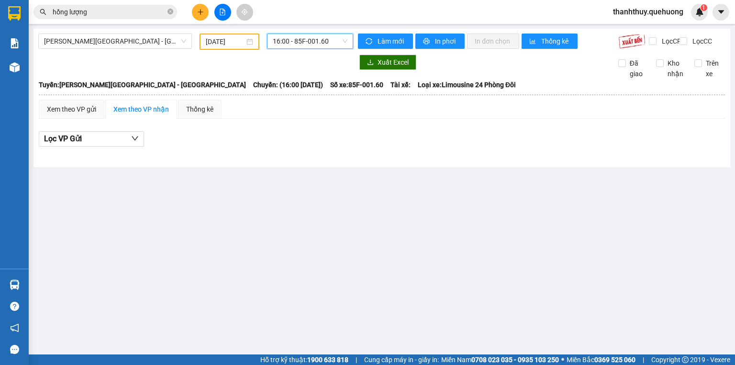
click at [302, 37] on span "16:00 - 85F-001.60" at bounding box center [310, 41] width 75 height 14
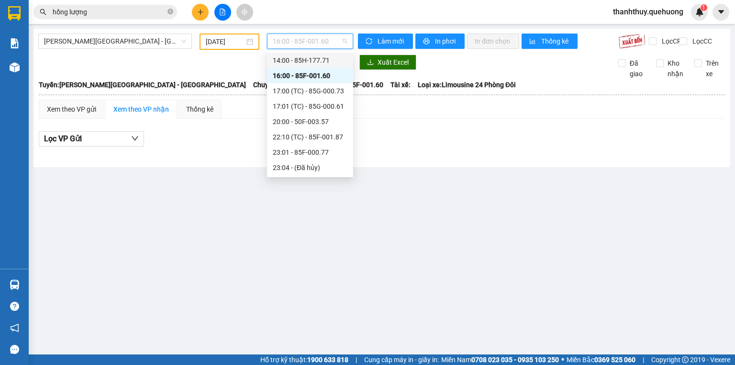
click at [299, 58] on div "14:00 - 85H-177.71" at bounding box center [310, 60] width 75 height 11
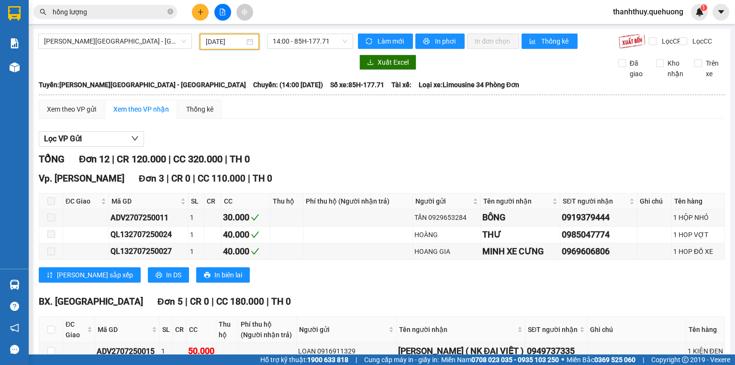
click at [224, 42] on input "[DATE]" at bounding box center [225, 41] width 38 height 11
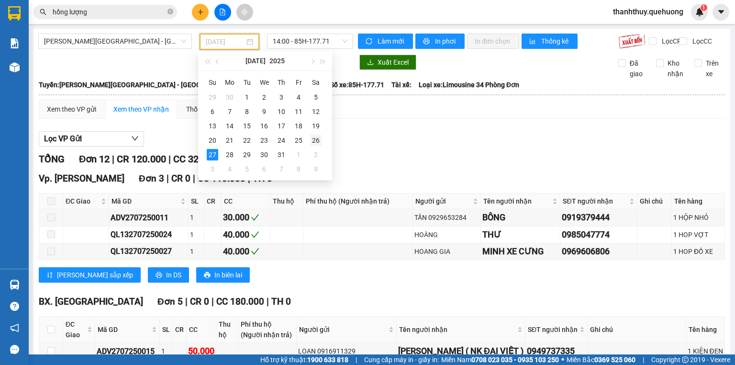
click at [318, 137] on div "26" at bounding box center [315, 139] width 11 height 11
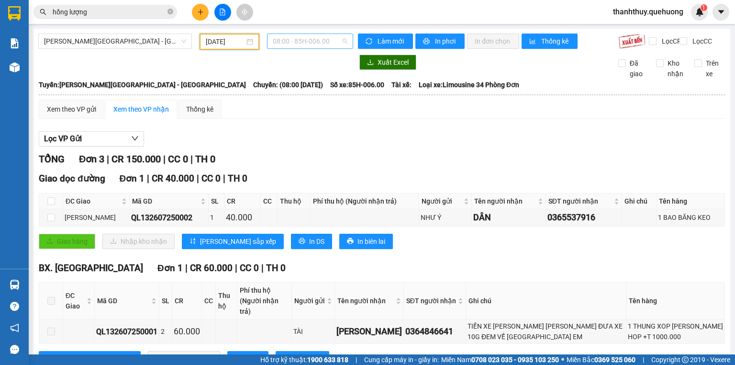
click at [289, 38] on span "08:00 - 85H-006.00" at bounding box center [310, 41] width 75 height 14
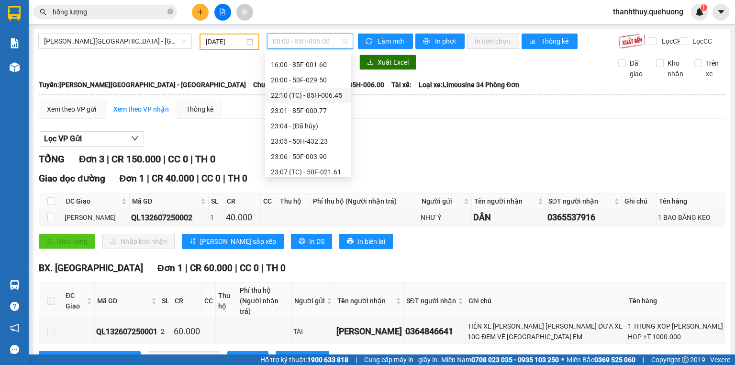
scroll to position [107, 0]
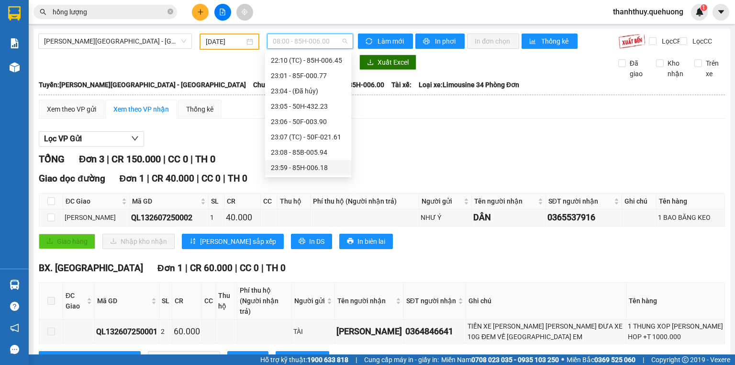
click at [291, 167] on div "23:59 - 85H-006.18" at bounding box center [308, 167] width 75 height 11
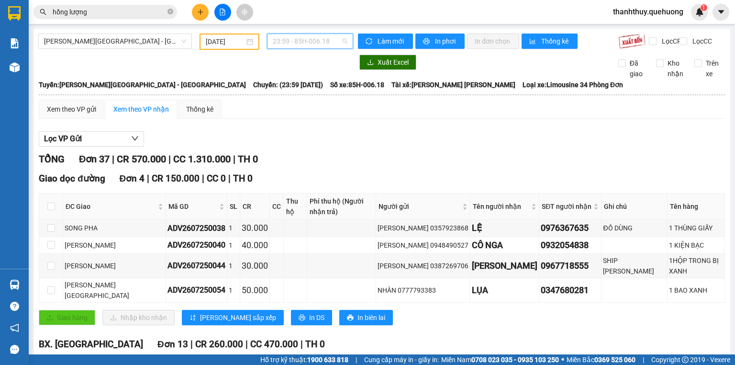
click at [308, 44] on span "23:59 - 85H-006.18" at bounding box center [310, 41] width 75 height 14
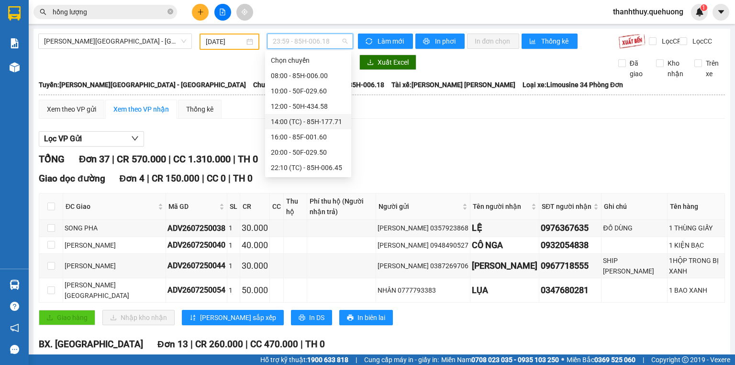
click at [294, 119] on div "14:00 (TC) - 85H-177.71" at bounding box center [308, 121] width 75 height 11
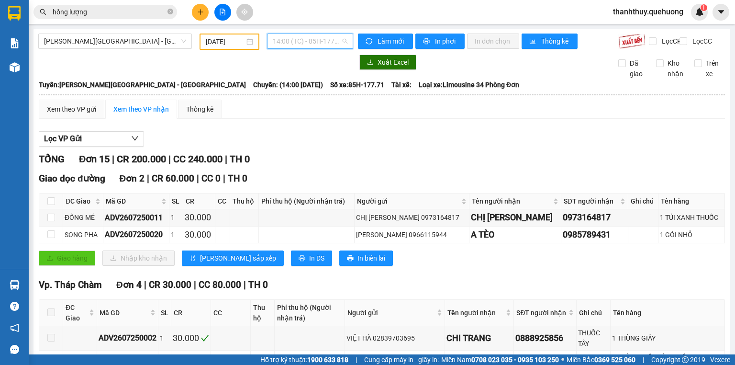
click at [307, 43] on span "14:00 (TC) - 85H-177.71" at bounding box center [310, 41] width 75 height 14
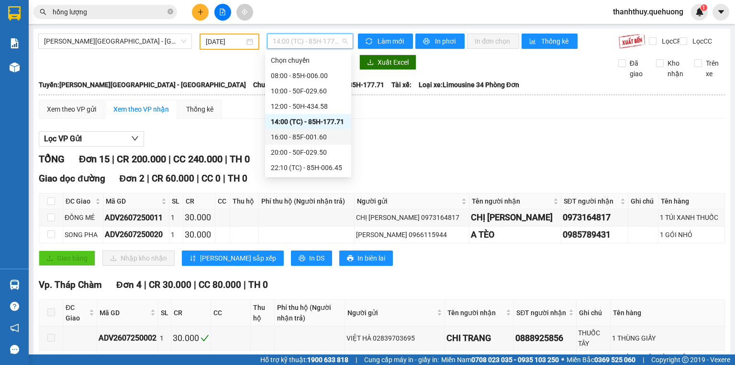
click at [284, 138] on div "16:00 - 85F-001.60" at bounding box center [308, 137] width 75 height 11
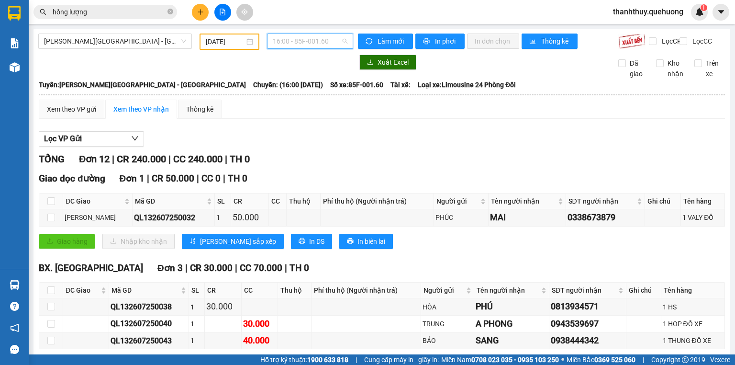
click at [298, 40] on span "16:00 - 85F-001.60" at bounding box center [310, 41] width 75 height 14
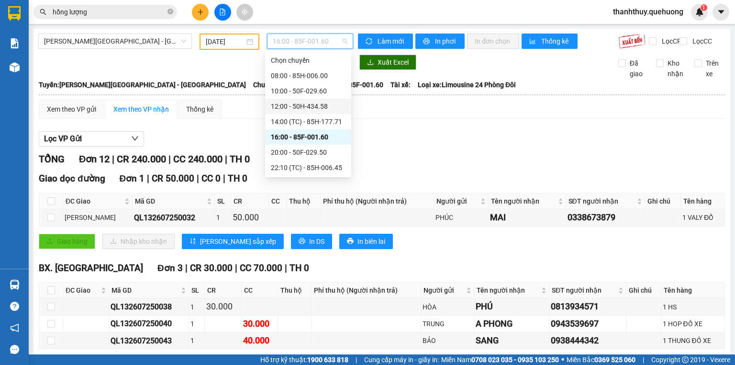
click at [281, 107] on div "12:00 - 50H-434.58" at bounding box center [308, 106] width 75 height 11
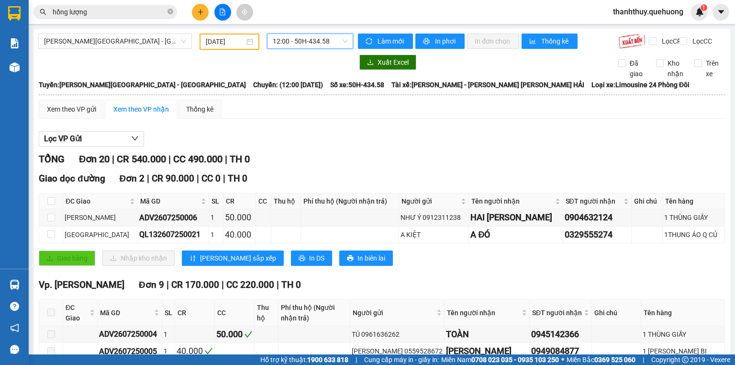
click at [227, 38] on input "[DATE]" at bounding box center [225, 41] width 38 height 11
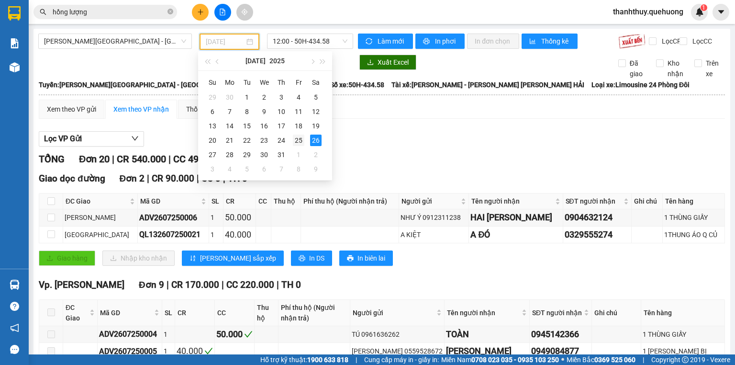
click at [298, 139] on div "25" at bounding box center [298, 139] width 11 height 11
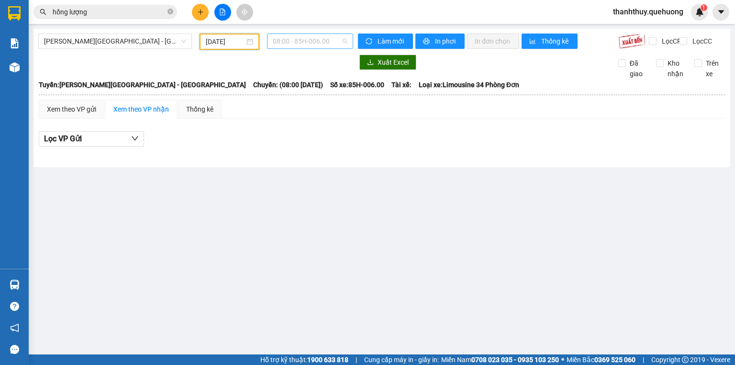
click at [301, 34] on span "08:00 - 85H-006.00" at bounding box center [310, 41] width 75 height 14
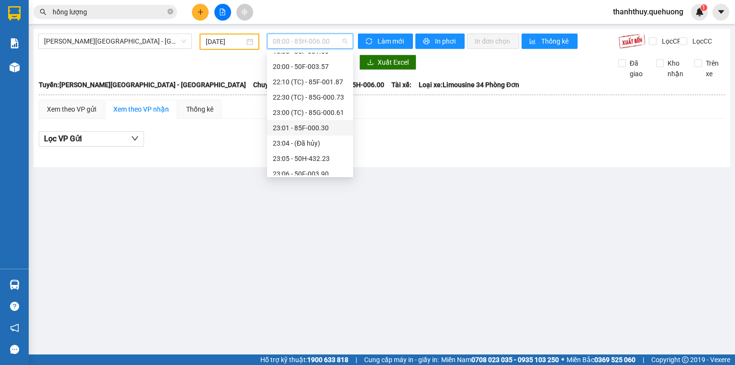
scroll to position [138, 0]
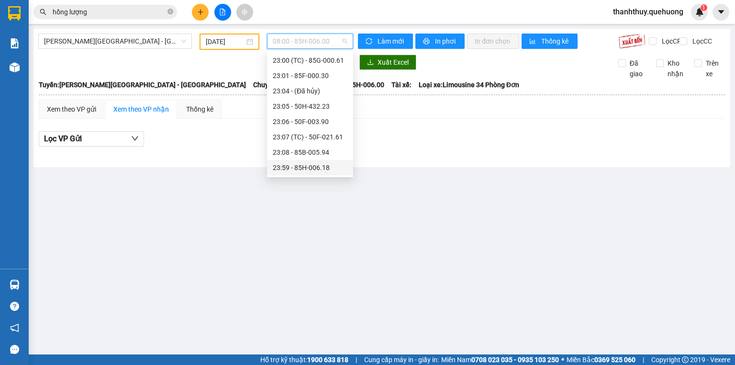
click at [294, 167] on div "23:59 - 85H-006.18" at bounding box center [310, 167] width 75 height 11
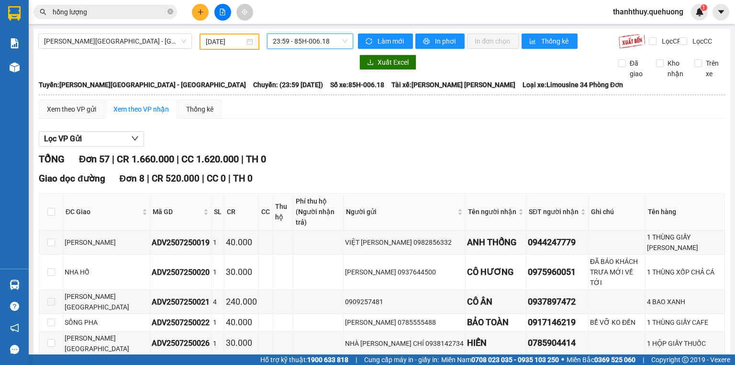
click at [229, 42] on input "[DATE]" at bounding box center [225, 41] width 38 height 11
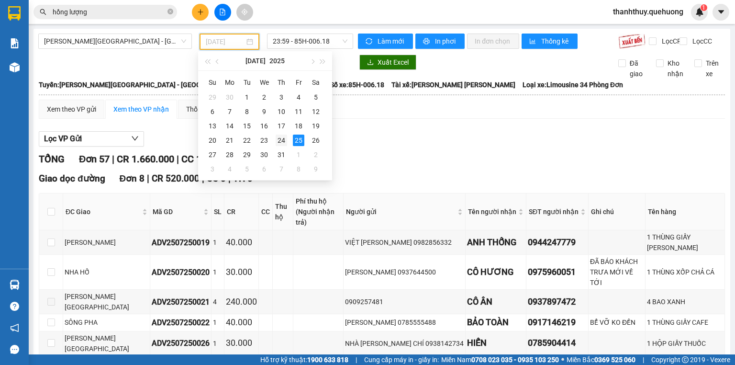
click at [283, 137] on div "24" at bounding box center [281, 139] width 11 height 11
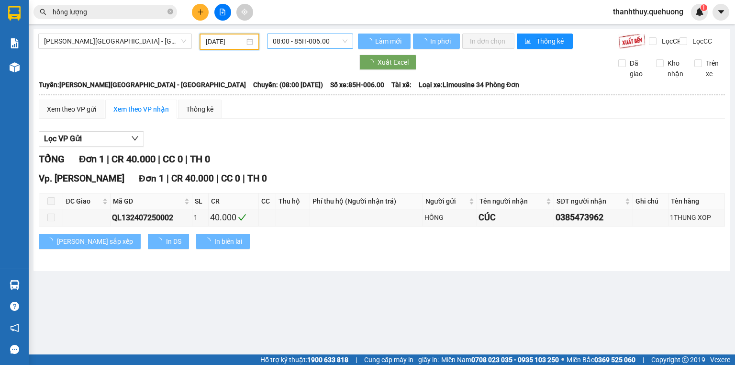
click at [302, 40] on span "08:00 - 85H-006.00" at bounding box center [310, 41] width 75 height 14
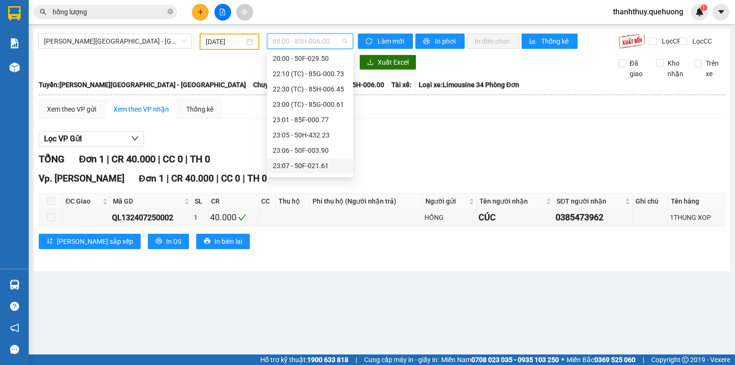
scroll to position [123, 0]
click at [302, 170] on div "23:59 (TC) - 85H-006.18" at bounding box center [310, 167] width 75 height 11
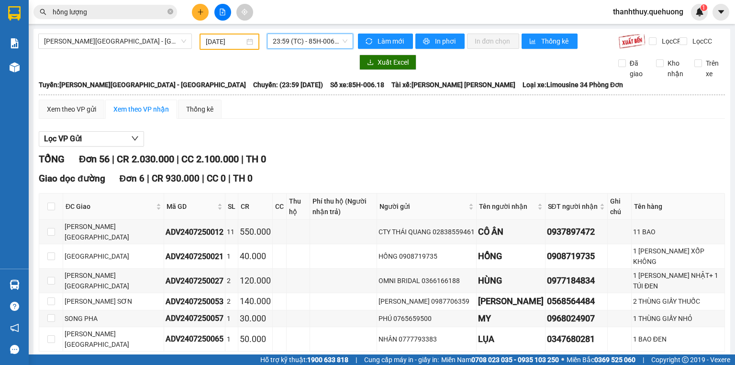
click at [291, 45] on span "23:59 (TC) - 85H-006.18" at bounding box center [310, 41] width 75 height 14
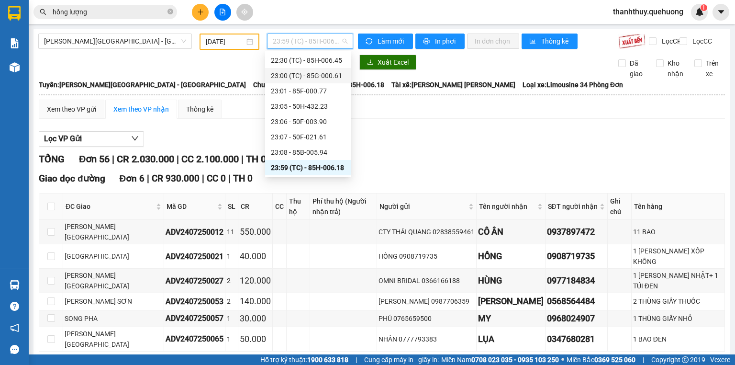
click at [308, 75] on div "23:00 (TC) - 85G-000.61" at bounding box center [308, 75] width 75 height 11
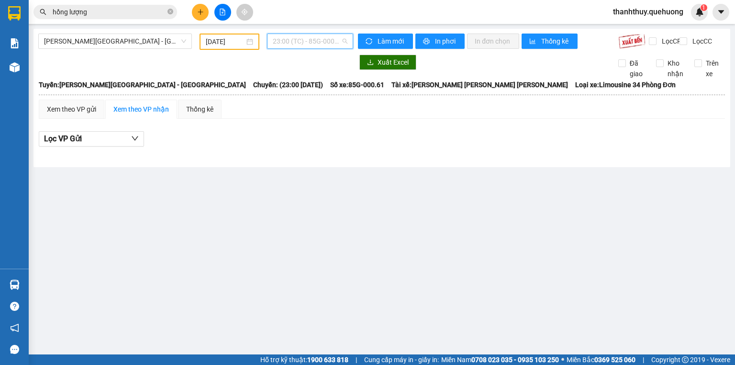
click at [276, 41] on span "23:00 (TC) - 85G-000.61" at bounding box center [310, 41] width 75 height 14
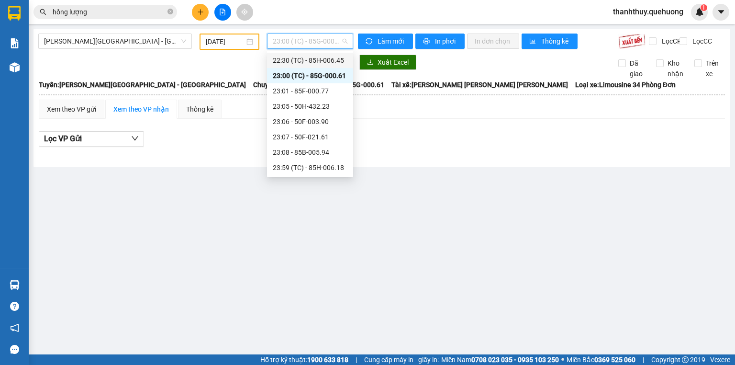
click at [295, 63] on div "22:30 (TC) - 85H-006.45" at bounding box center [310, 60] width 75 height 11
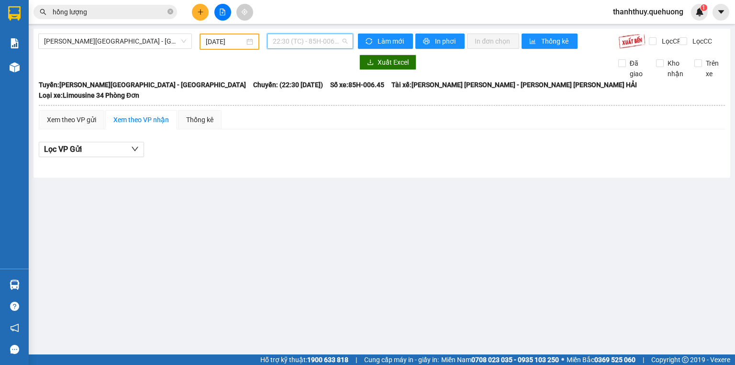
click at [288, 42] on span "22:30 (TC) - 85H-006.45" at bounding box center [310, 41] width 75 height 14
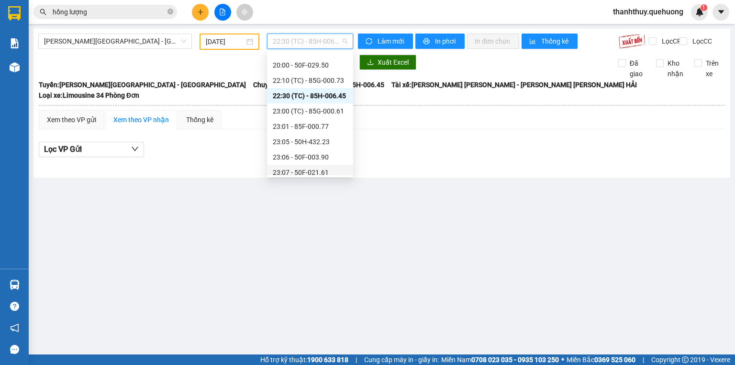
scroll to position [46, 0]
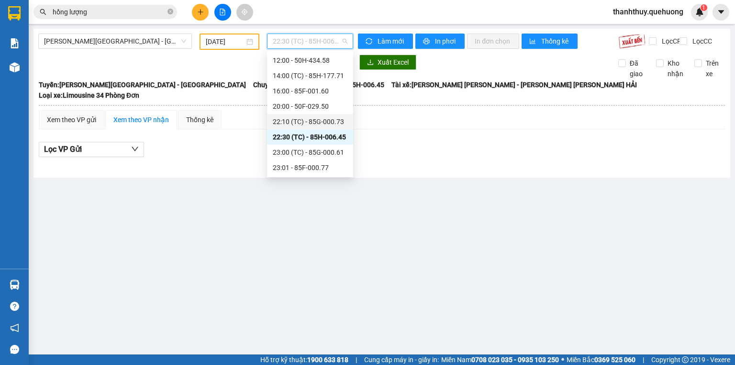
click at [306, 123] on div "22:10 (TC) - 85G-000.73" at bounding box center [310, 121] width 75 height 11
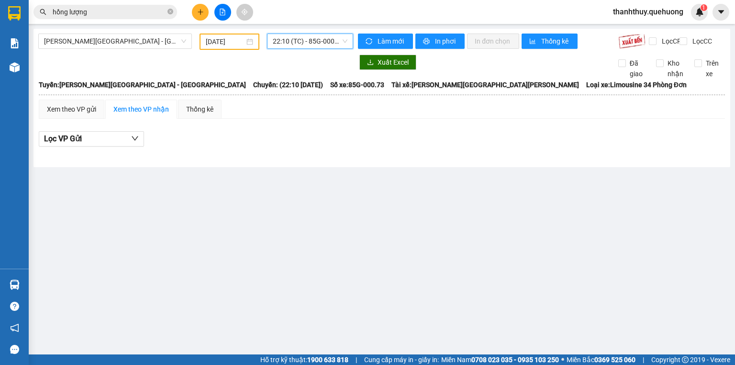
click at [290, 41] on span "22:10 (TC) - 85G-000.73" at bounding box center [310, 41] width 75 height 14
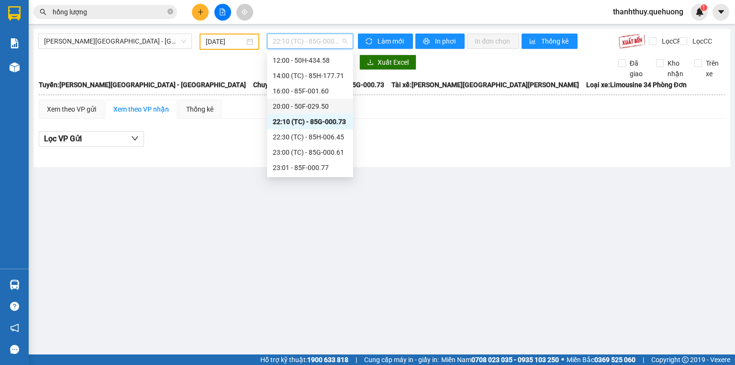
click at [297, 103] on div "20:00 - 50F-029.50" at bounding box center [310, 106] width 75 height 11
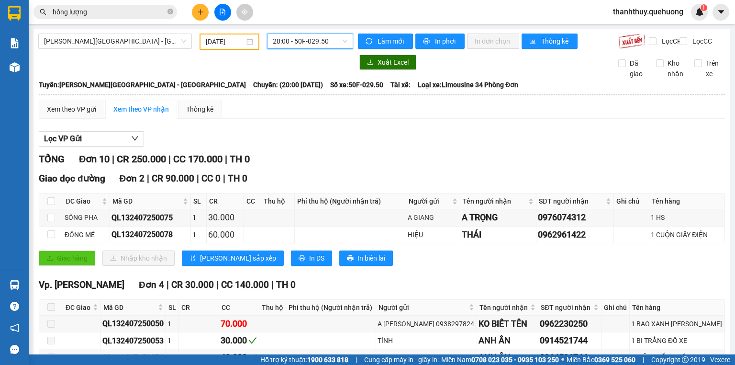
click at [302, 41] on span "20:00 - 50F-029.50" at bounding box center [310, 41] width 75 height 14
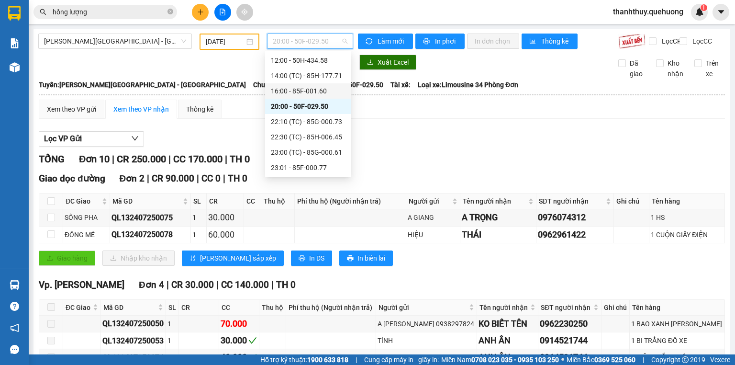
click at [301, 90] on div "16:00 - 85F-001.60" at bounding box center [308, 91] width 75 height 11
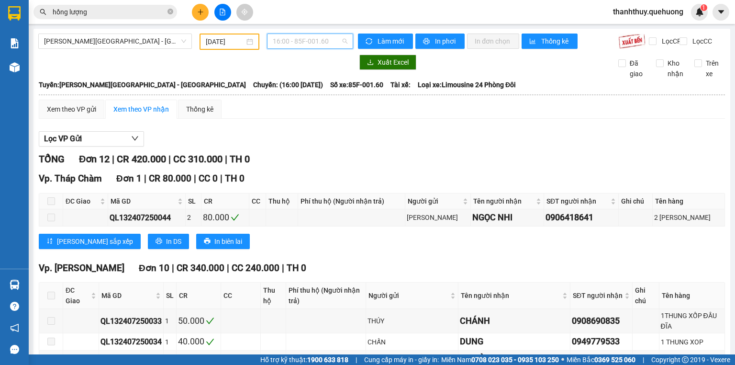
click at [293, 39] on span "16:00 - 85F-001.60" at bounding box center [310, 41] width 75 height 14
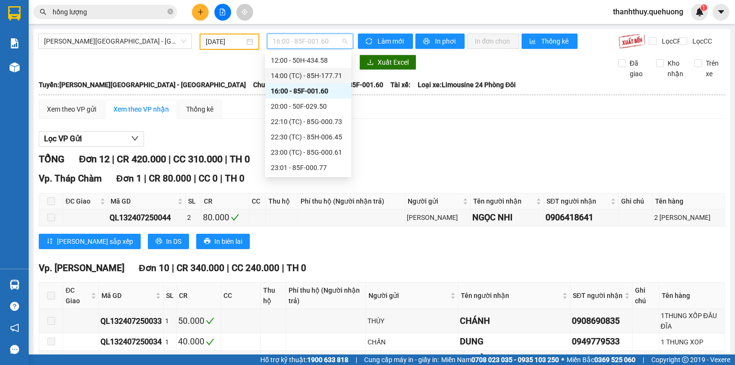
click at [300, 78] on div "14:00 (TC) - 85H-177.71" at bounding box center [308, 75] width 75 height 11
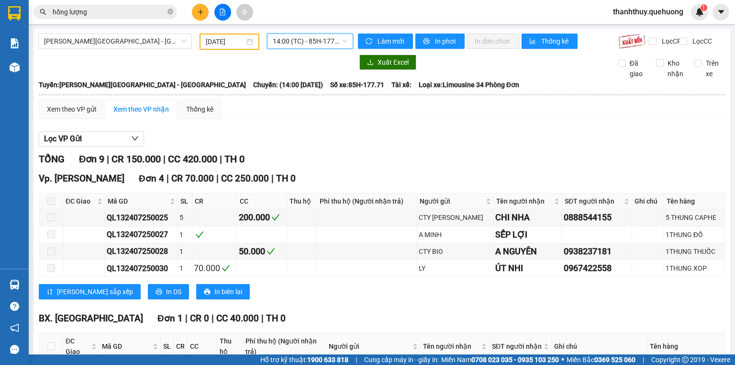
click at [309, 33] on div "[GEOGRAPHIC_DATA][PERSON_NAME][GEOGRAPHIC_DATA] - [GEOGRAPHIC_DATA] [DATE] 14:0…" at bounding box center [381, 298] width 697 height 539
click at [310, 46] on span "14:00 (TC) - 85H-177.71" at bounding box center [310, 41] width 75 height 14
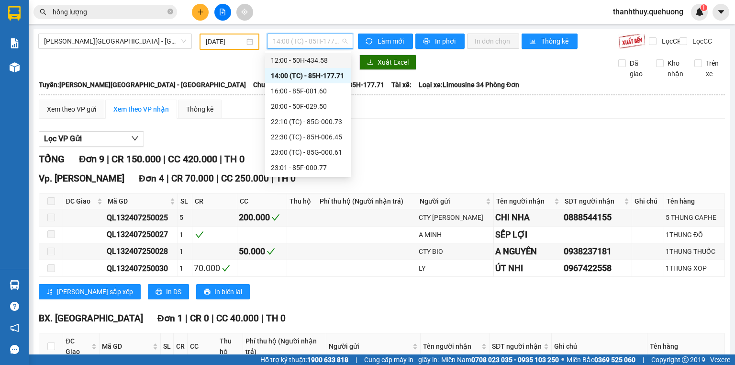
click at [310, 59] on div "12:00 - 50H-434.58" at bounding box center [308, 60] width 75 height 11
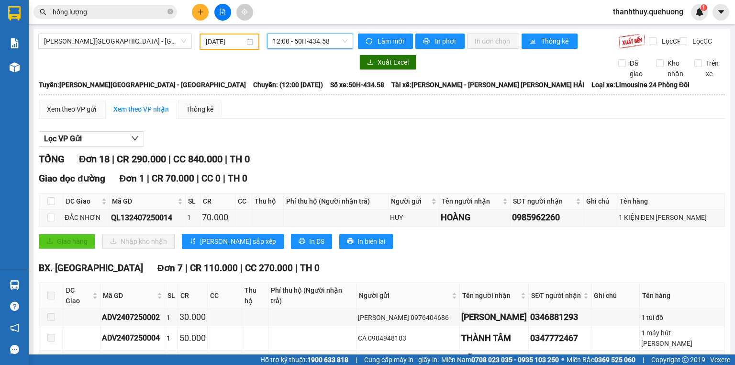
click at [218, 44] on input "[DATE]" at bounding box center [225, 41] width 38 height 11
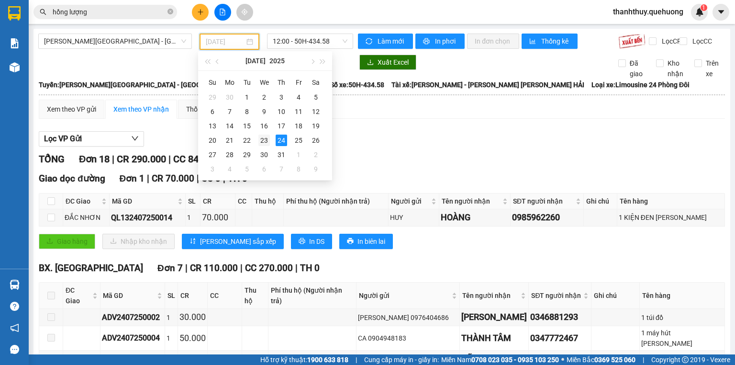
click at [267, 136] on div "23" at bounding box center [263, 139] width 11 height 11
type input "[DATE]"
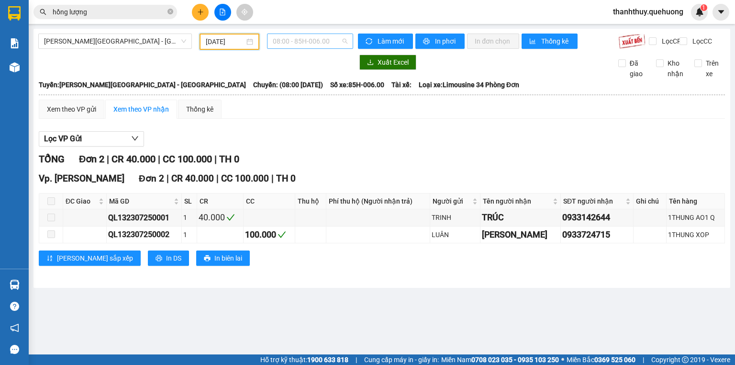
click at [278, 42] on span "08:00 - 85H-006.00" at bounding box center [310, 41] width 75 height 14
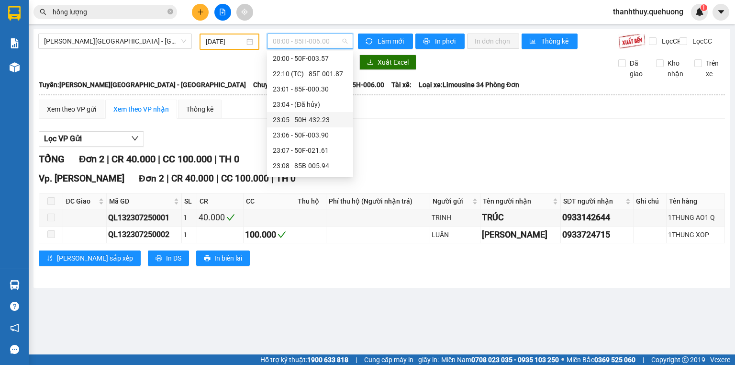
scroll to position [107, 0]
click at [291, 167] on div "23:59 - 85H-006.18" at bounding box center [310, 167] width 75 height 11
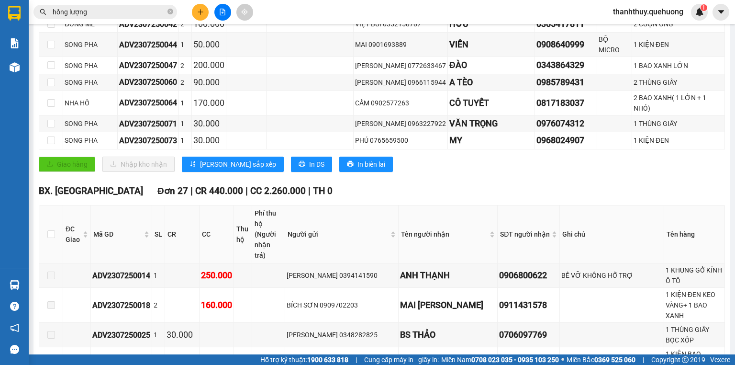
scroll to position [268, 0]
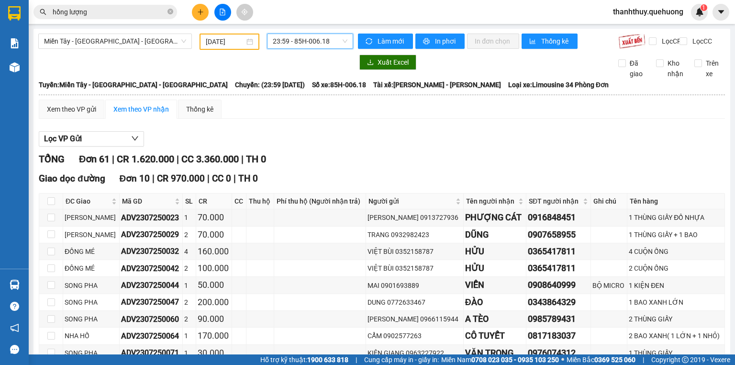
click at [311, 43] on span "23:59 - 85H-006.18" at bounding box center [310, 41] width 75 height 14
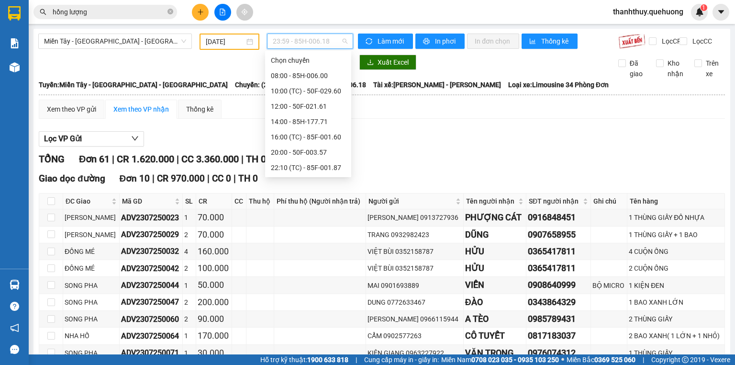
click at [287, 254] on div "23:08 - 85B-005.94" at bounding box center [308, 259] width 75 height 11
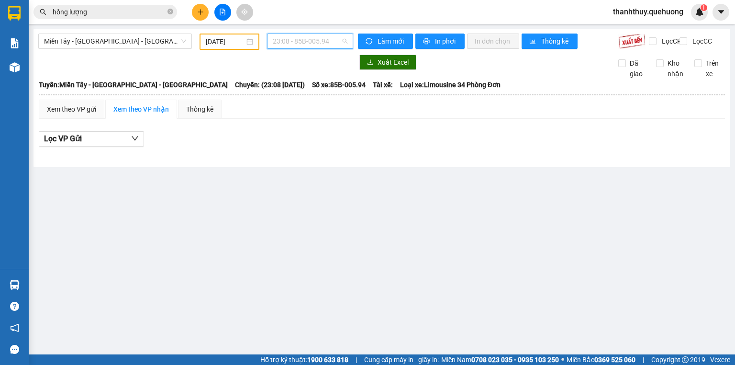
click at [298, 34] on span "23:08 - 85B-005.94" at bounding box center [310, 41] width 75 height 14
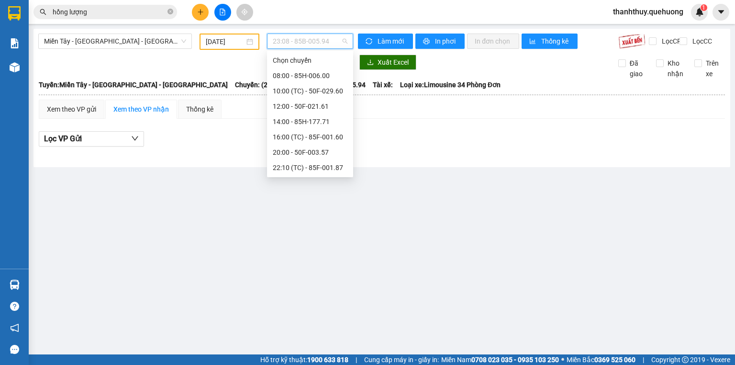
click at [308, 178] on div "23:01 - 85F-000.30" at bounding box center [310, 183] width 75 height 11
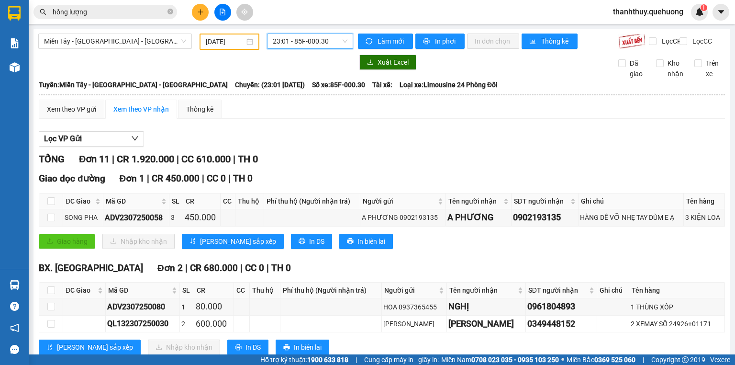
click at [307, 39] on span "23:01 - 85F-000.30" at bounding box center [310, 41] width 75 height 14
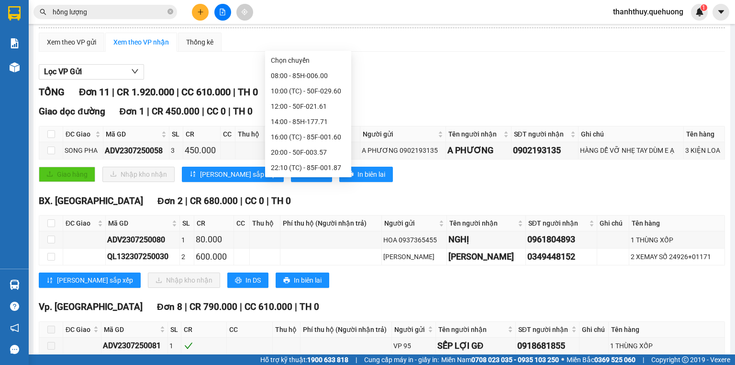
scroll to position [191, 0]
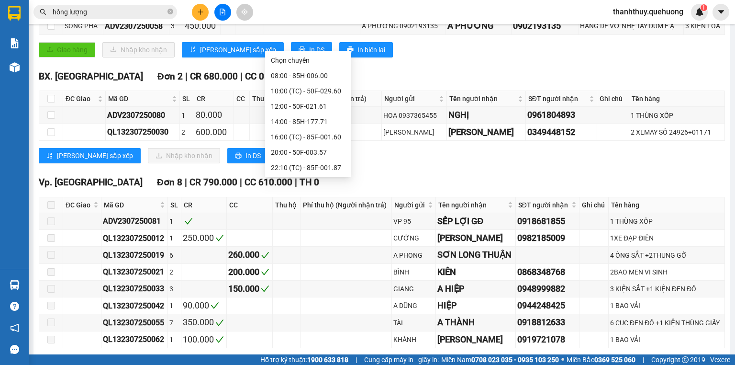
click at [309, 208] on div "23:05 - 50H-432.23" at bounding box center [308, 213] width 75 height 11
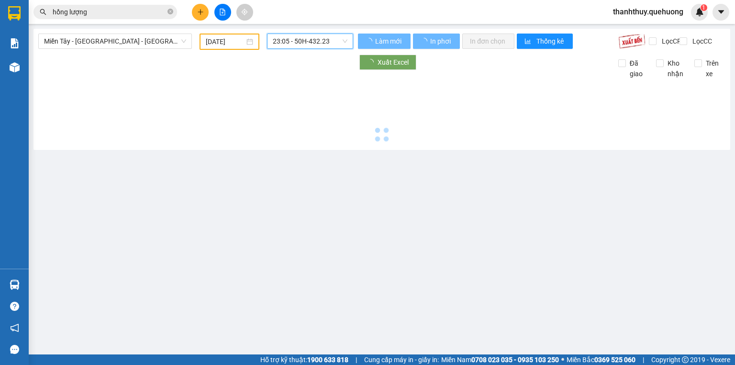
scroll to position [0, 0]
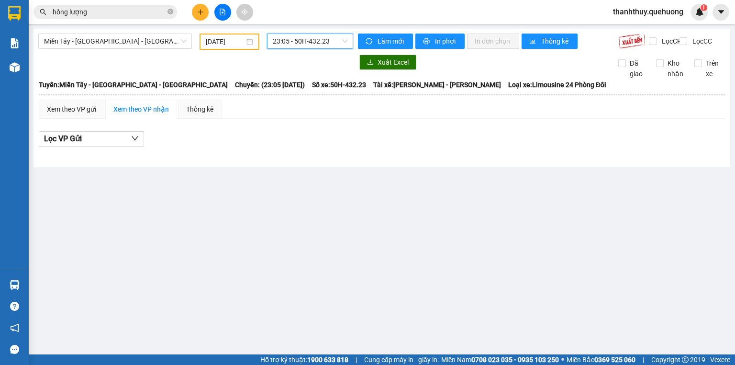
click at [285, 38] on span "23:05 - 50H-432.23" at bounding box center [310, 41] width 75 height 14
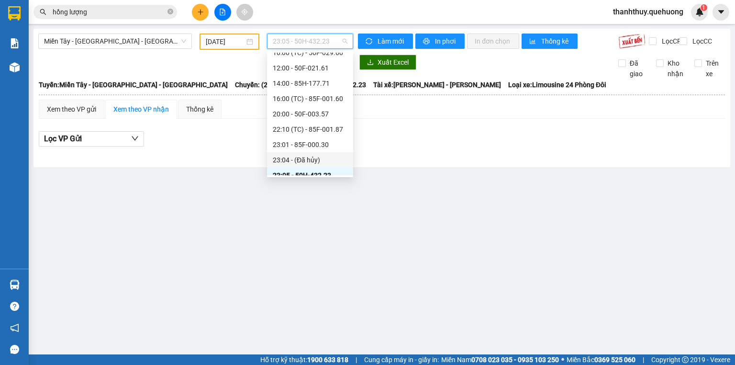
scroll to position [31, 0]
click at [301, 117] on div "20:00 - 50F-003.57" at bounding box center [310, 121] width 75 height 11
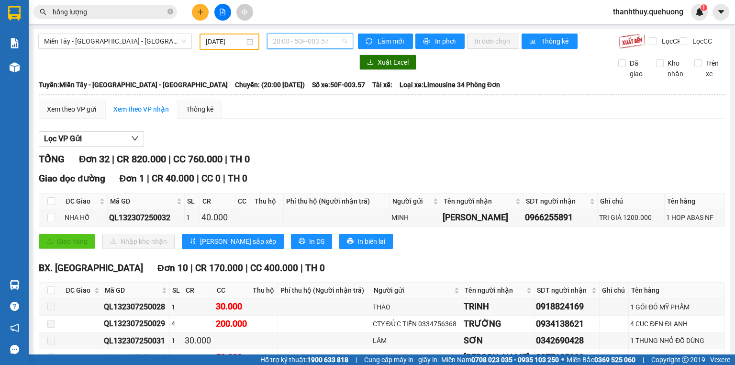
click at [287, 38] on span "20:00 - 50F-003.57" at bounding box center [310, 41] width 75 height 14
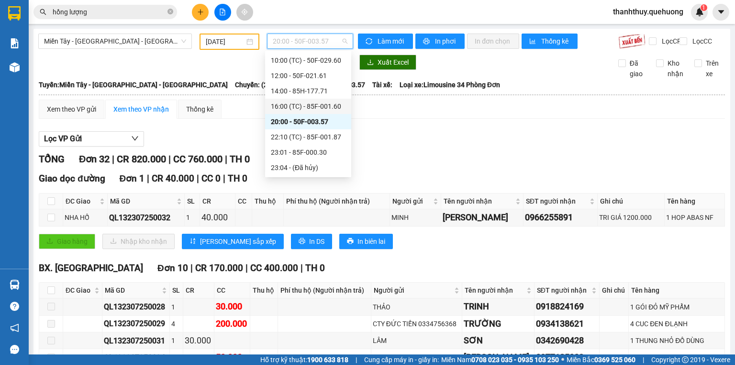
click at [280, 104] on div "16:00 (TC) - 85F-001.60" at bounding box center [308, 106] width 75 height 11
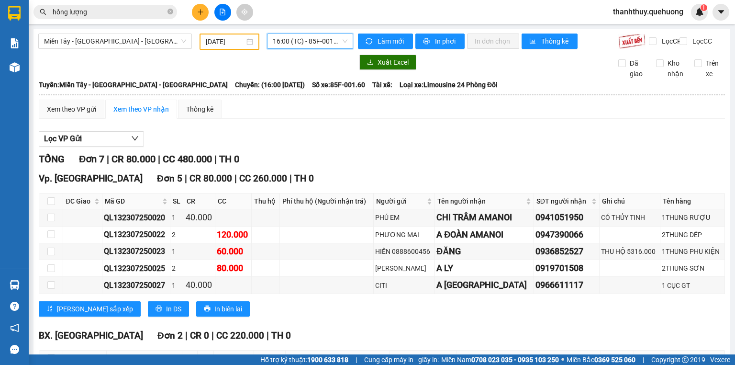
click at [302, 48] on div "16:00 16:00 (TC) - 85F-001.60" at bounding box center [310, 41] width 94 height 16
click at [290, 44] on span "16:00 (TC) - 85F-001.60" at bounding box center [310, 41] width 75 height 14
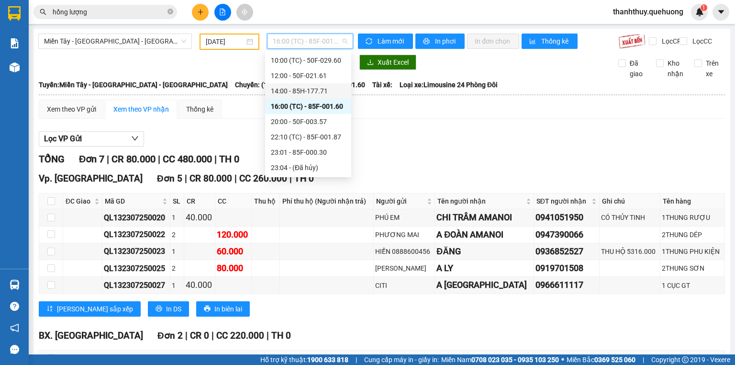
click at [290, 93] on div "14:00 - 85H-177.71" at bounding box center [308, 91] width 75 height 11
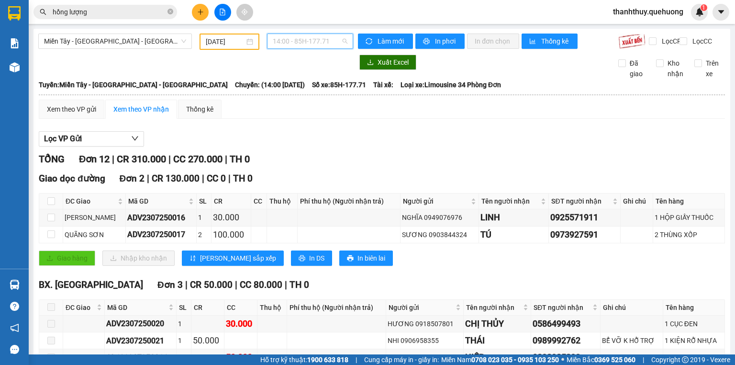
click at [306, 44] on span "14:00 - 85H-177.71" at bounding box center [310, 41] width 75 height 14
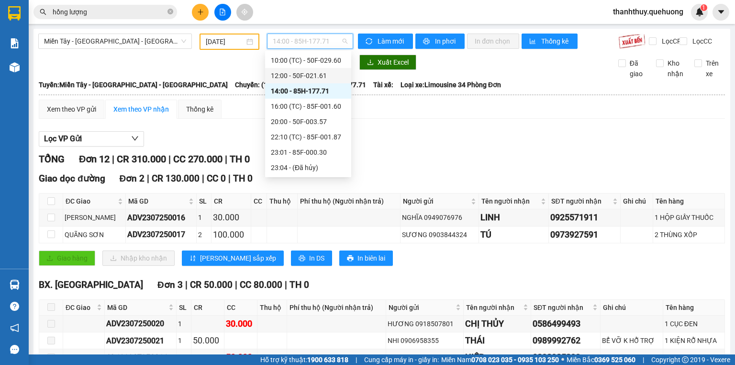
click at [293, 76] on div "12:00 - 50F-021.61" at bounding box center [308, 75] width 75 height 11
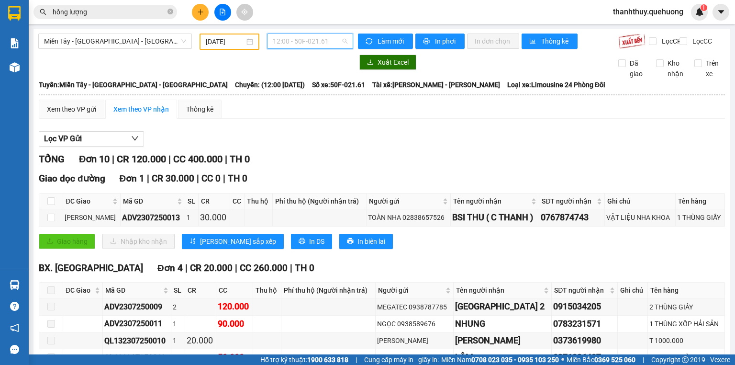
click at [298, 42] on span "12:00 - 50F-021.61" at bounding box center [310, 41] width 75 height 14
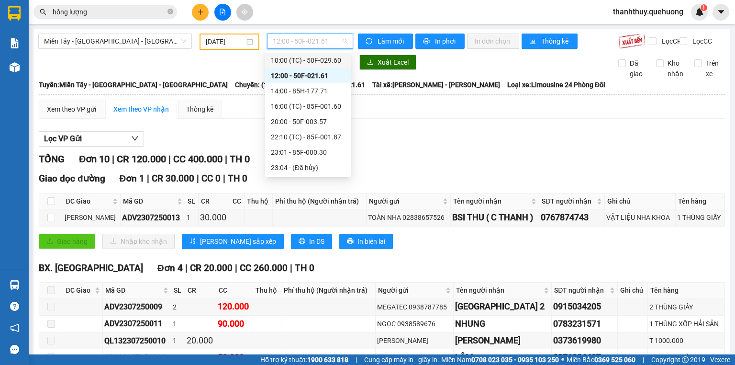
click at [302, 61] on div "10:00 (TC) - 50F-029.60" at bounding box center [308, 60] width 75 height 11
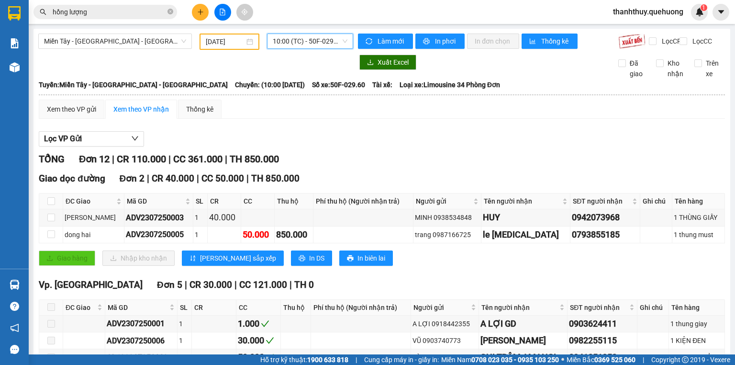
click at [229, 40] on input "[DATE]" at bounding box center [225, 41] width 38 height 11
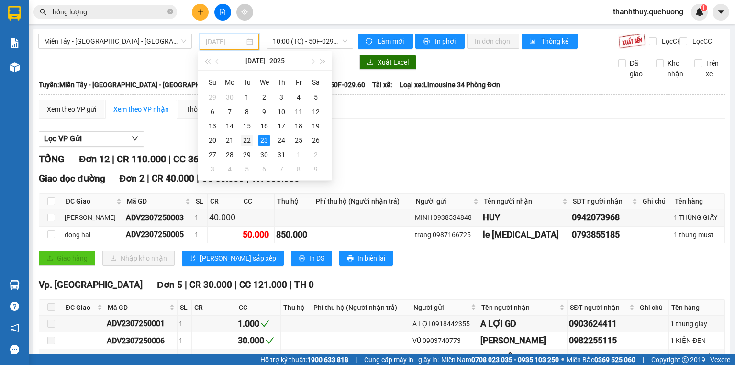
click at [249, 142] on div "22" at bounding box center [246, 139] width 11 height 11
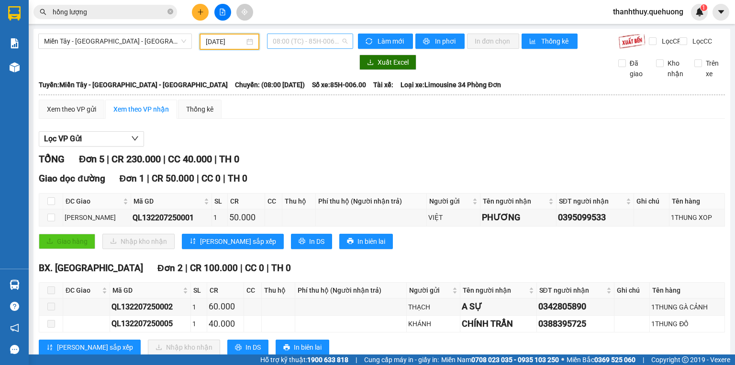
click at [283, 46] on span "08:00 (TC) - 85H-006.00" at bounding box center [310, 41] width 75 height 14
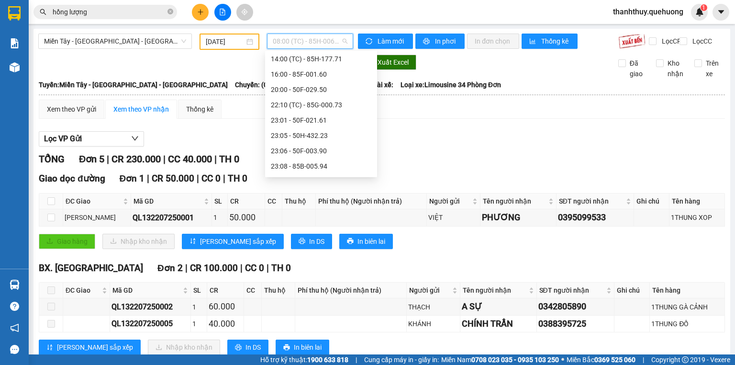
scroll to position [92, 0]
click at [311, 165] on div "23:59 (TC) - 85H-006.18 - (Đã hủy)" at bounding box center [321, 167] width 100 height 11
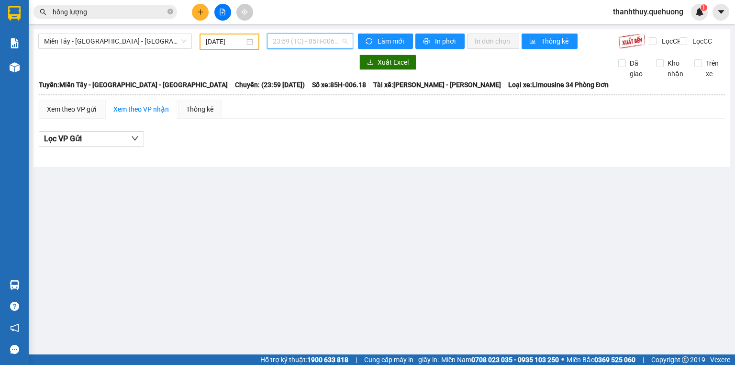
click at [294, 39] on span "23:59 (TC) - 85H-006.18 - (Đã hủy)" at bounding box center [310, 41] width 75 height 14
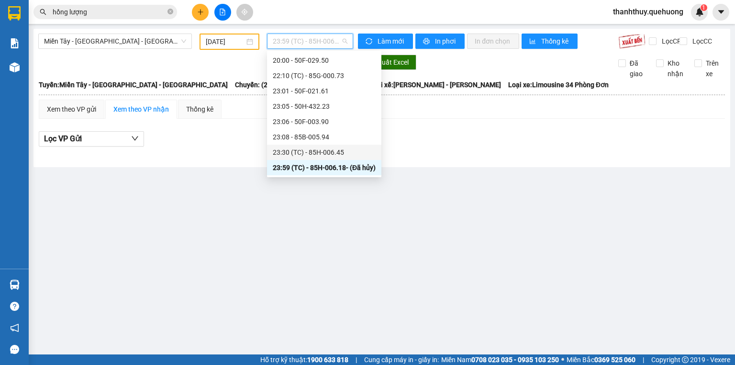
click at [300, 154] on div "23:30 (TC) - 85H-006.45" at bounding box center [324, 152] width 103 height 11
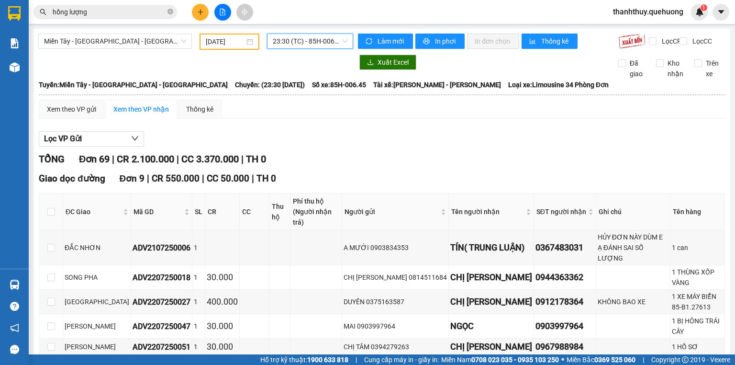
click at [225, 42] on input "[DATE]" at bounding box center [225, 41] width 38 height 11
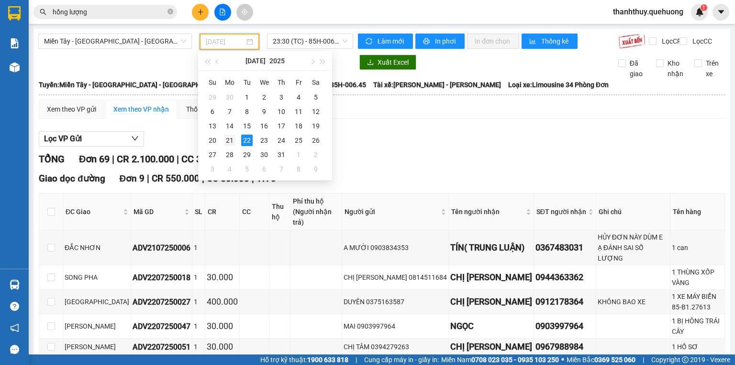
click at [231, 140] on div "21" at bounding box center [229, 139] width 11 height 11
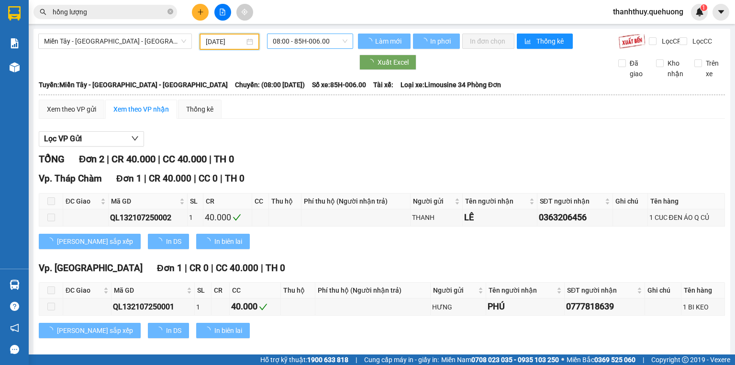
click at [286, 43] on span "08:00 - 85H-006.00" at bounding box center [310, 41] width 75 height 14
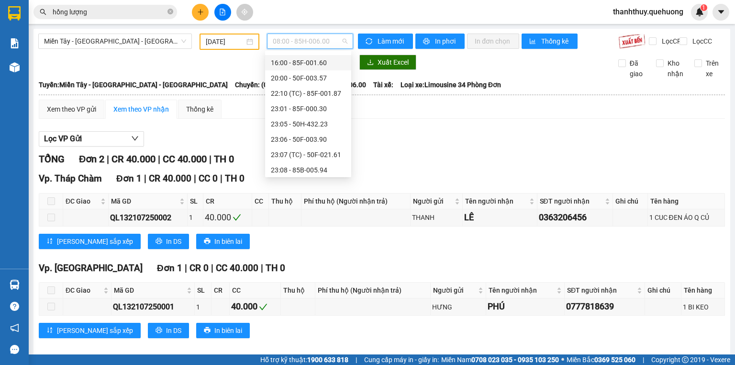
scroll to position [92, 0]
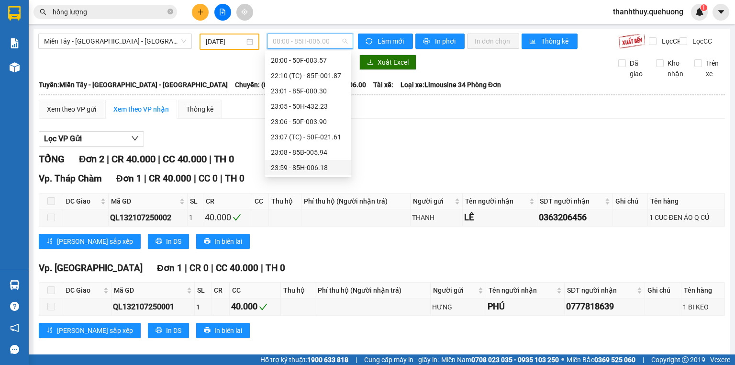
click at [299, 167] on div "23:59 - 85H-006.18" at bounding box center [308, 167] width 75 height 11
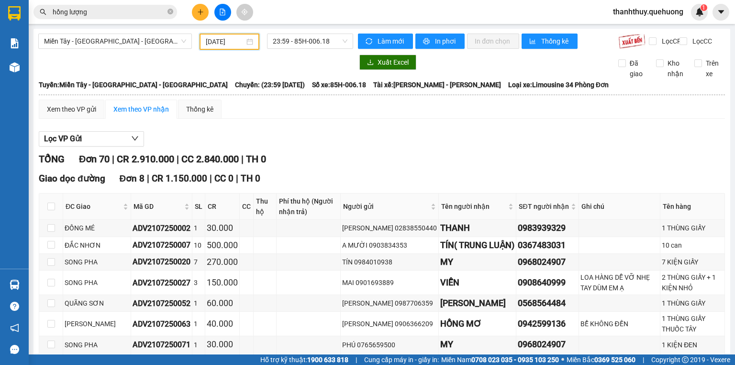
click at [222, 42] on input "[DATE]" at bounding box center [225, 41] width 38 height 11
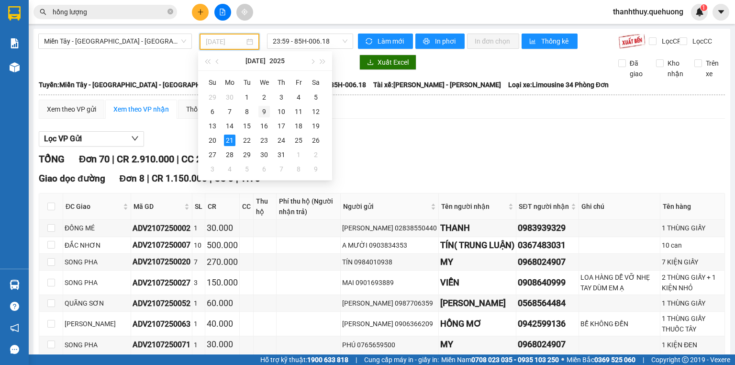
click at [268, 110] on div "9" at bounding box center [263, 111] width 11 height 11
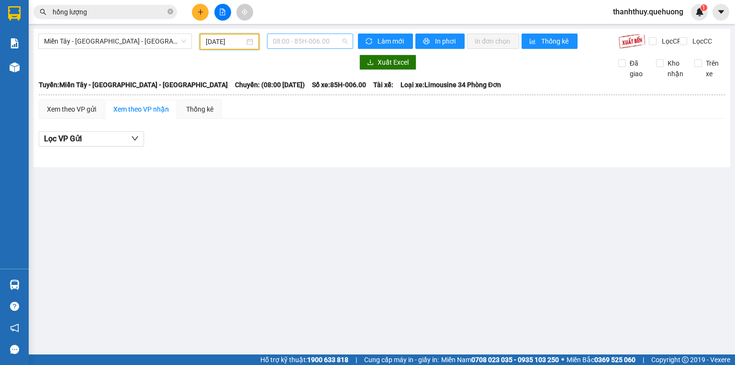
click at [294, 37] on span "08:00 - 85H-006.00" at bounding box center [310, 41] width 75 height 14
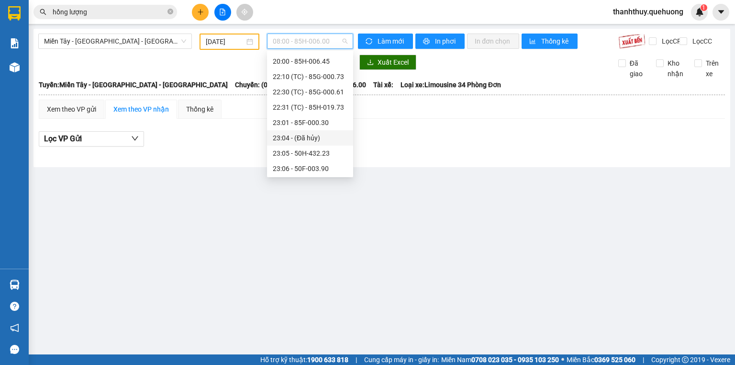
scroll to position [138, 0]
click at [297, 172] on div "23:59 - 85H-006.18" at bounding box center [310, 167] width 75 height 11
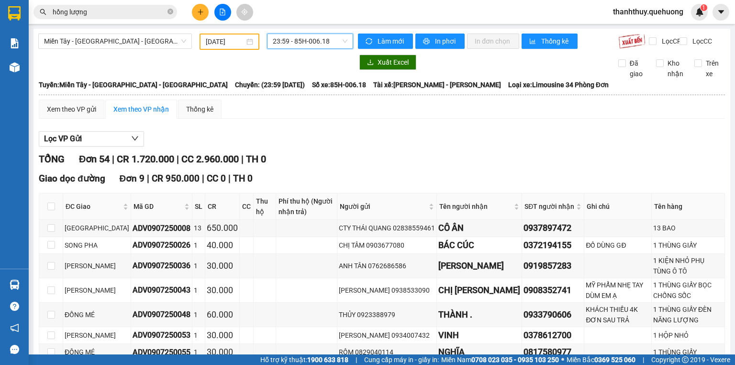
click at [218, 42] on input "[DATE]" at bounding box center [225, 41] width 38 height 11
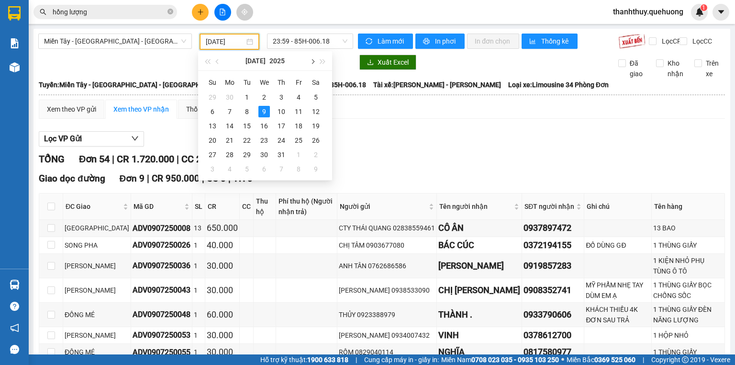
click at [311, 59] on span "button" at bounding box center [312, 61] width 5 height 5
click at [249, 120] on div "12" at bounding box center [246, 125] width 11 height 11
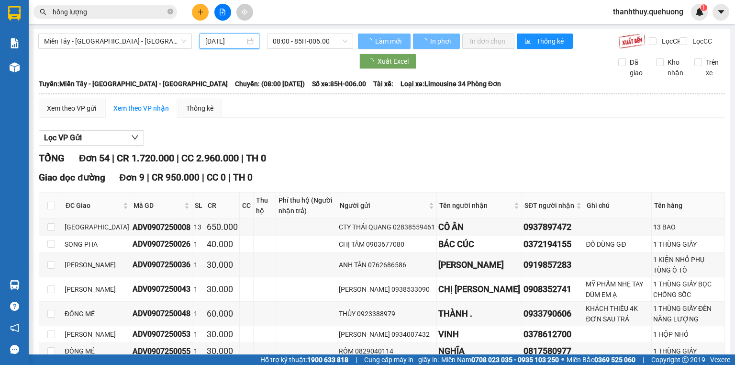
click at [226, 38] on input "[DATE]" at bounding box center [224, 41] width 39 height 11
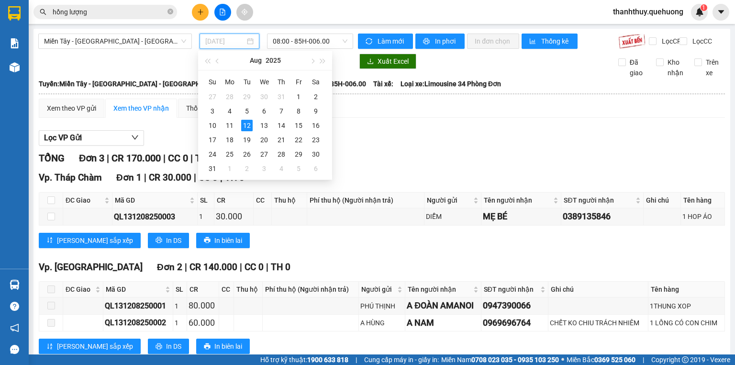
type input "[DATE]"
click at [248, 126] on div "12" at bounding box center [246, 125] width 11 height 11
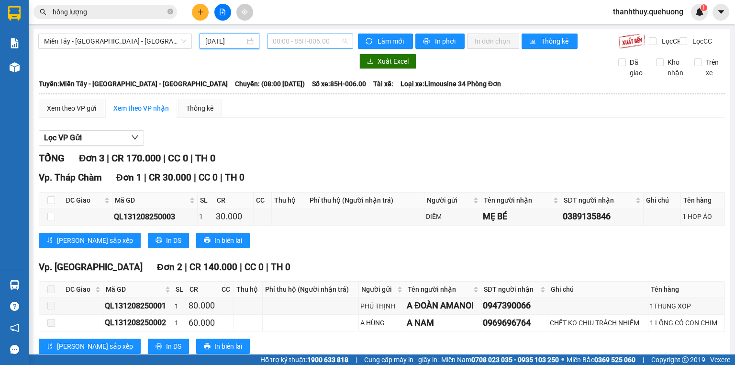
drag, startPoint x: 288, startPoint y: 45, endPoint x: 301, endPoint y: 80, distance: 38.0
click at [288, 45] on span "08:00 - 85H-006.00" at bounding box center [310, 41] width 75 height 14
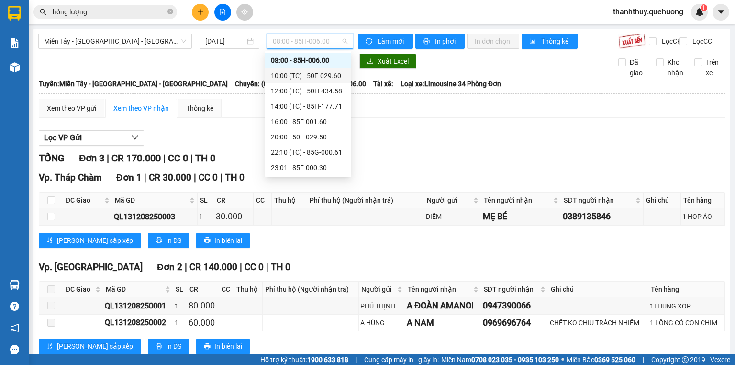
click at [305, 73] on div "10:00 (TC) - 50F-029.60" at bounding box center [308, 75] width 75 height 11
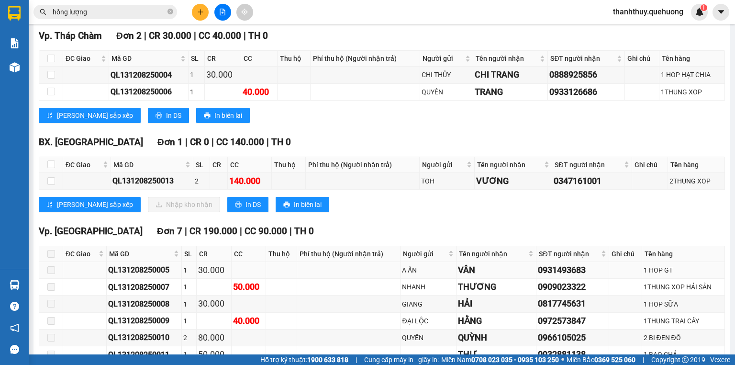
scroll to position [153, 0]
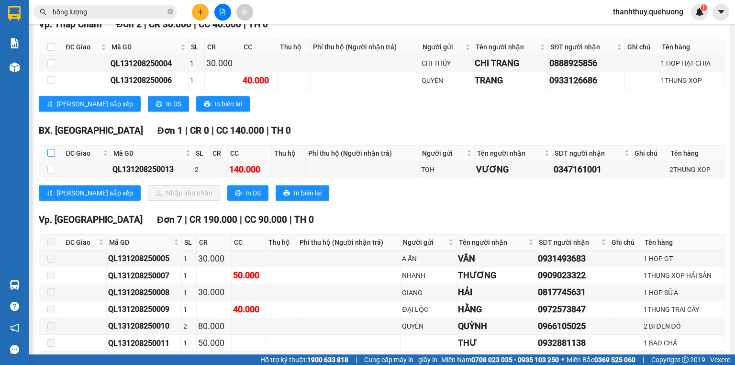
click at [48, 156] on input "checkbox" at bounding box center [51, 153] width 8 height 8
checkbox input "true"
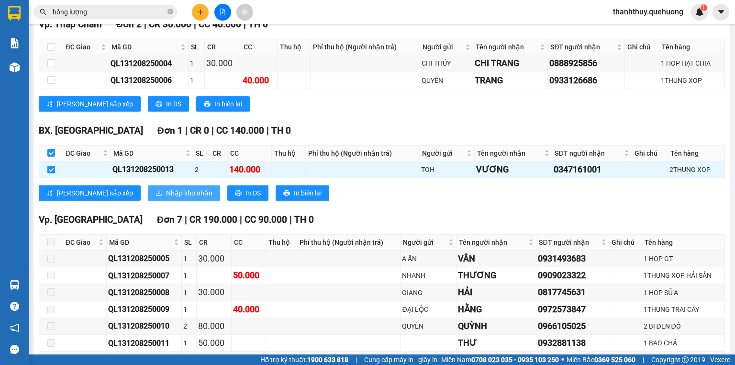
click at [166, 198] on span "Nhập kho nhận" at bounding box center [189, 193] width 46 height 11
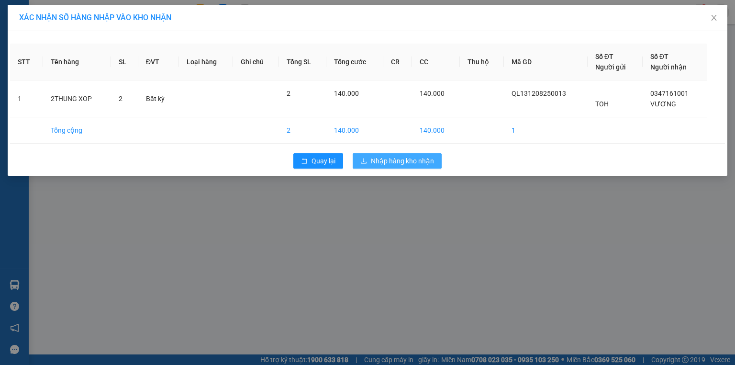
click at [404, 159] on span "Nhập hàng kho nhận" at bounding box center [402, 161] width 63 height 11
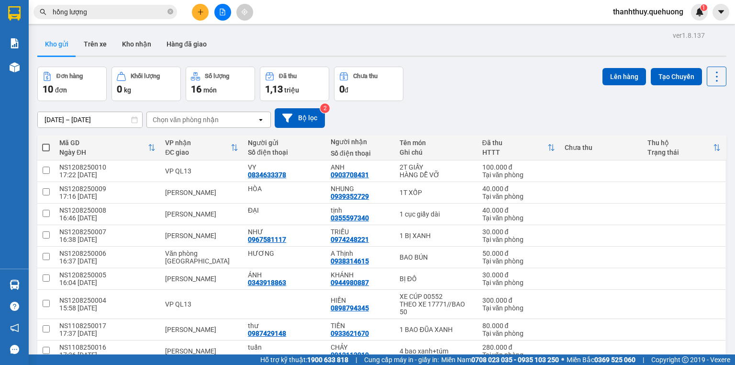
click at [222, 10] on icon "file-add" at bounding box center [222, 12] width 7 height 7
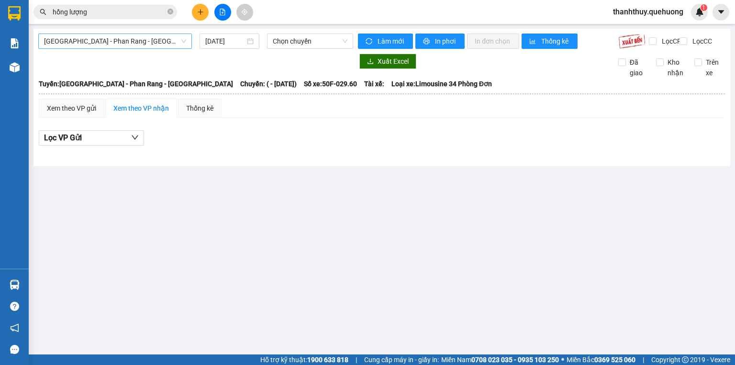
click at [132, 38] on span "[GEOGRAPHIC_DATA] - [PERSON_NAME] Rang - [GEOGRAPHIC_DATA]" at bounding box center [115, 41] width 142 height 14
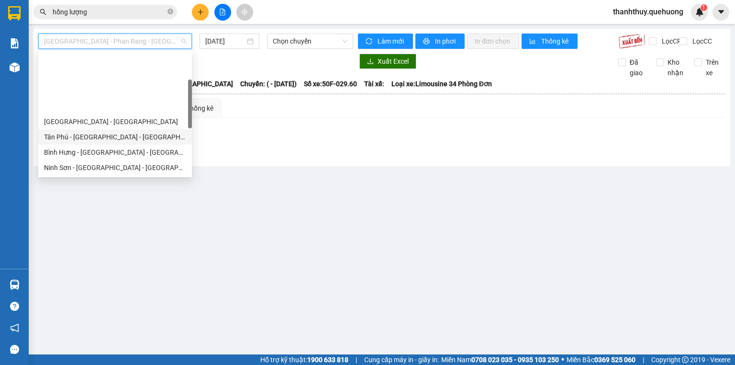
scroll to position [260, 0]
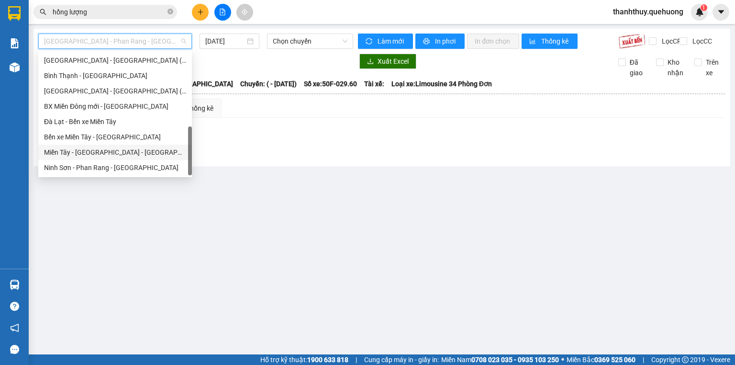
click at [96, 152] on div "[PERSON_NAME][GEOGRAPHIC_DATA] - [GEOGRAPHIC_DATA]" at bounding box center [115, 152] width 142 height 11
type input "[DATE]"
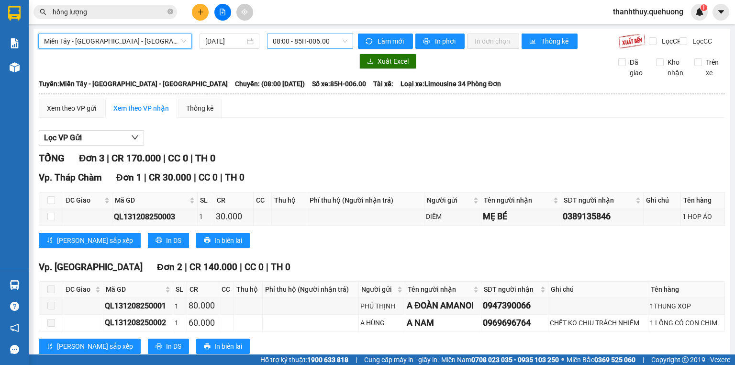
click at [290, 45] on span "08:00 - 85H-006.00" at bounding box center [310, 41] width 75 height 14
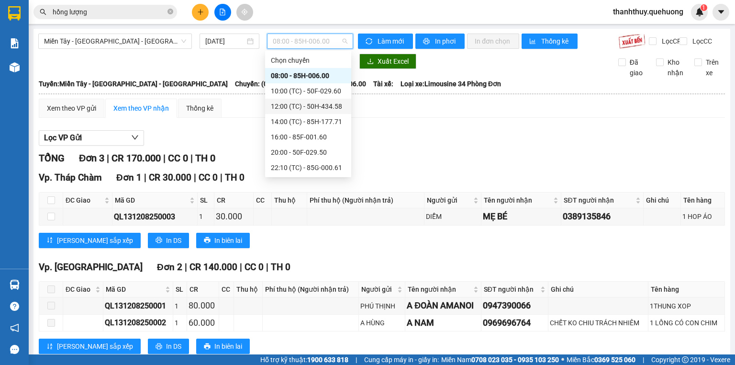
click at [279, 103] on div "12:00 (TC) - 50H-434.58" at bounding box center [308, 106] width 75 height 11
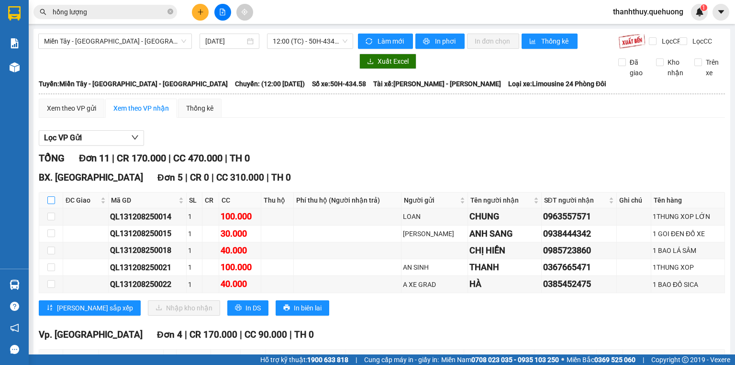
click at [51, 204] on input "checkbox" at bounding box center [51, 200] width 8 height 8
checkbox input "true"
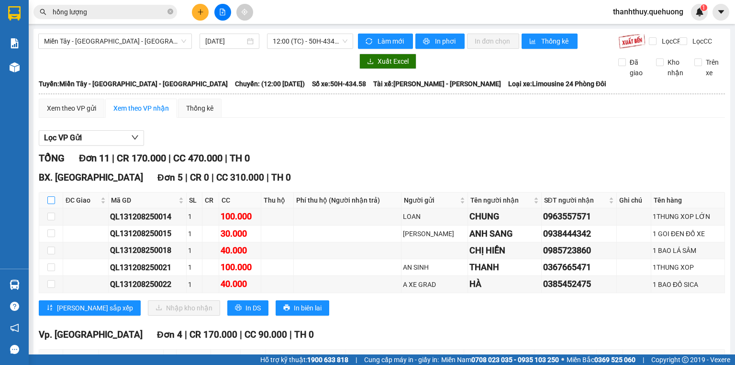
checkbox input "true"
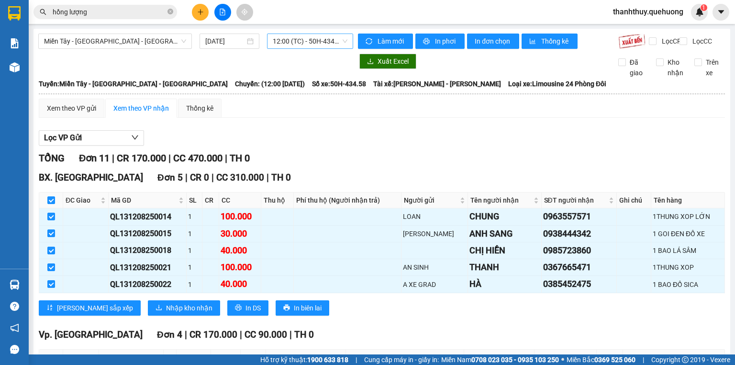
click at [297, 44] on span "12:00 (TC) - 50H-434.58" at bounding box center [310, 41] width 75 height 14
click at [193, 12] on button at bounding box center [200, 12] width 17 height 17
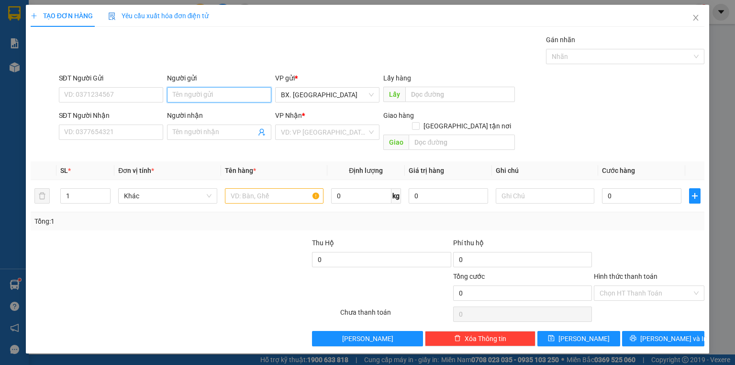
click at [218, 98] on input "Người gửi" at bounding box center [219, 94] width 104 height 15
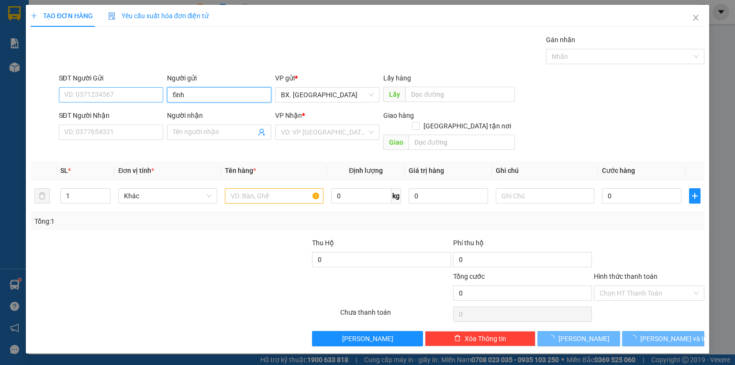
type input "tĩnh"
click at [108, 89] on input "SĐT Người Gửi" at bounding box center [111, 94] width 104 height 15
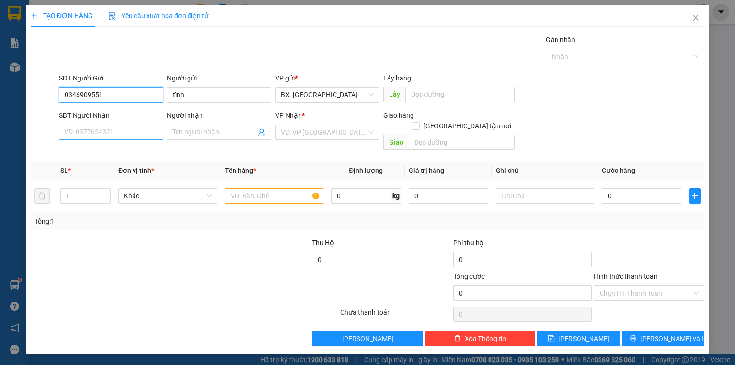
type input "0346909551"
click at [118, 131] on input "SĐT Người Nhận" at bounding box center [111, 131] width 104 height 15
type input "0906909931"
click at [205, 129] on input "Người nhận" at bounding box center [214, 132] width 83 height 11
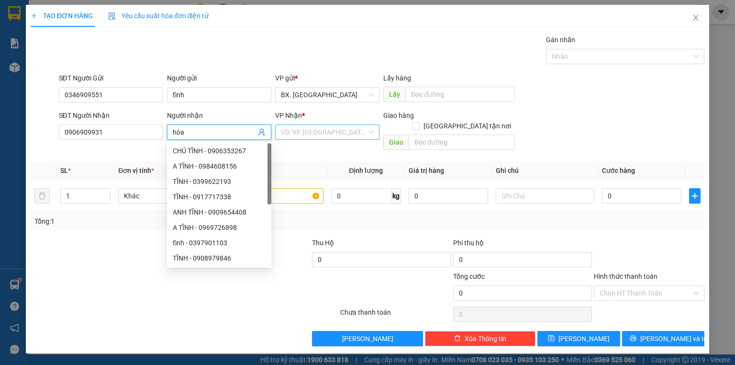
type input "hòa"
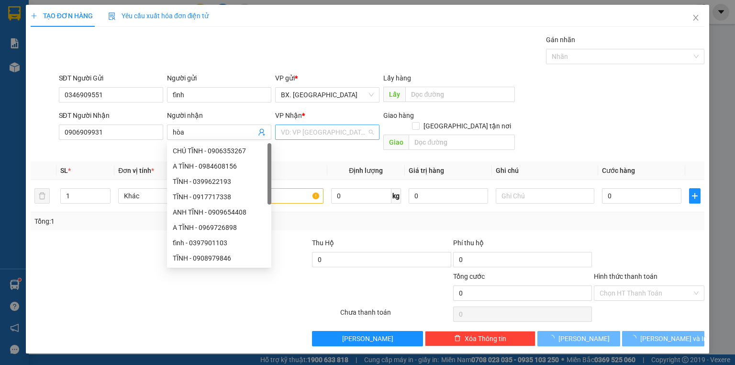
click at [327, 137] on input "search" at bounding box center [324, 132] width 86 height 14
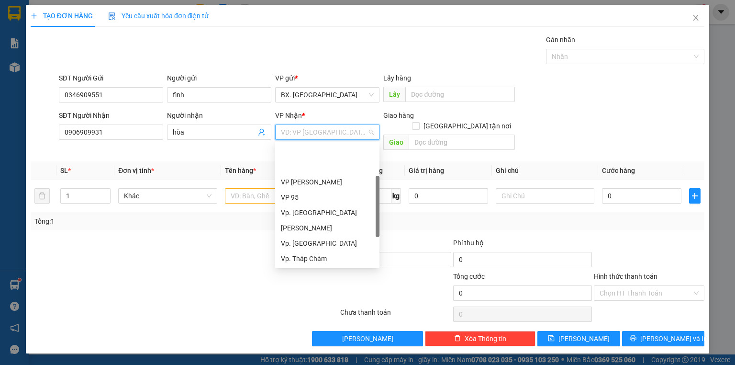
scroll to position [38, 0]
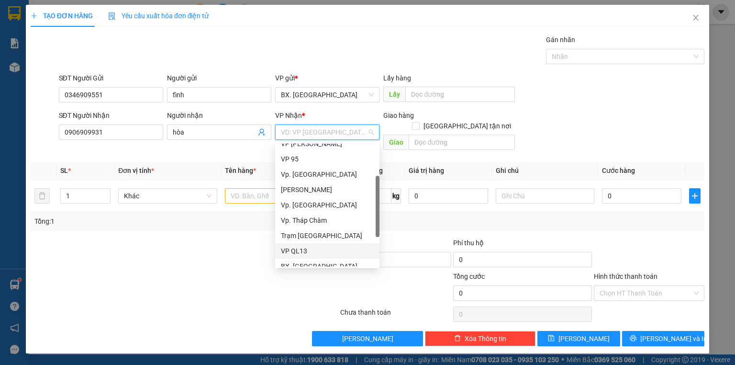
click at [299, 249] on div "VP QL13" at bounding box center [327, 250] width 93 height 11
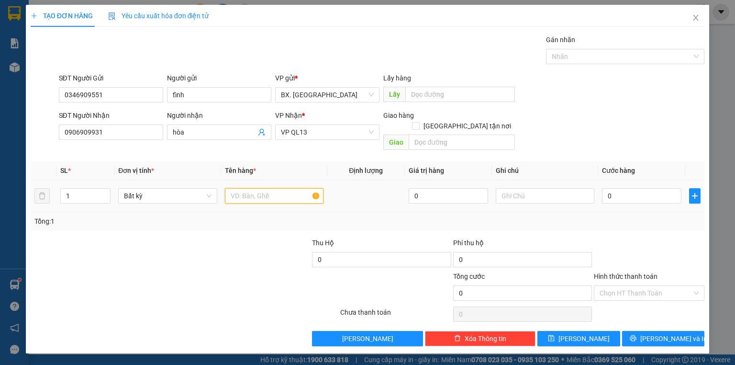
click at [245, 188] on input "text" at bounding box center [274, 195] width 99 height 15
type input "thùng xốp"
click at [642, 190] on input "0" at bounding box center [641, 195] width 79 height 15
type input "4"
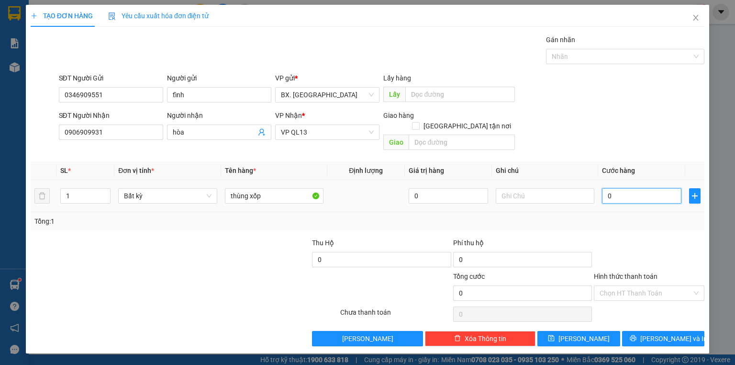
type input "4"
type input "40"
type input "40.000"
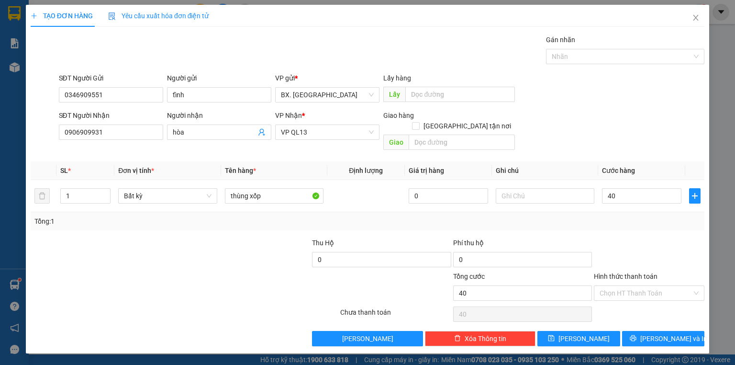
type input "40.000"
click at [638, 144] on div "Transit Pickup Surcharge Ids Transit Deliver Surcharge Ids Transit Deliver Surc…" at bounding box center [368, 190] width 674 height 312
click at [628, 286] on input "Hình thức thanh toán" at bounding box center [646, 293] width 92 height 14
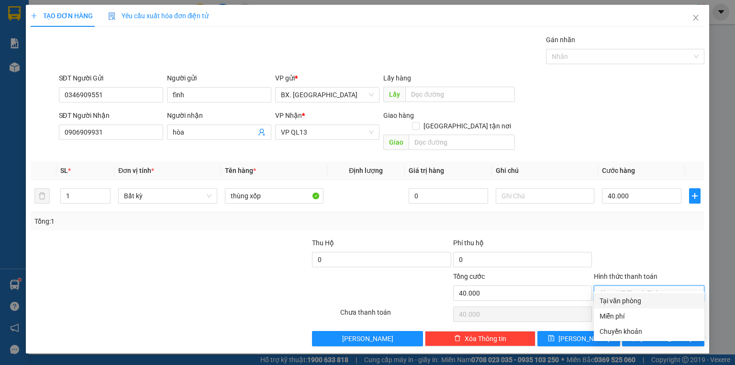
click at [630, 300] on div "Tại văn phòng" at bounding box center [649, 300] width 99 height 11
type input "0"
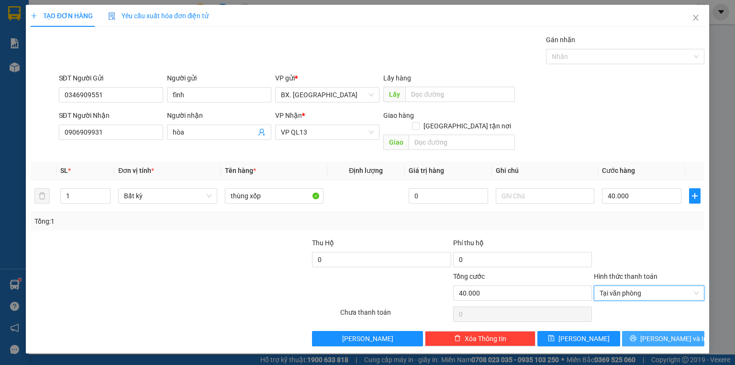
click at [636, 331] on button "[PERSON_NAME] và In" at bounding box center [663, 338] width 83 height 15
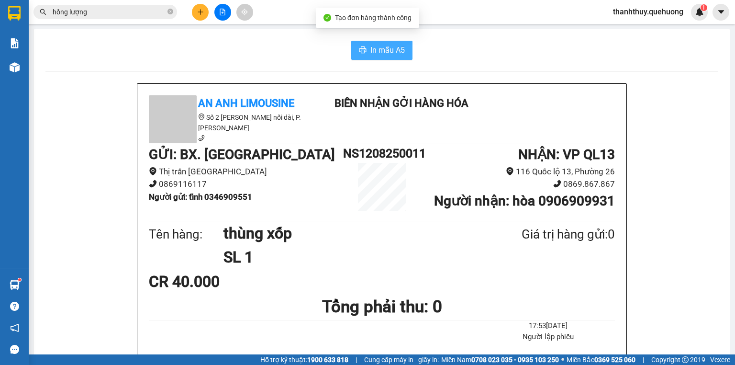
click at [374, 56] on button "In mẫu A5" at bounding box center [381, 50] width 61 height 19
click at [202, 14] on icon "plus" at bounding box center [200, 12] width 7 height 7
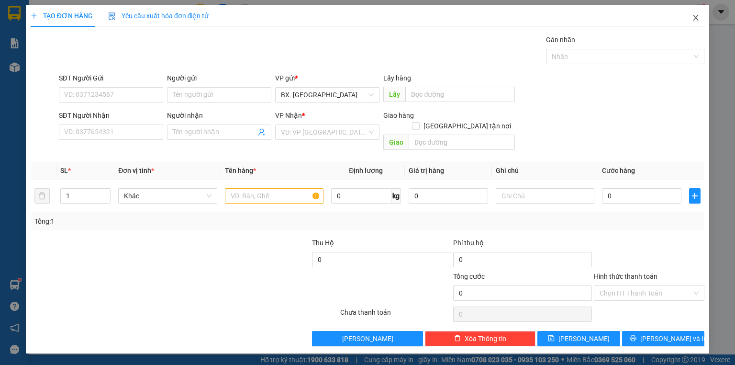
click at [697, 20] on icon "close" at bounding box center [695, 18] width 5 height 6
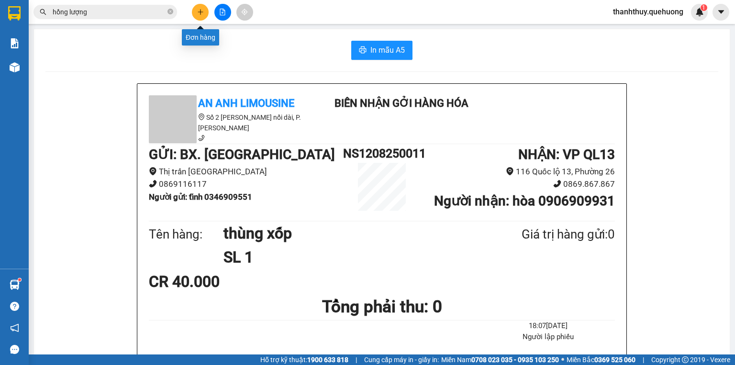
click at [194, 9] on button at bounding box center [200, 12] width 17 height 17
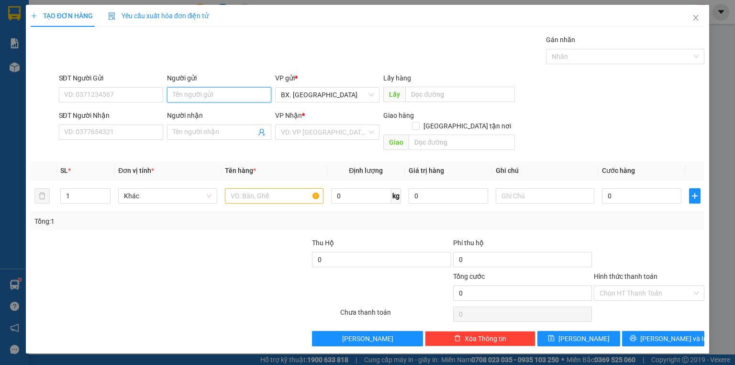
click at [190, 88] on input "Người gửi" at bounding box center [219, 94] width 104 height 15
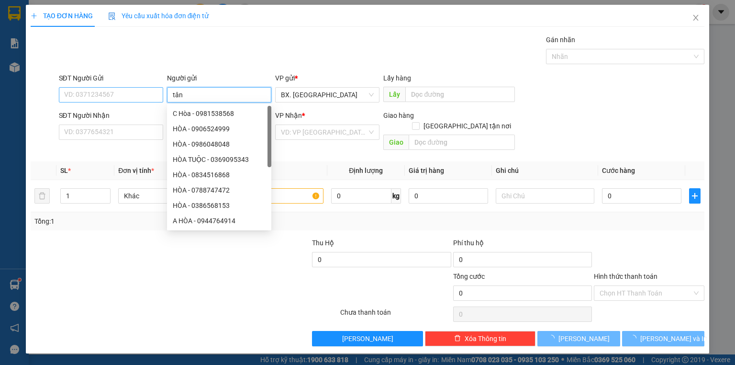
type input "tân"
click at [127, 94] on input "SĐT Người Gửi" at bounding box center [111, 94] width 104 height 15
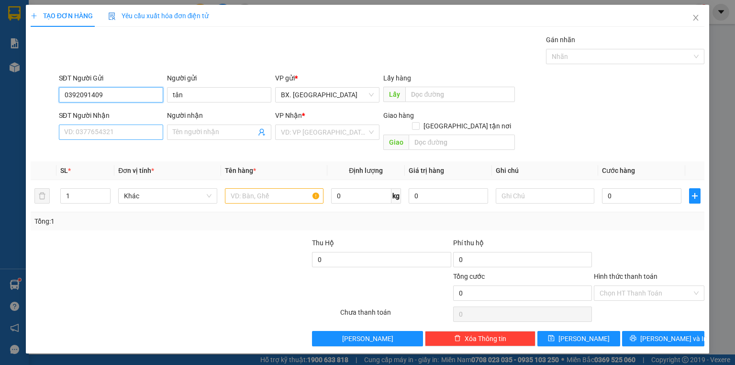
type input "0392091409"
click at [91, 134] on input "SĐT Người Nhận" at bounding box center [111, 131] width 104 height 15
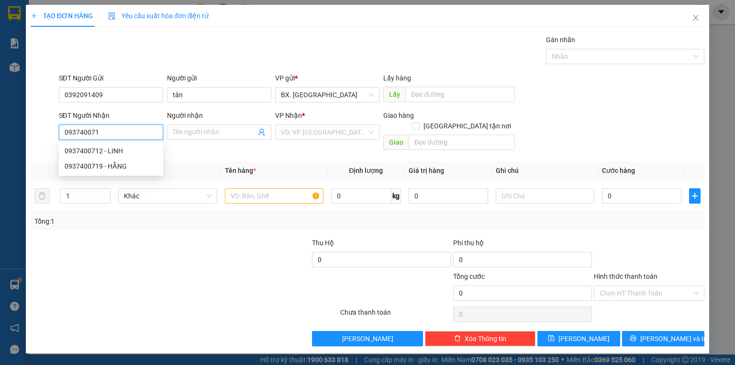
type input "0937400712"
click at [138, 149] on div "0937400712 - LINH" at bounding box center [111, 150] width 93 height 11
type input "LINH"
type input "40.000"
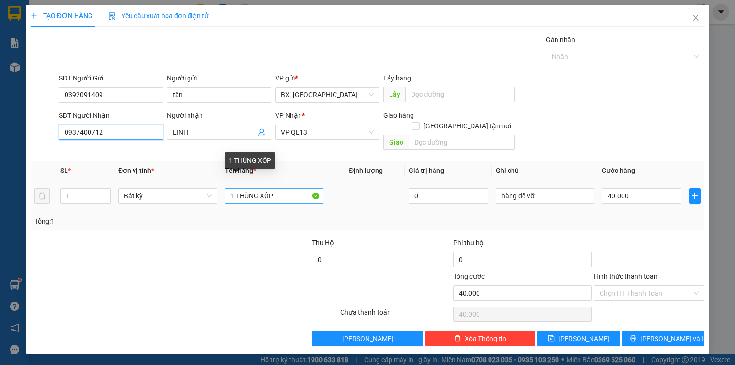
type input "0937400712"
click at [282, 188] on input "1 THÙNG XỐP" at bounding box center [274, 195] width 99 height 15
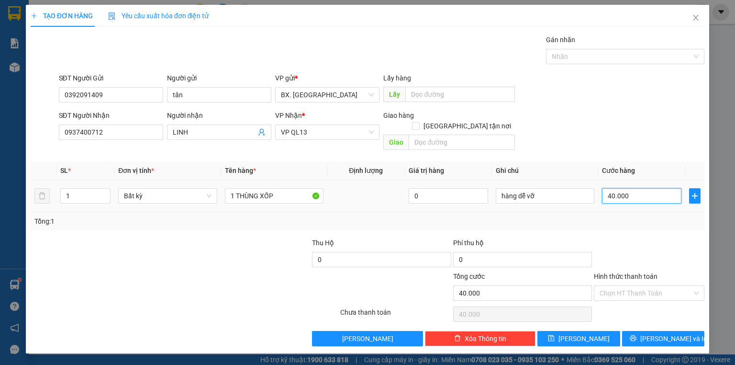
click at [612, 188] on input "40.000" at bounding box center [641, 195] width 79 height 15
type input "5"
type input "50"
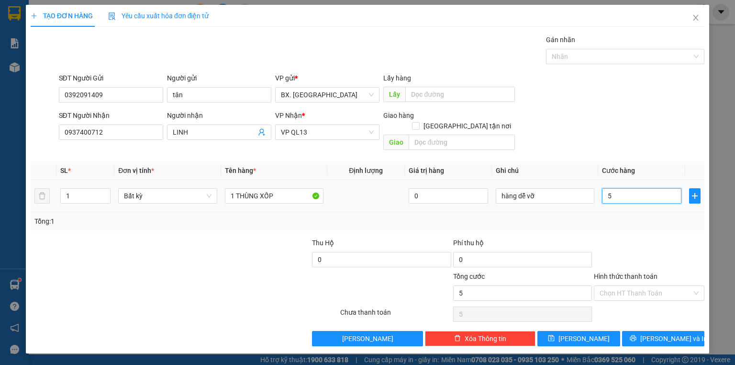
type input "50"
click at [622, 188] on input "50" at bounding box center [641, 195] width 79 height 15
type input "6"
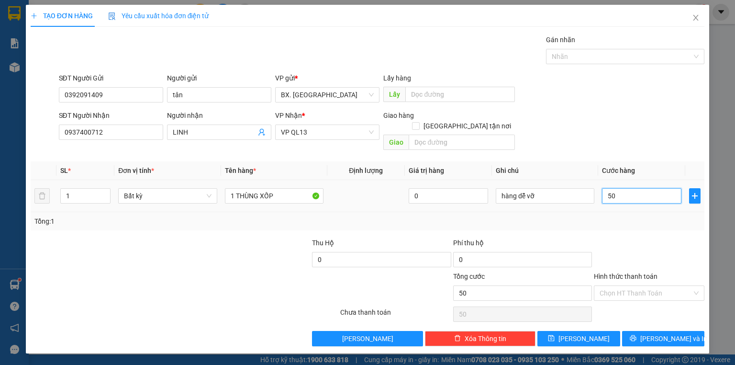
type input "6"
type input "60"
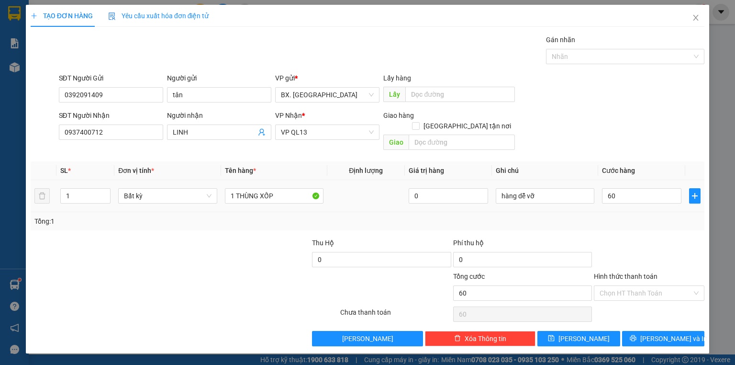
type input "60.000"
click at [626, 138] on div "SĐT Người Nhận 0937400712 Người nhận LINH VP Nhận * VP QL13 Giao hàng Giao tận …" at bounding box center [382, 132] width 650 height 44
click at [640, 286] on input "Hình thức thanh toán" at bounding box center [646, 293] width 92 height 14
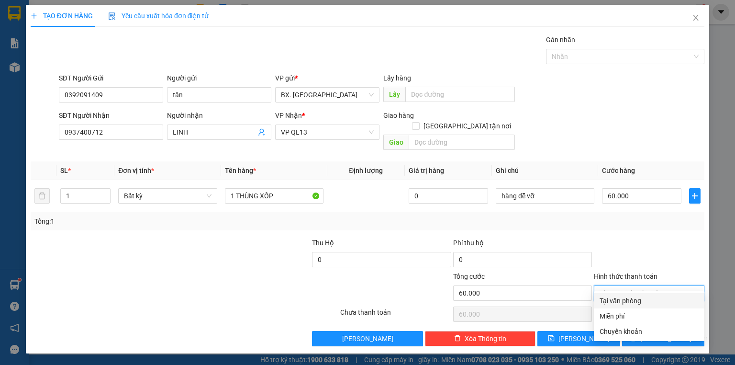
click at [642, 305] on div "Tại văn phòng" at bounding box center [649, 300] width 99 height 11
type input "0"
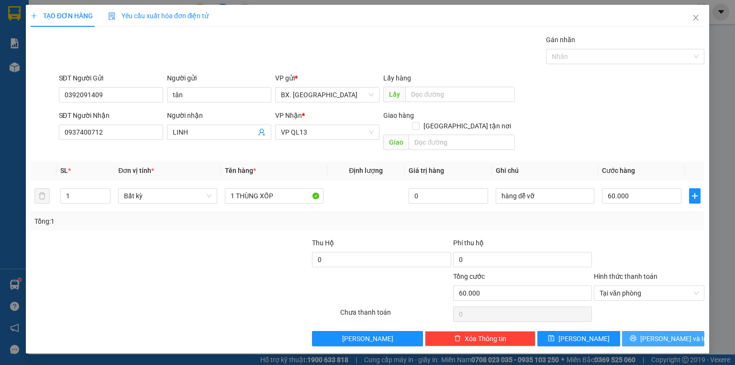
click at [642, 331] on button "[PERSON_NAME] và In" at bounding box center [663, 338] width 83 height 15
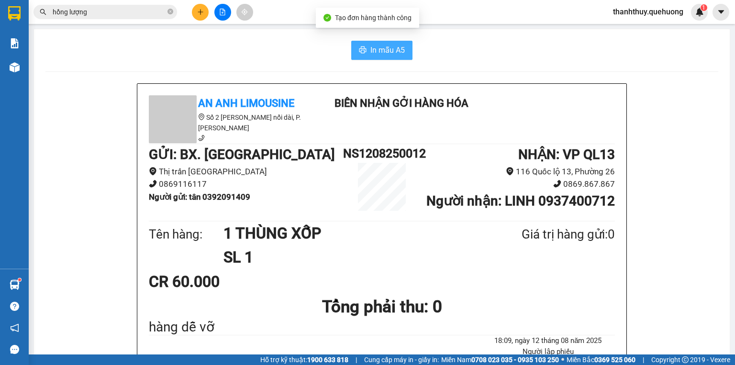
drag, startPoint x: 351, startPoint y: 49, endPoint x: 402, endPoint y: 74, distance: 57.1
click at [352, 49] on button "In mẫu A5" at bounding box center [381, 50] width 61 height 19
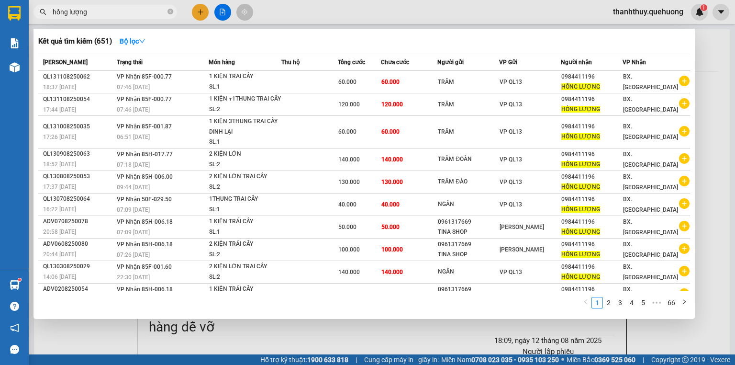
click at [133, 11] on input "hồng lượng" at bounding box center [109, 12] width 113 height 11
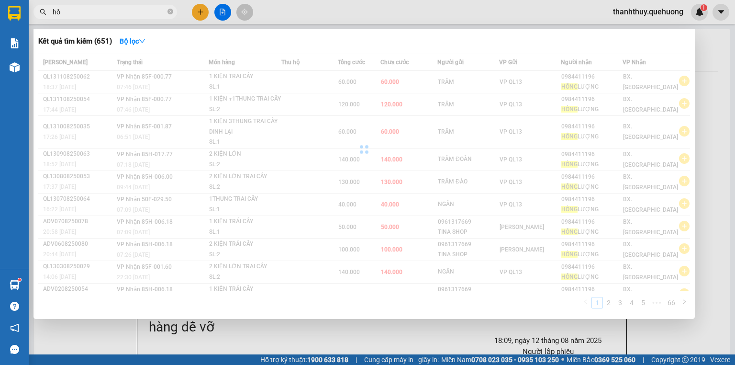
type input "h"
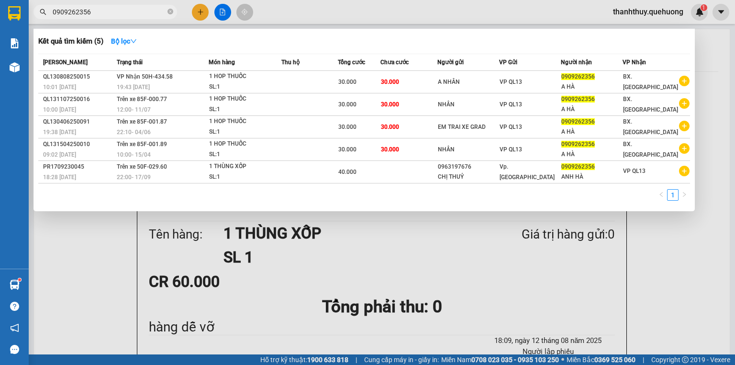
click at [109, 15] on input "0909262356" at bounding box center [109, 12] width 113 height 11
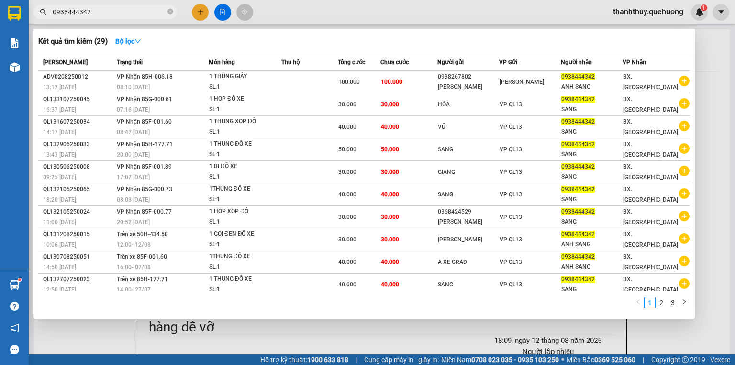
type input "0938444342"
click at [279, 13] on div at bounding box center [367, 182] width 735 height 365
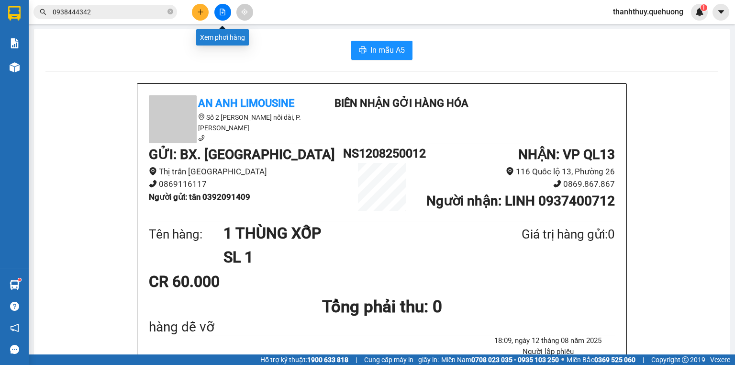
click at [222, 12] on icon "file-add" at bounding box center [222, 12] width 7 height 7
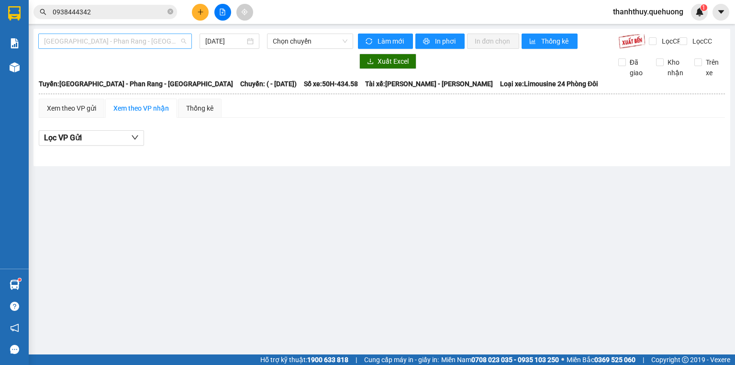
click at [117, 36] on span "[GEOGRAPHIC_DATA] - [PERSON_NAME] Rang - [GEOGRAPHIC_DATA]" at bounding box center [115, 41] width 142 height 14
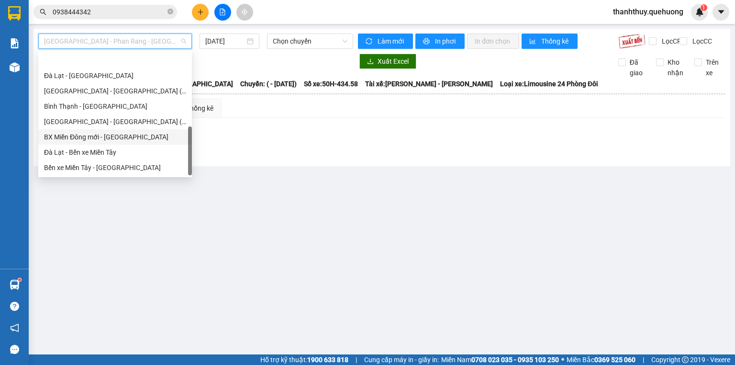
scroll to position [260, 0]
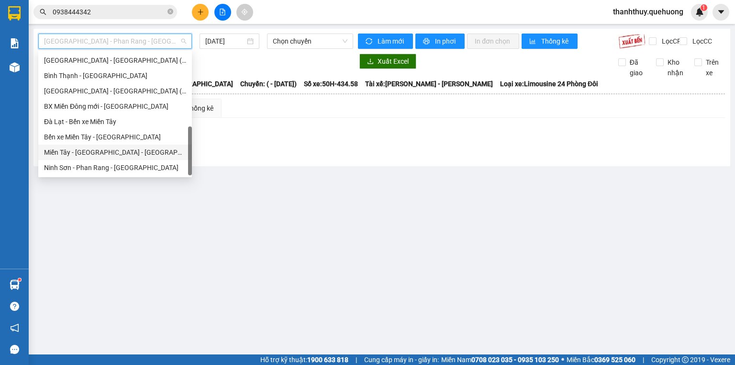
click at [88, 151] on div "[PERSON_NAME][GEOGRAPHIC_DATA] - [GEOGRAPHIC_DATA]" at bounding box center [115, 152] width 142 height 11
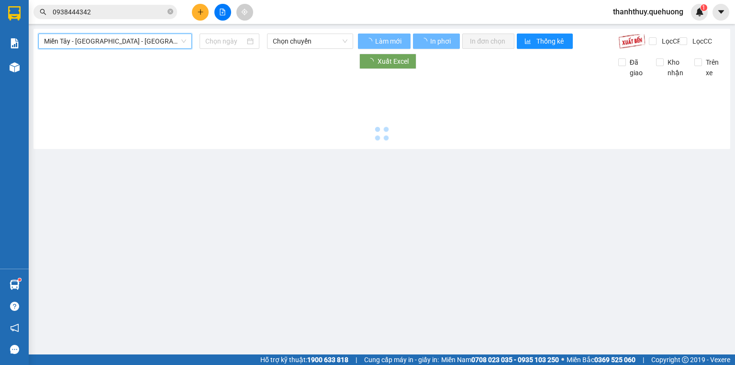
type input "[DATE]"
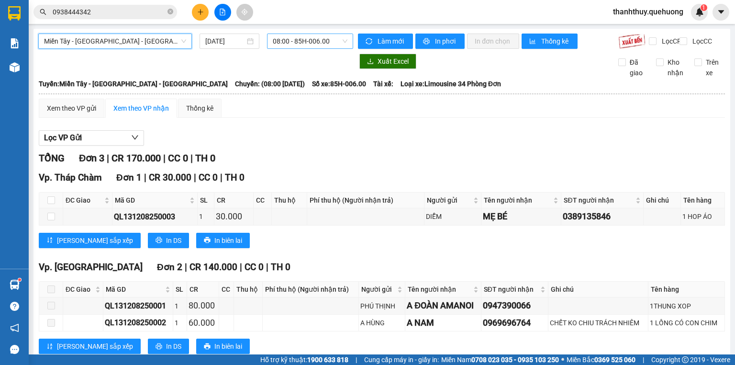
click at [282, 35] on span "08:00 - 85H-006.00" at bounding box center [310, 41] width 75 height 14
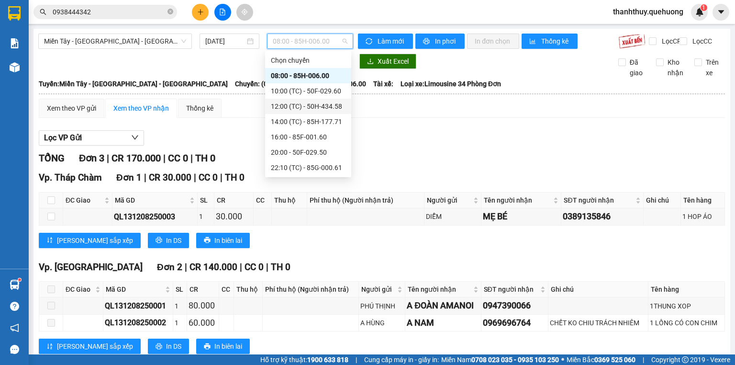
click at [287, 105] on div "12:00 (TC) - 50H-434.58" at bounding box center [308, 106] width 75 height 11
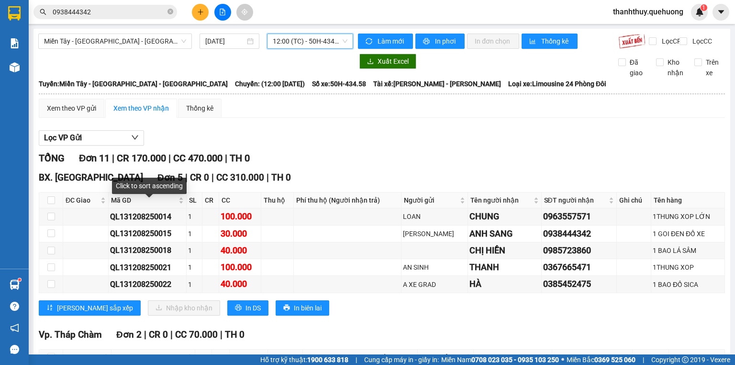
scroll to position [38, 0]
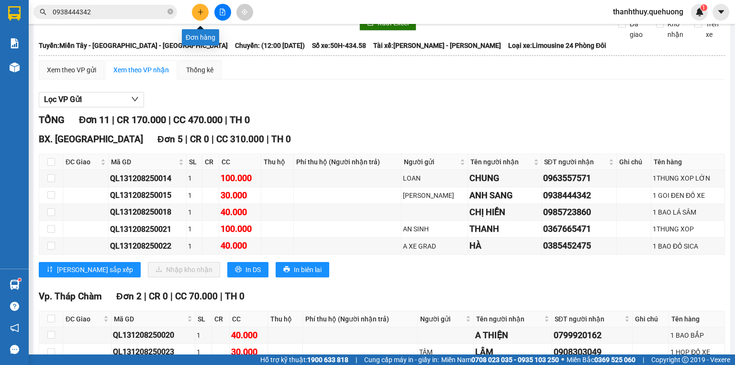
click at [196, 16] on button at bounding box center [200, 12] width 17 height 17
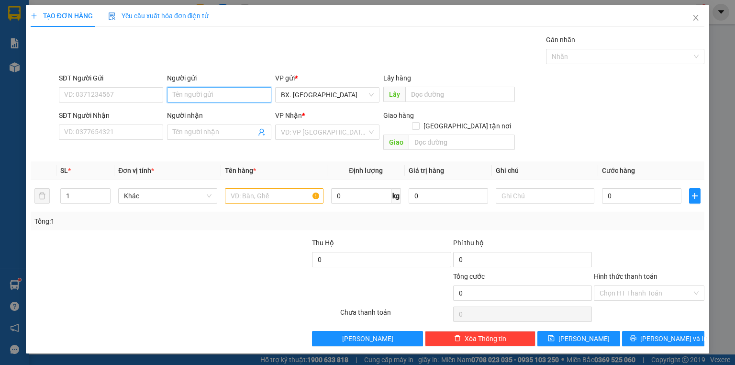
click at [195, 95] on input "Người gửi" at bounding box center [219, 94] width 104 height 15
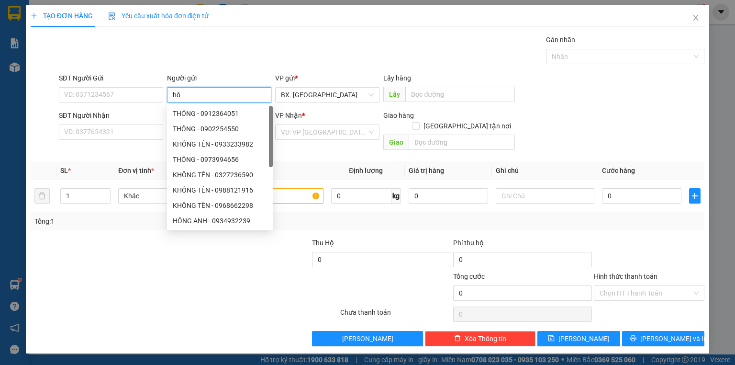
type input "h"
type input "hoàng"
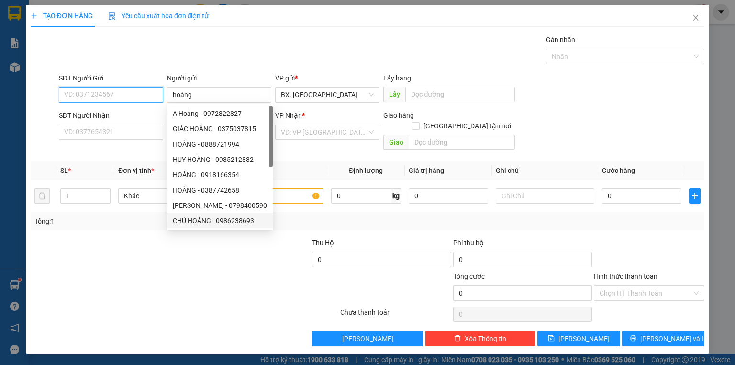
click at [125, 90] on input "SĐT Người Gửi" at bounding box center [111, 94] width 104 height 15
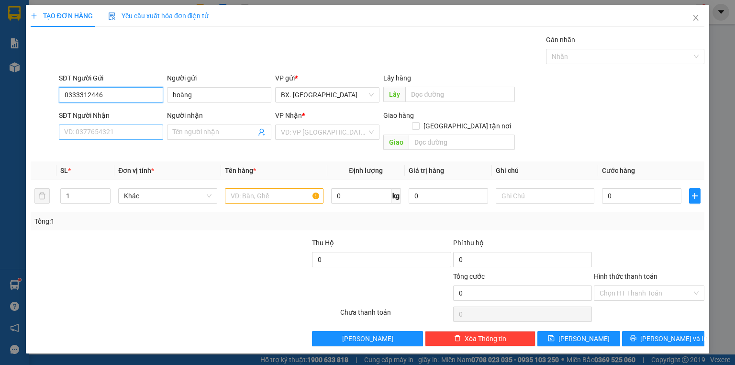
type input "0333312446"
click at [94, 133] on input "SĐT Người Nhận" at bounding box center [111, 131] width 104 height 15
type input "0835628476"
click at [220, 130] on input "Người nhận" at bounding box center [214, 132] width 83 height 11
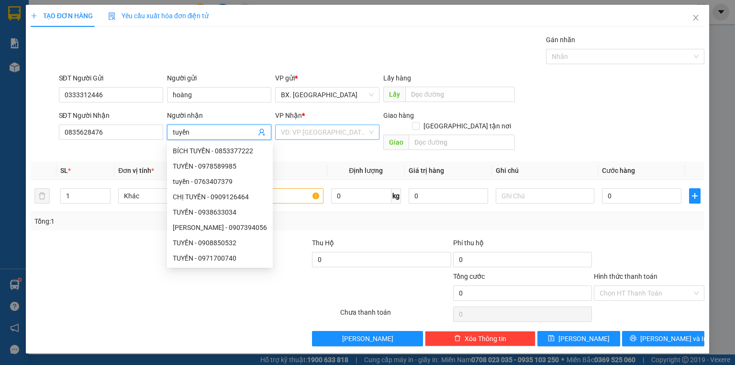
type input "tuyền"
click at [335, 126] on input "search" at bounding box center [324, 132] width 86 height 14
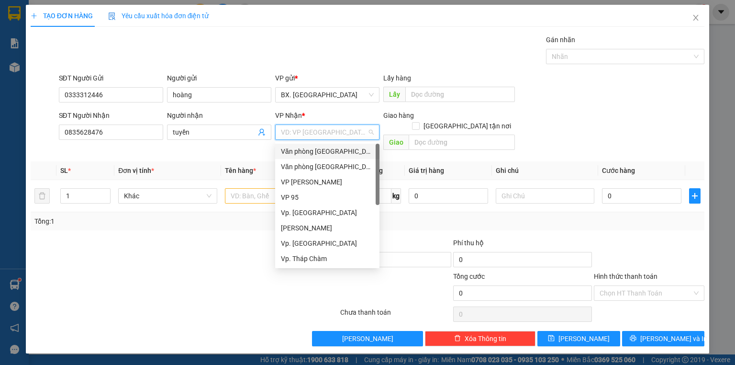
click at [328, 153] on div "Văn [PERSON_NAME][GEOGRAPHIC_DATA][PERSON_NAME]" at bounding box center [327, 151] width 93 height 11
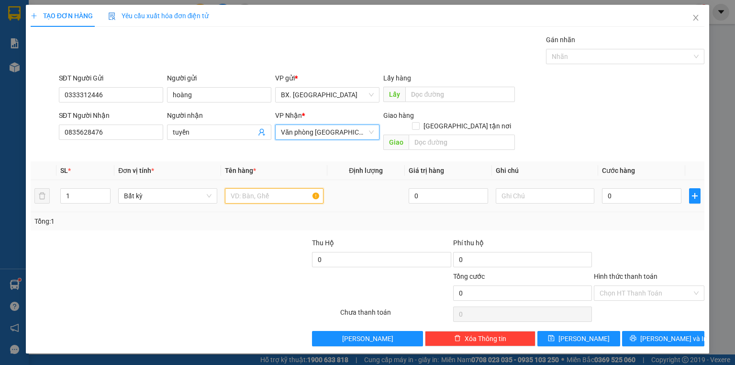
click at [256, 189] on input "text" at bounding box center [274, 195] width 99 height 15
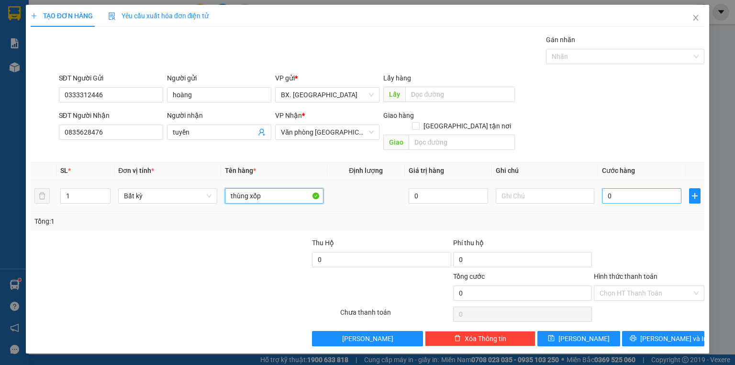
type input "thùng xốp"
click at [606, 188] on input "0" at bounding box center [641, 195] width 79 height 15
type input "5"
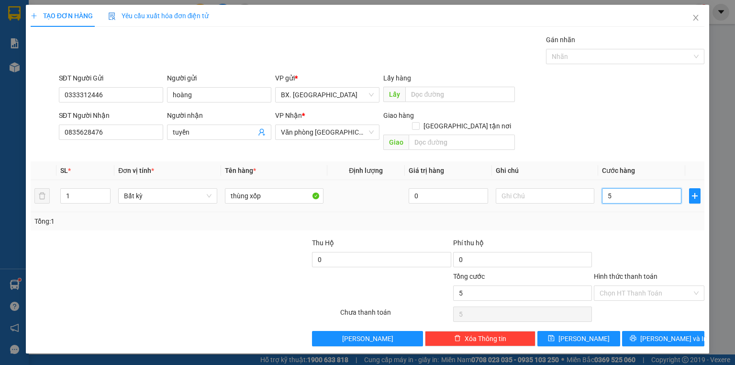
type input "50"
type input "50.000"
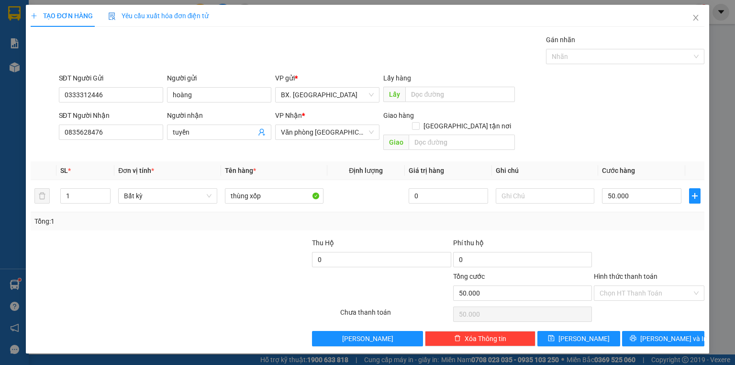
click at [611, 123] on div "SĐT Người Nhận 0835628476 Người nhận tuyền VP Nhận * Văn phòng Tân Phú Giao hàn…" at bounding box center [382, 132] width 650 height 44
click at [624, 286] on input "Hình thức thanh toán" at bounding box center [646, 293] width 92 height 14
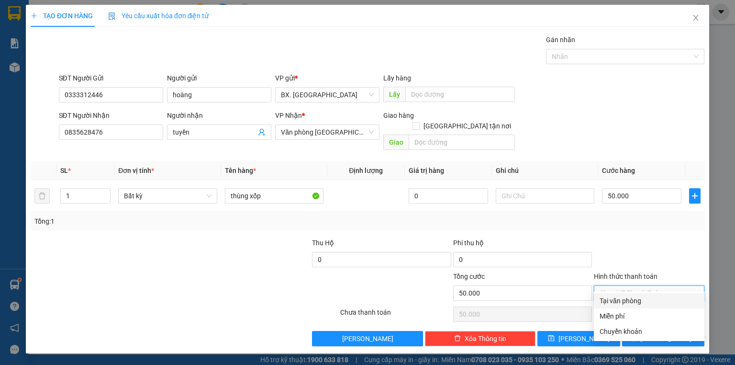
click at [628, 304] on div "Tại văn phòng" at bounding box center [649, 300] width 99 height 11
type input "0"
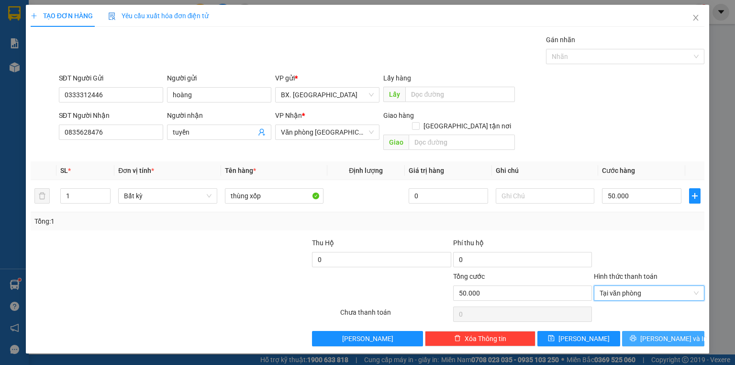
click at [653, 334] on button "[PERSON_NAME] và In" at bounding box center [663, 338] width 83 height 15
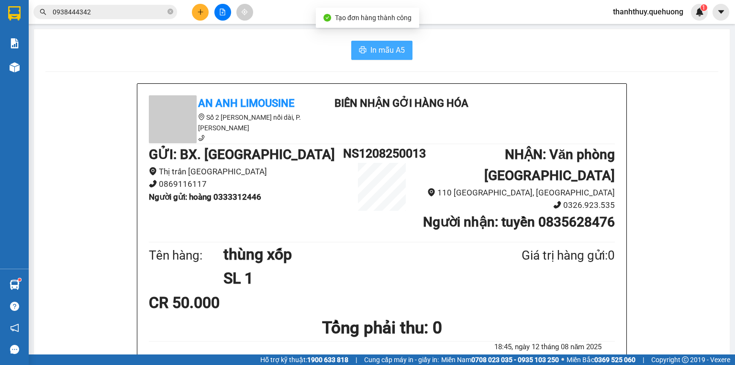
drag, startPoint x: 392, startPoint y: 45, endPoint x: 567, endPoint y: 172, distance: 215.7
click at [396, 45] on span "In mẫu A5" at bounding box center [387, 50] width 34 height 12
click at [200, 11] on icon "plus" at bounding box center [200, 12] width 7 height 7
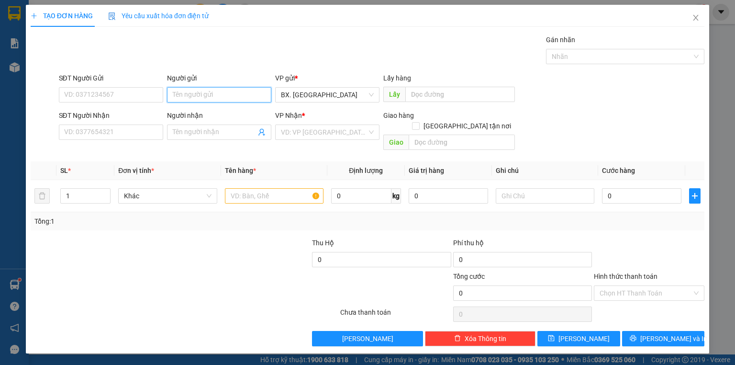
click at [244, 100] on input "Người gửi" at bounding box center [219, 94] width 104 height 15
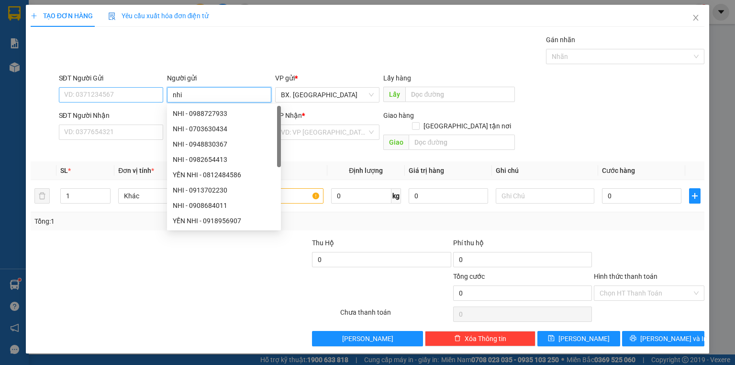
type input "nhi"
click at [134, 93] on input "SĐT Người Gửi" at bounding box center [111, 94] width 104 height 15
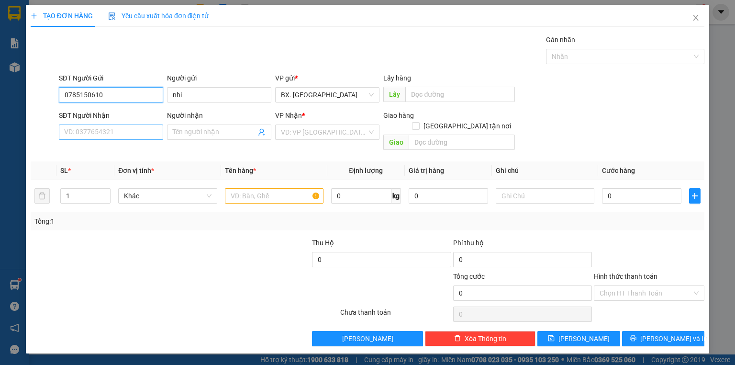
type input "0785150610"
click at [88, 133] on input "SĐT Người Nhận" at bounding box center [111, 131] width 104 height 15
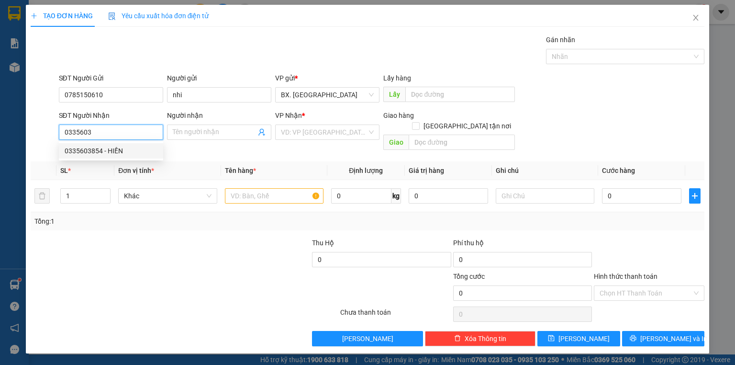
click at [90, 150] on div "0335603854 - HIỀN" at bounding box center [111, 150] width 93 height 11
type input "0335603854"
type input "HIỀN"
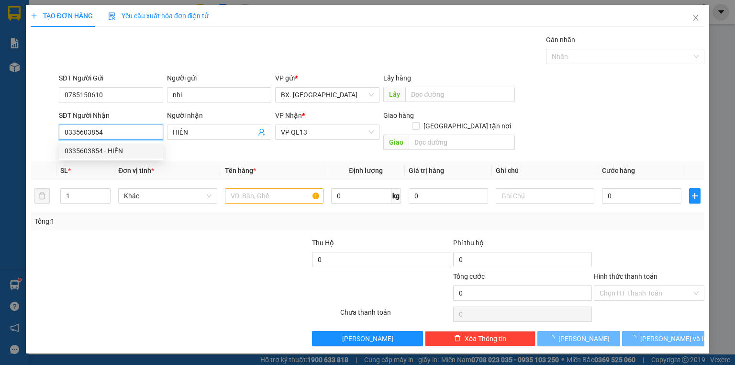
type input "40.000"
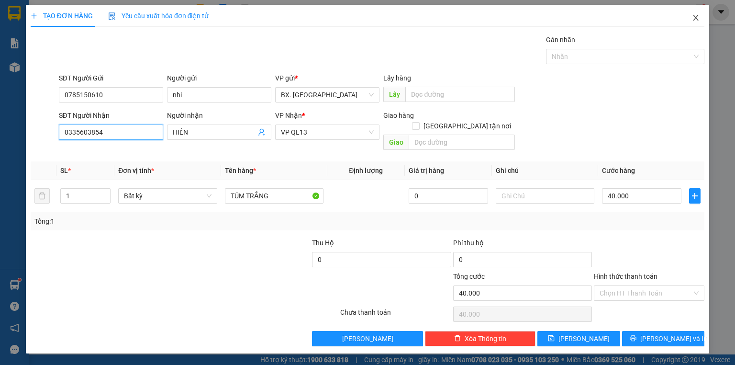
type input "0335603854"
click at [697, 20] on icon "close" at bounding box center [695, 18] width 5 height 6
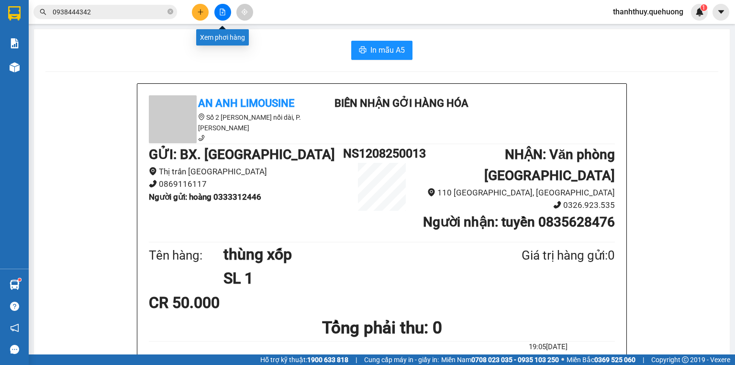
click at [225, 13] on icon "file-add" at bounding box center [222, 12] width 7 height 7
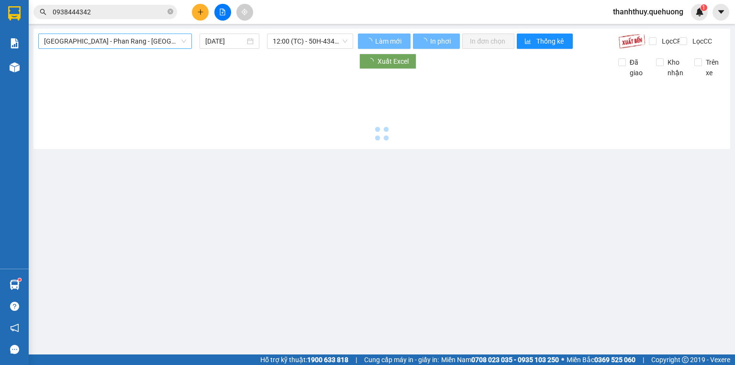
click at [153, 41] on span "[GEOGRAPHIC_DATA] - [PERSON_NAME] Rang - [GEOGRAPHIC_DATA]" at bounding box center [115, 41] width 142 height 14
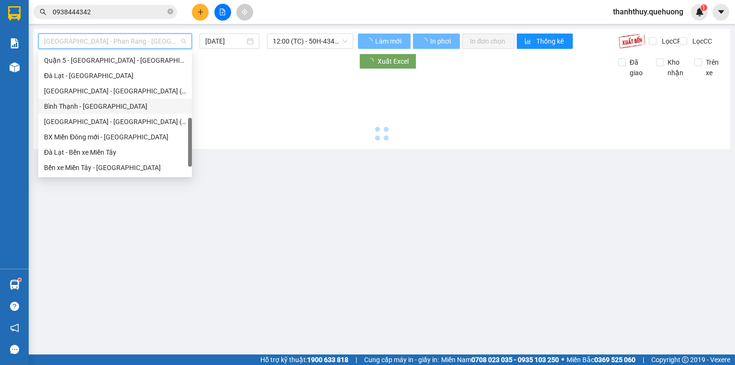
drag, startPoint x: 134, startPoint y: 101, endPoint x: 119, endPoint y: 127, distance: 30.0
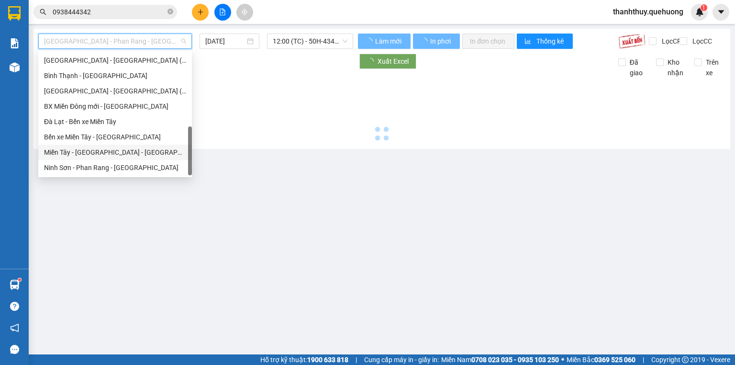
click at [99, 154] on div "[PERSON_NAME][GEOGRAPHIC_DATA] - [GEOGRAPHIC_DATA]" at bounding box center [115, 152] width 142 height 11
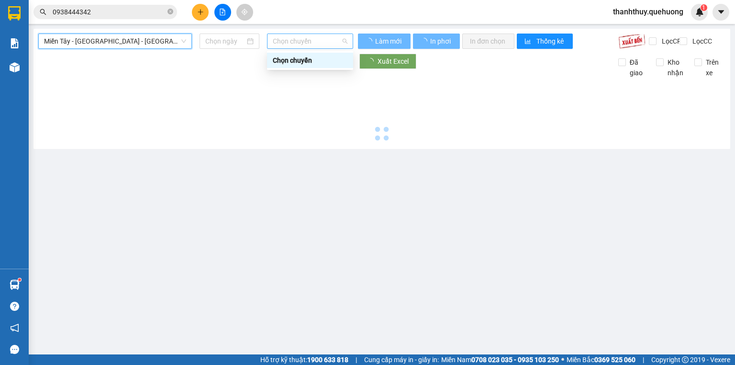
click at [287, 39] on span "Chọn chuyến" at bounding box center [310, 41] width 75 height 14
type input "[DATE]"
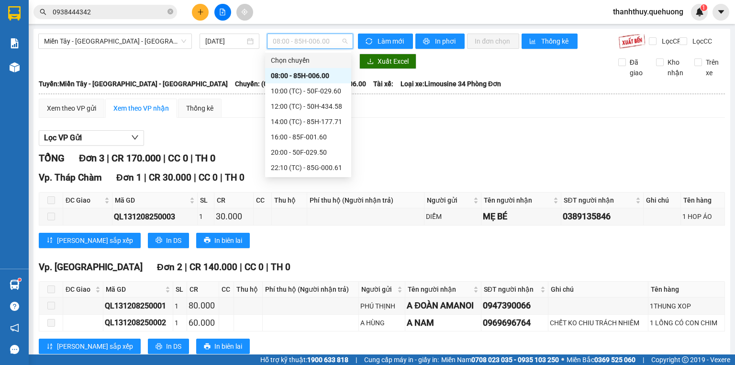
click at [301, 42] on span "08:00 - 85H-006.00" at bounding box center [310, 41] width 75 height 14
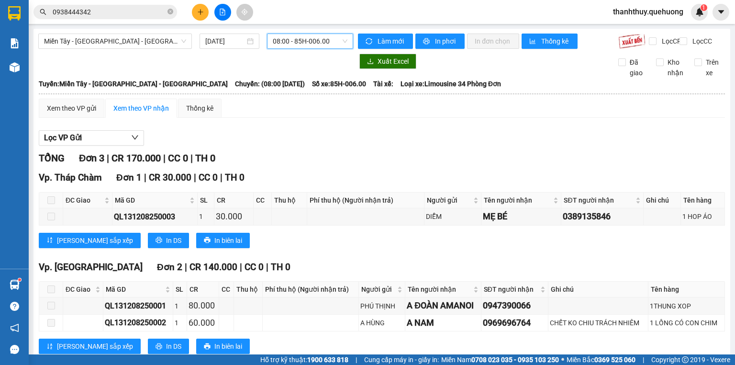
click at [307, 45] on span "08:00 - 85H-006.00" at bounding box center [310, 41] width 75 height 14
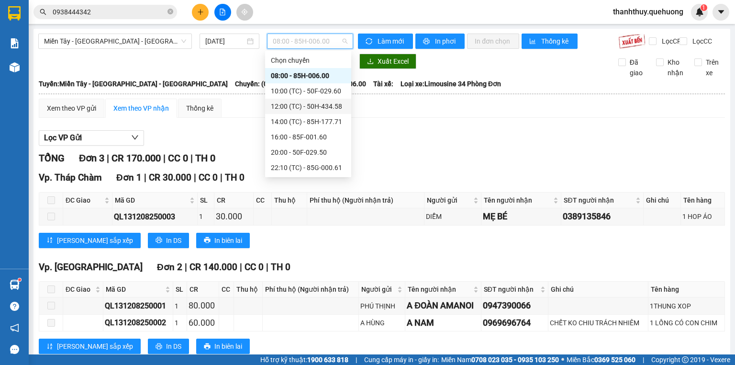
click at [305, 107] on div "12:00 (TC) - 50H-434.58" at bounding box center [308, 106] width 75 height 11
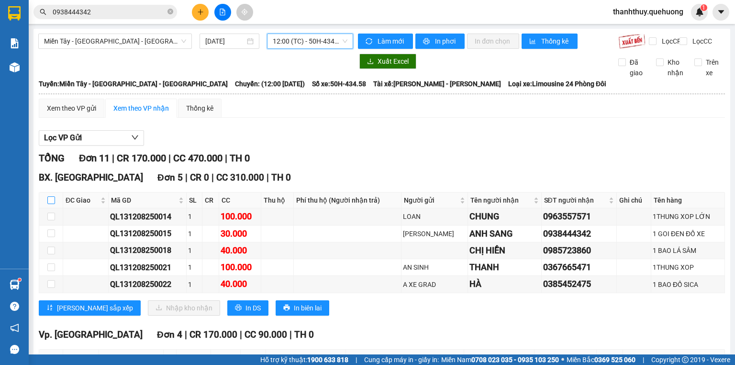
click at [51, 204] on input "checkbox" at bounding box center [51, 200] width 8 height 8
checkbox input "true"
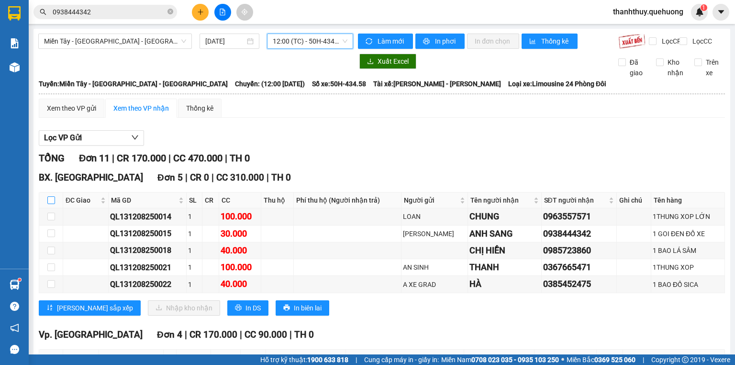
checkbox input "true"
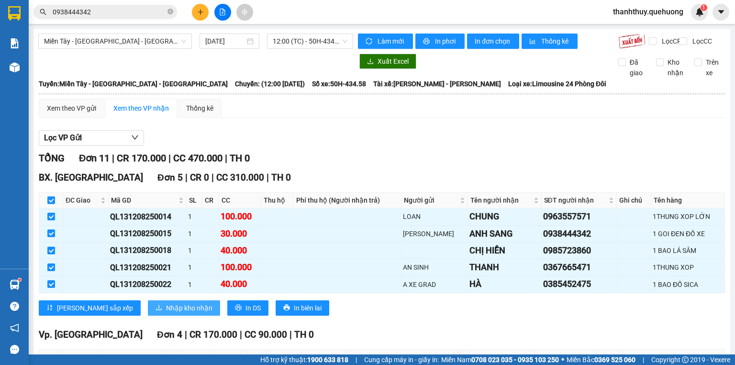
click at [166, 313] on span "Nhập kho nhận" at bounding box center [189, 307] width 46 height 11
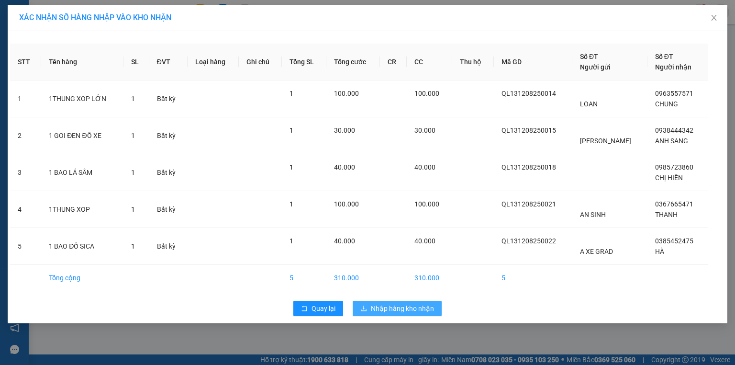
click at [394, 306] on span "Nhập hàng kho nhận" at bounding box center [402, 308] width 63 height 11
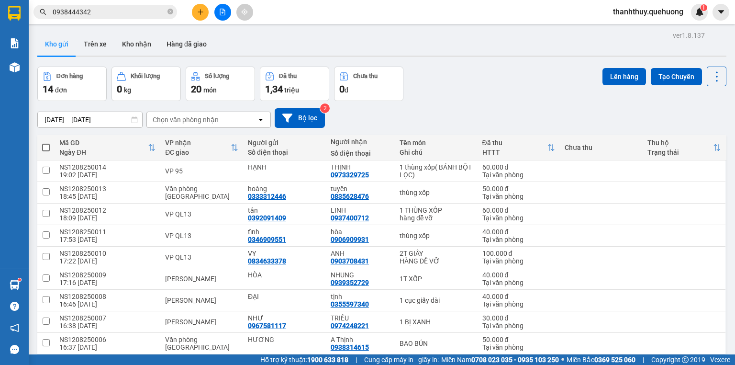
click at [227, 12] on button at bounding box center [222, 12] width 17 height 17
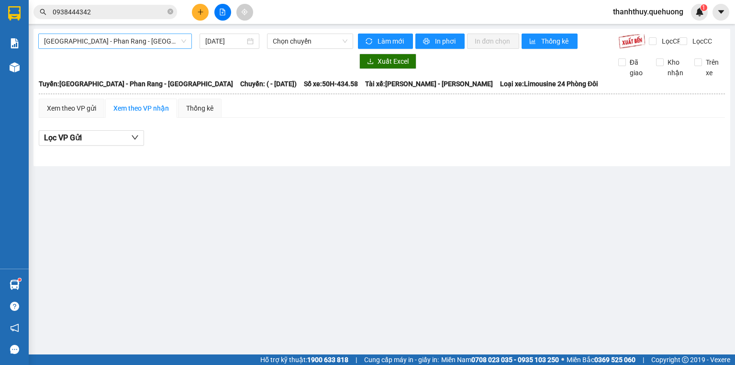
click at [113, 40] on span "[GEOGRAPHIC_DATA] - [PERSON_NAME] Rang - [GEOGRAPHIC_DATA]" at bounding box center [115, 41] width 142 height 14
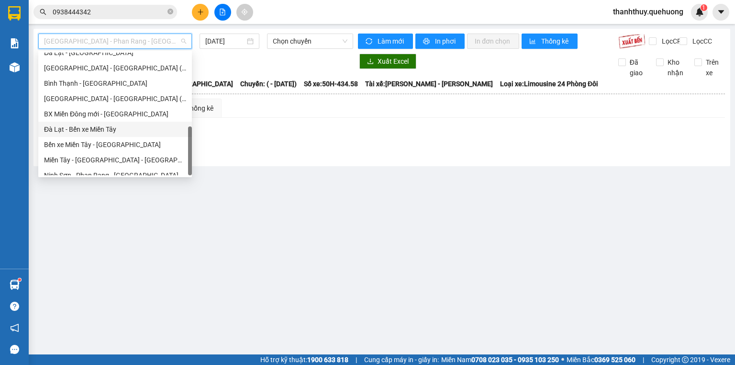
scroll to position [260, 0]
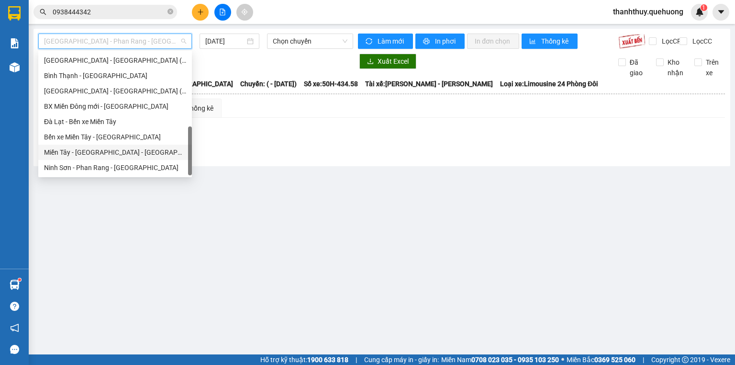
click at [100, 151] on div "[PERSON_NAME][GEOGRAPHIC_DATA] - [GEOGRAPHIC_DATA]" at bounding box center [115, 152] width 142 height 11
type input "[DATE]"
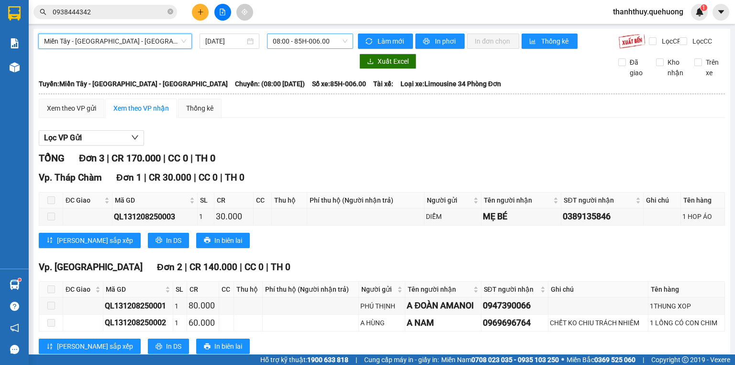
click at [282, 40] on span "08:00 - 85H-006.00" at bounding box center [310, 41] width 75 height 14
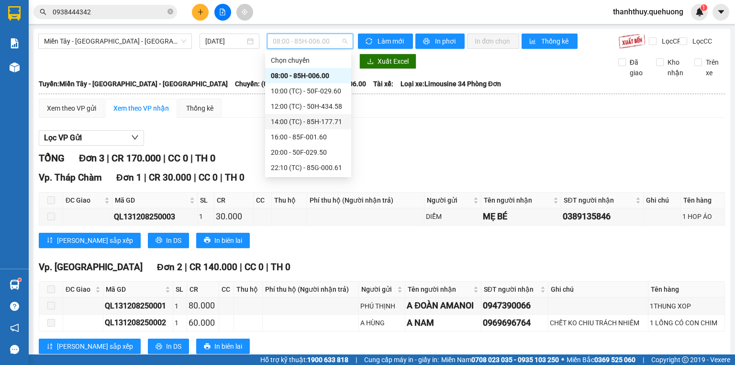
click at [282, 125] on div "14:00 (TC) - 85H-177.71" at bounding box center [308, 121] width 75 height 11
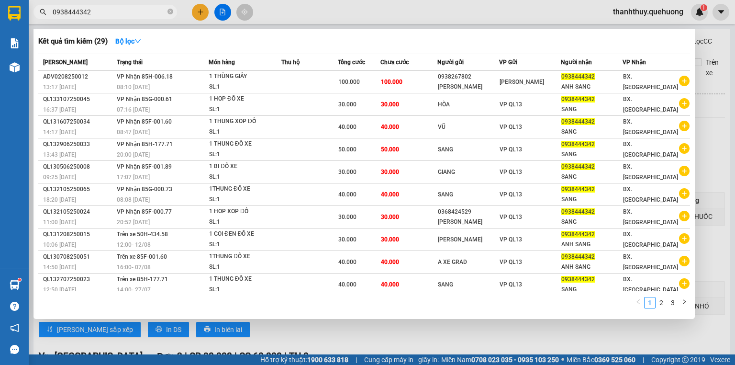
click at [141, 9] on input "0938444342" at bounding box center [109, 12] width 113 height 11
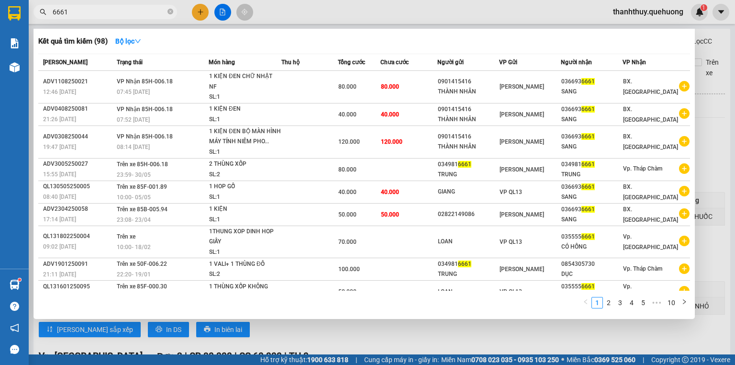
type input "6661"
